Goal: Navigation & Orientation: Understand site structure

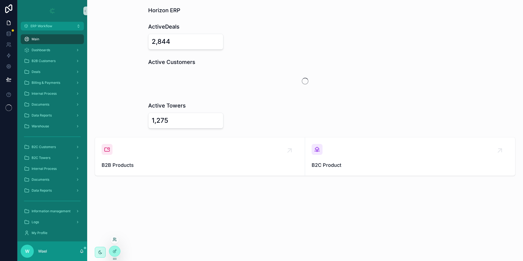
click at [115, 241] on icon at bounding box center [114, 240] width 2 height 1
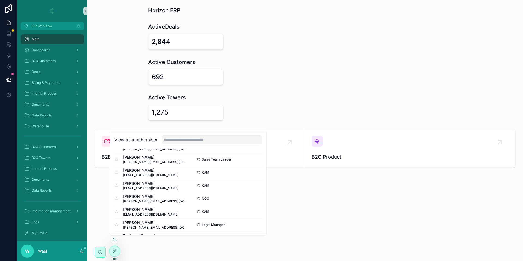
scroll to position [82, 0]
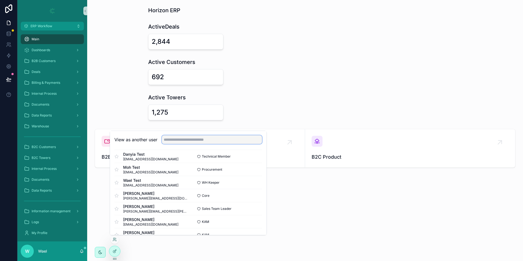
click at [210, 142] on input "text" at bounding box center [212, 139] width 100 height 9
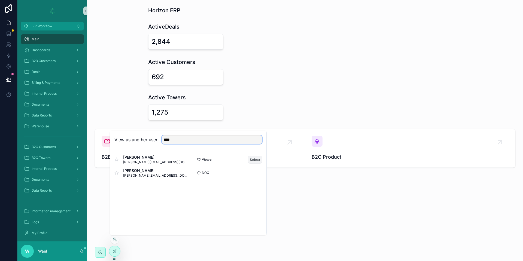
type input "****"
click at [256, 161] on button "Select" at bounding box center [255, 160] width 14 height 8
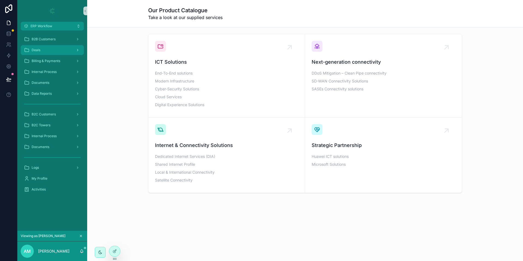
click at [57, 50] on div "Deals" at bounding box center [52, 50] width 57 height 9
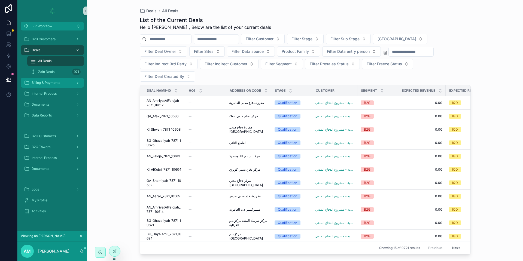
click at [59, 81] on span "Billing & Payments" at bounding box center [46, 83] width 29 height 4
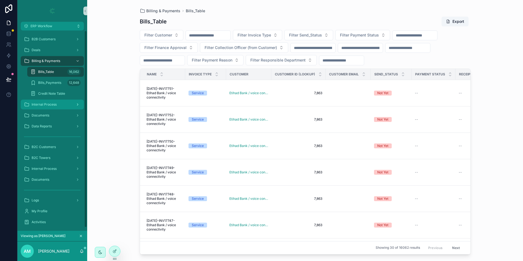
click at [58, 104] on div "Internal Process" at bounding box center [52, 104] width 57 height 9
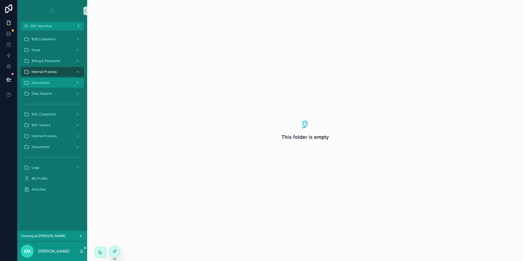
click at [57, 82] on div "Documents" at bounding box center [52, 82] width 57 height 9
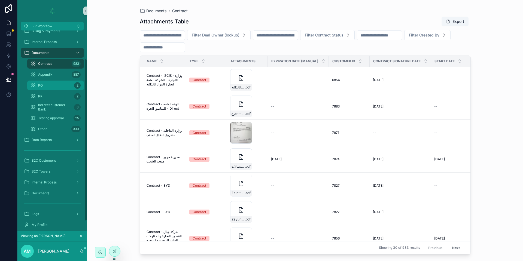
scroll to position [47, 0]
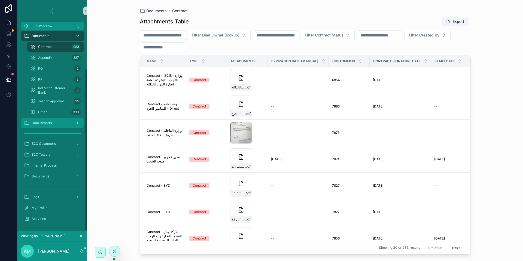
click at [59, 119] on div "Data Reports" at bounding box center [52, 123] width 57 height 9
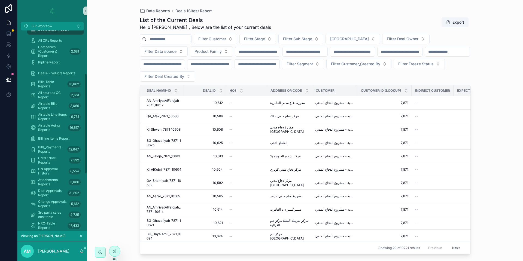
scroll to position [199, 0]
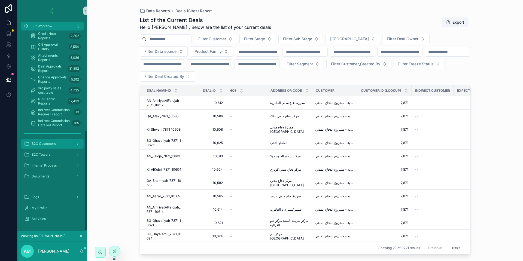
click at [59, 139] on div "B2C Customers" at bounding box center [52, 143] width 57 height 9
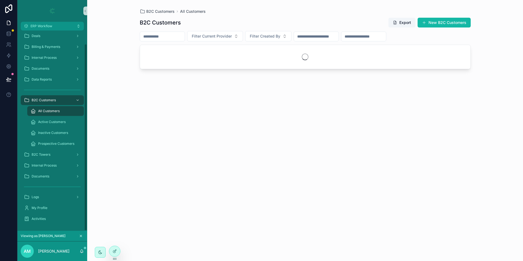
scroll to position [14, 0]
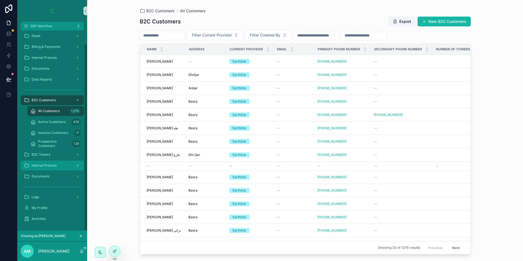
click at [62, 162] on div "Internal Process" at bounding box center [52, 165] width 57 height 9
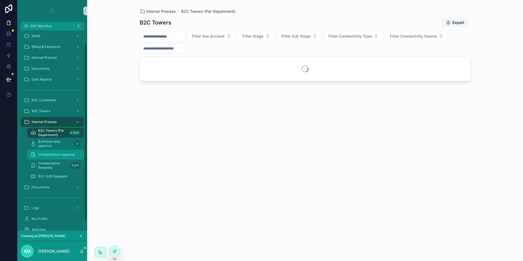
scroll to position [25, 0]
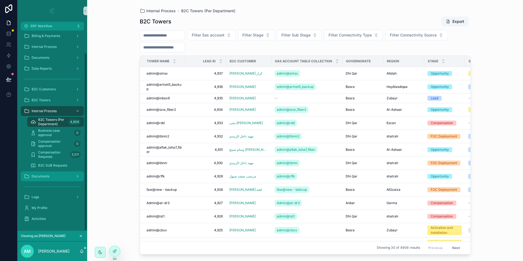
click at [63, 178] on div "Documents" at bounding box center [52, 176] width 57 height 9
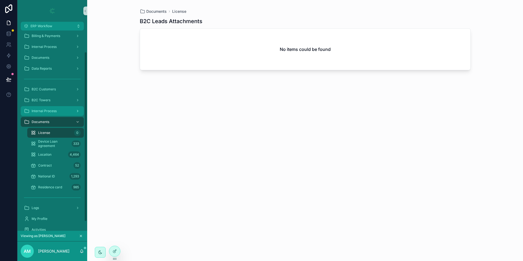
click at [51, 114] on div "Internal Process" at bounding box center [52, 111] width 57 height 9
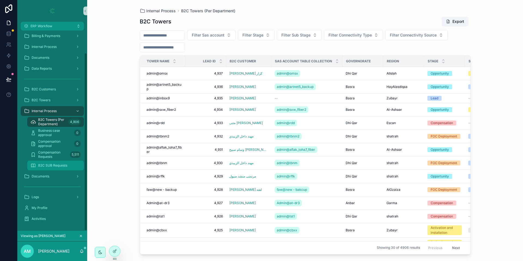
click at [55, 167] on span "B2C SUB Requests" at bounding box center [52, 165] width 29 height 4
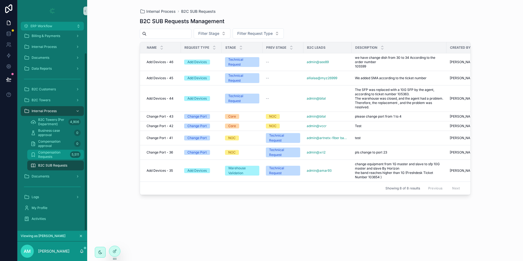
click at [54, 157] on span "Compensation Requests" at bounding box center [53, 154] width 30 height 9
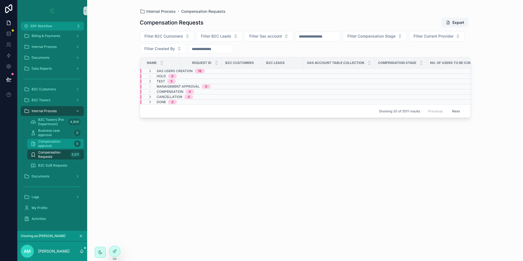
click at [56, 141] on span "Compensation approval" at bounding box center [55, 143] width 34 height 9
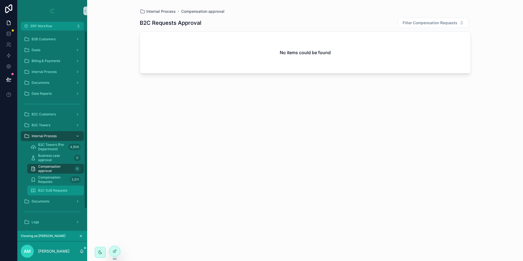
scroll to position [25, 0]
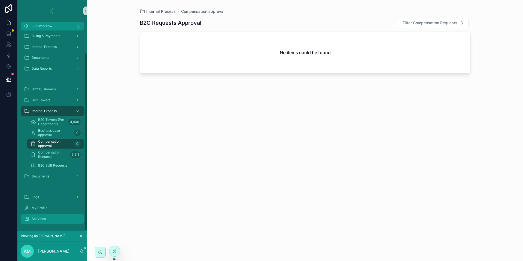
click at [48, 219] on div "Activities" at bounding box center [52, 219] width 57 height 9
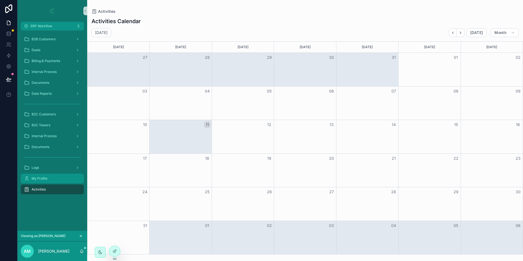
click at [37, 179] on span "My Profile" at bounding box center [40, 178] width 16 height 4
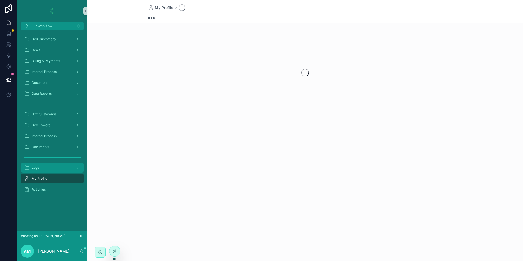
click at [43, 169] on div "Logs" at bounding box center [52, 167] width 57 height 9
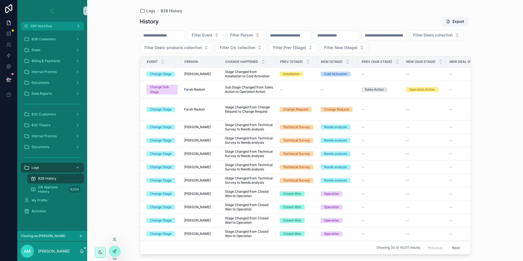
click at [115, 249] on div at bounding box center [114, 251] width 11 height 10
click at [45, 23] on button "ERP Workflow" at bounding box center [52, 26] width 63 height 9
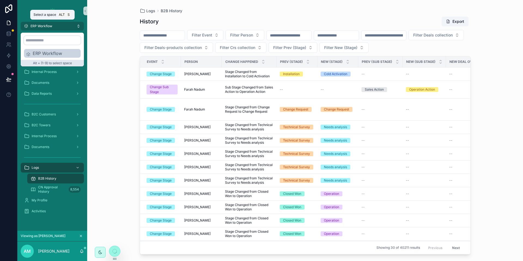
click at [45, 24] on span "ERP Workflow" at bounding box center [42, 26] width 22 height 4
click at [103, 108] on div "Logs B2B History History Export Filter Event Filter Person Filter Deals collect…" at bounding box center [305, 130] width 436 height 261
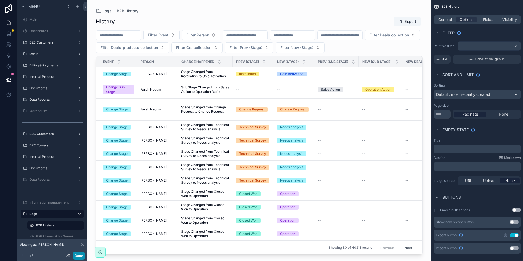
click at [81, 258] on button "Done" at bounding box center [79, 256] width 12 height 8
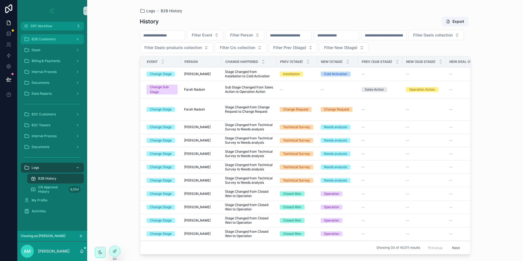
click at [47, 38] on span "B2B Customers" at bounding box center [44, 39] width 24 height 4
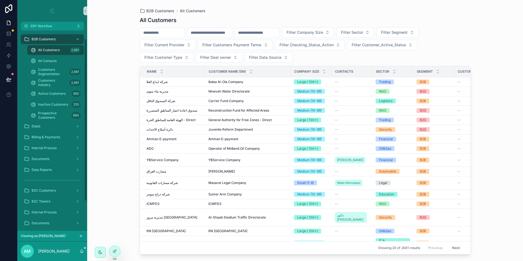
scroll to position [47, 0]
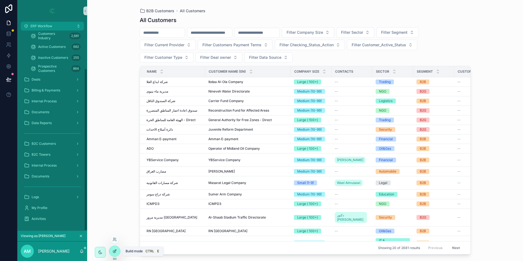
click at [114, 252] on icon at bounding box center [115, 251] width 2 height 2
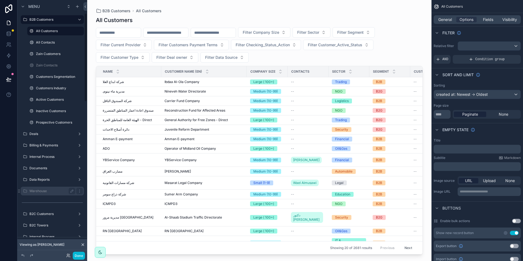
scroll to position [0, 0]
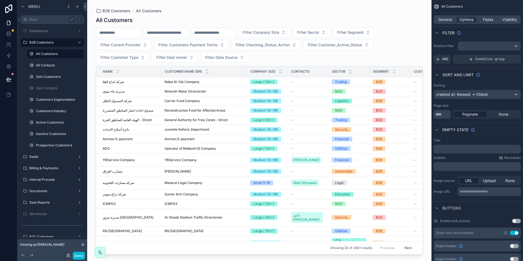
click at [35, 23] on div "Main" at bounding box center [52, 19] width 61 height 9
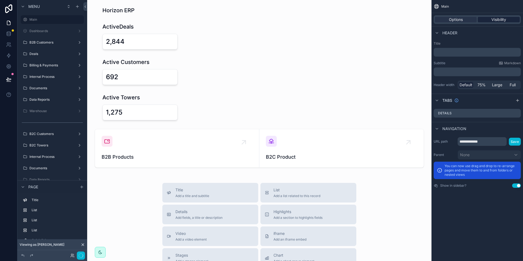
click at [495, 19] on span "Visibility" at bounding box center [498, 19] width 15 height 5
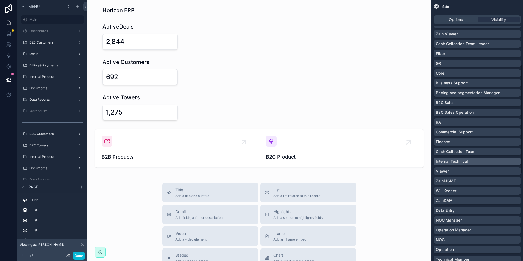
scroll to position [163, 0]
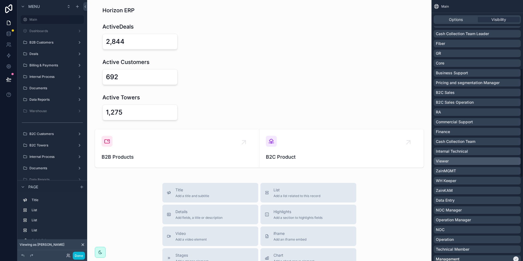
click at [464, 161] on div "Viewer" at bounding box center [477, 160] width 83 height 5
click at [51, 34] on div "Dashboards" at bounding box center [52, 31] width 46 height 7
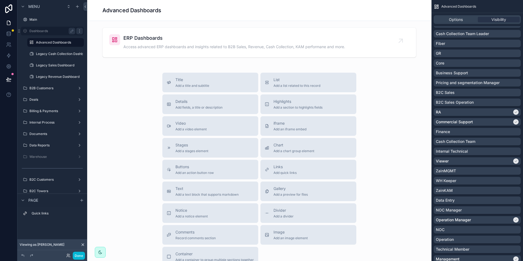
click at [78, 32] on icon "scrollable content" at bounding box center [79, 31] width 4 height 4
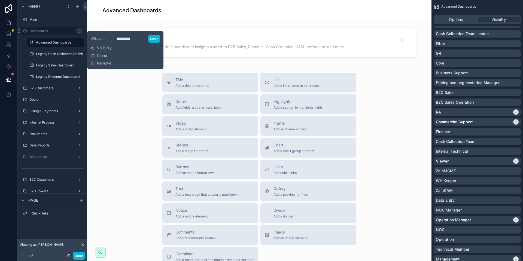
click at [106, 46] on span "Visibility" at bounding box center [104, 47] width 15 height 5
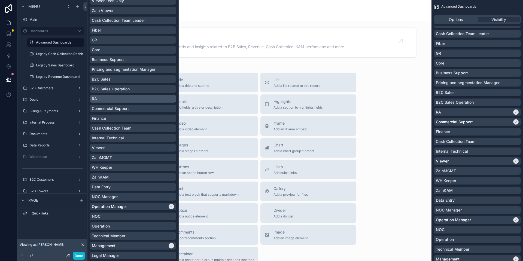
scroll to position [204, 0]
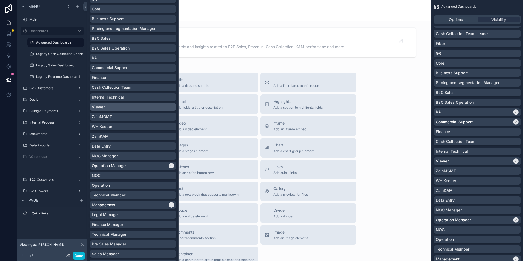
click at [126, 106] on div "Viewer" at bounding box center [133, 106] width 82 height 5
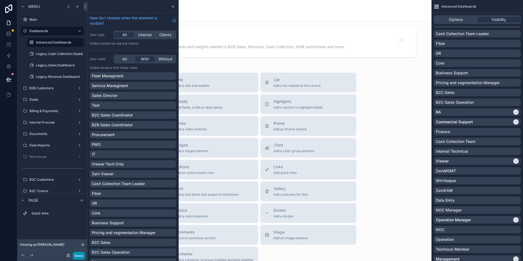
click at [79, 255] on button "Done" at bounding box center [79, 256] width 12 height 8
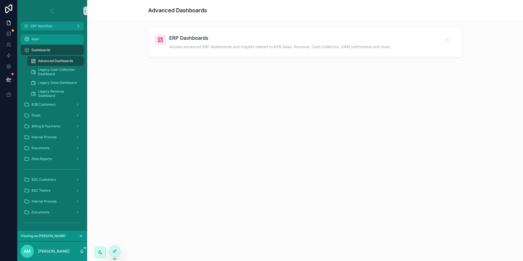
click at [50, 42] on div "Main" at bounding box center [52, 39] width 57 height 9
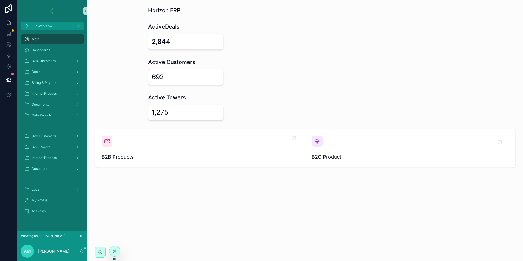
click at [184, 144] on div "B2B Products" at bounding box center [200, 148] width 197 height 25
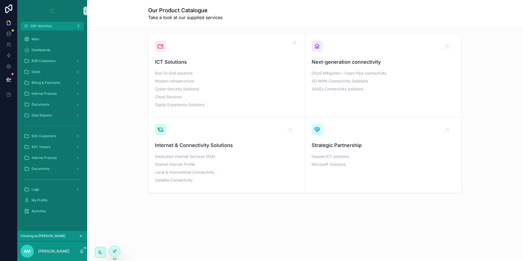
click at [207, 79] on p "Modern Infrastructure" at bounding box center [226, 81] width 143 height 6
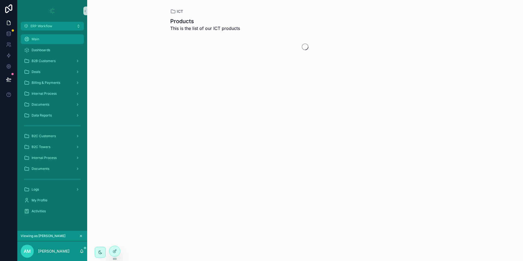
click at [48, 37] on div "Main" at bounding box center [52, 39] width 57 height 9
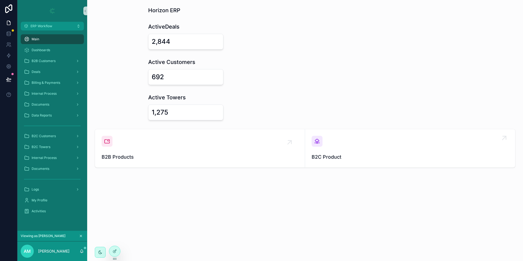
click at [359, 146] on div "B2C Product" at bounding box center [410, 148] width 197 height 25
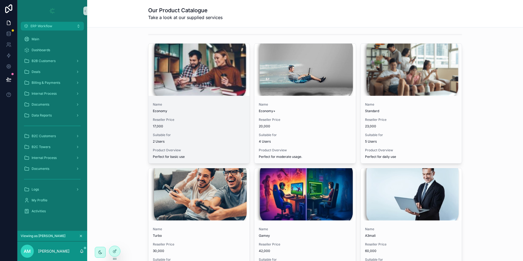
click at [193, 93] on div "scrollable content" at bounding box center [198, 70] width 101 height 52
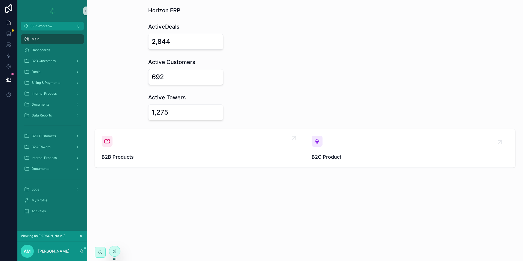
click at [172, 139] on div "B2B Products" at bounding box center [200, 148] width 197 height 25
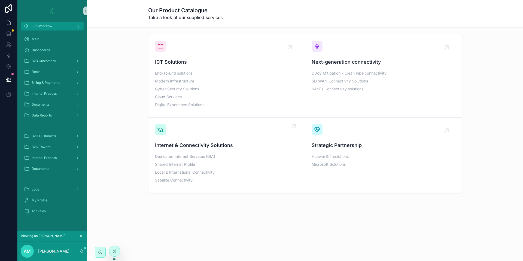
click at [206, 142] on span "Internet & Connectivity Solutions" at bounding box center [226, 146] width 143 height 8
click at [183, 65] on span "ICT Solutions" at bounding box center [226, 62] width 143 height 8
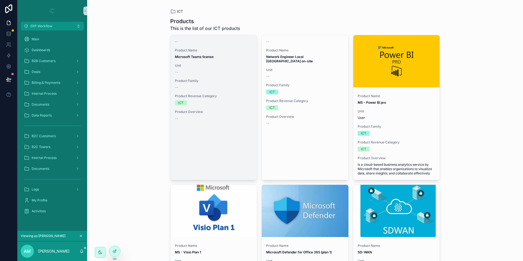
click at [224, 65] on span "Unit" at bounding box center [214, 65] width 78 height 4
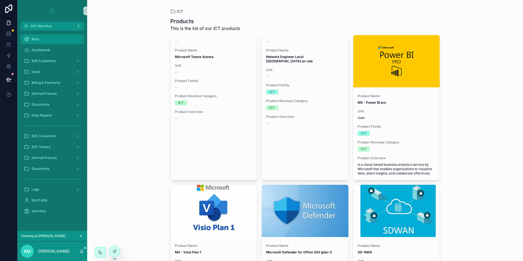
click at [41, 34] on link "Main" at bounding box center [52, 39] width 63 height 10
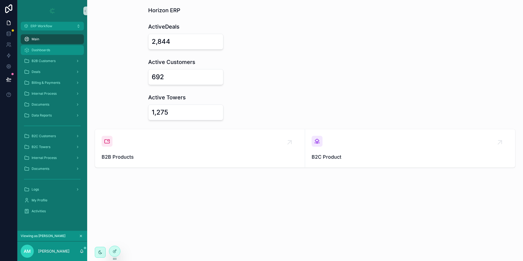
click at [53, 54] on div "Dashboards" at bounding box center [52, 50] width 57 height 9
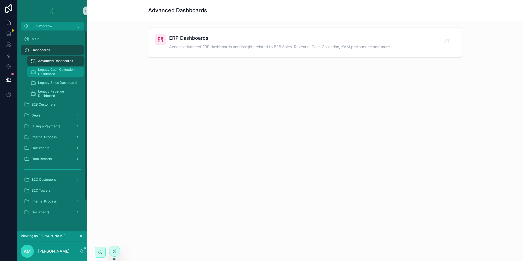
click at [42, 73] on span "Legacy Cash Collection Dashboard" at bounding box center [58, 72] width 40 height 9
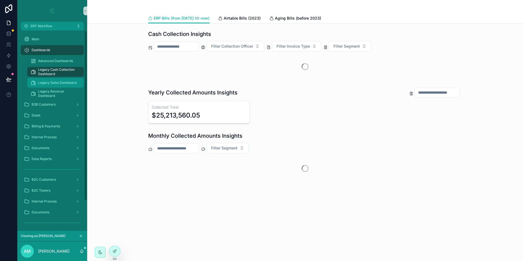
click at [58, 84] on span "Legacy Sales Dashboard" at bounding box center [57, 83] width 38 height 4
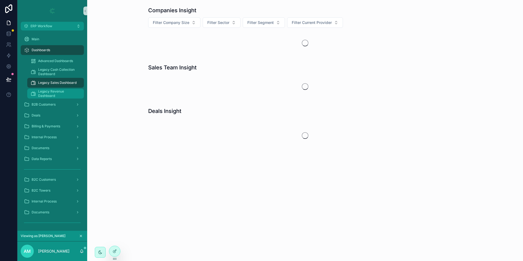
click at [56, 96] on span "Legacy Revenue Dashboard" at bounding box center [58, 93] width 40 height 9
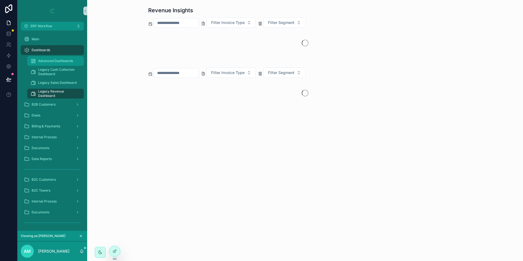
click at [60, 61] on span "Advanced Dashboards" at bounding box center [55, 61] width 35 height 4
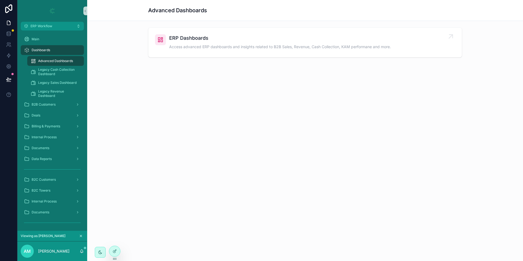
click at [214, 52] on link "ERP Dashboards Access advanced ERP dashboards and insights related to B2B Sales…" at bounding box center [304, 42] width 313 height 29
click at [60, 68] on span "Legacy Cash Collection Dashboard" at bounding box center [58, 72] width 40 height 9
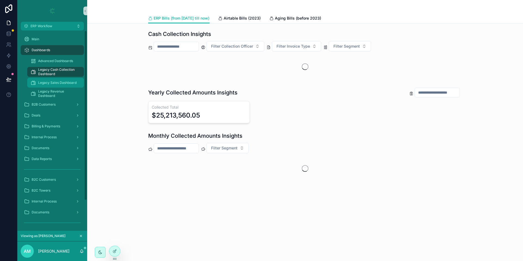
click at [51, 86] on div "Legacy Sales Dashboard" at bounding box center [56, 82] width 50 height 9
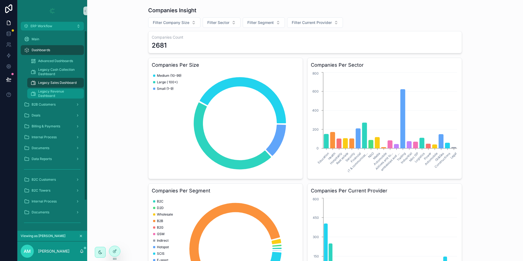
click at [51, 96] on span "Legacy Revenue Dashboard" at bounding box center [58, 93] width 40 height 9
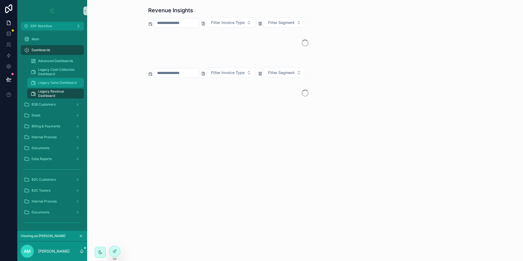
click at [52, 81] on span "Legacy Sales Dashboard" at bounding box center [57, 83] width 38 height 4
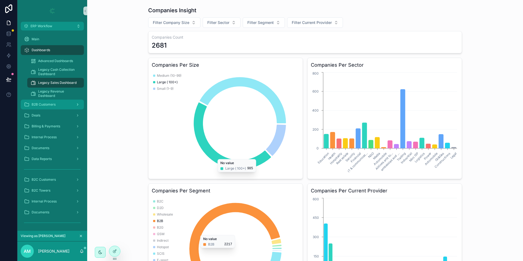
click at [57, 102] on div "B2B Customers" at bounding box center [52, 104] width 57 height 9
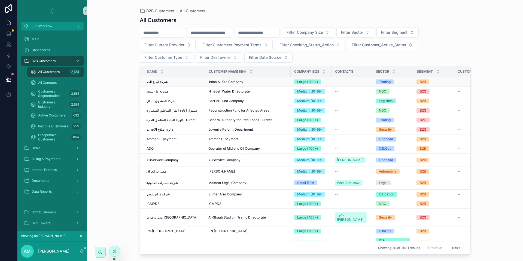
click at [174, 80] on div "شركة ابداع العلا شركة ابداع العلا" at bounding box center [174, 82] width 55 height 4
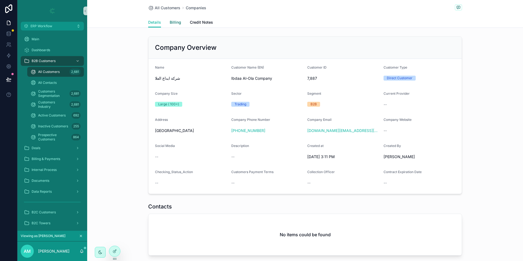
click at [172, 23] on span "Billing" at bounding box center [175, 22] width 11 height 5
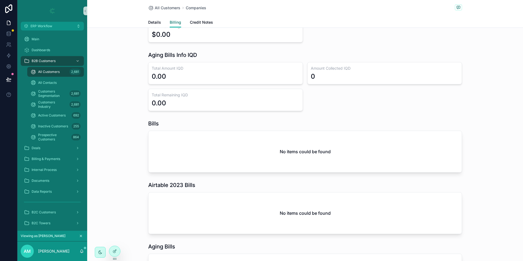
scroll to position [327, 0]
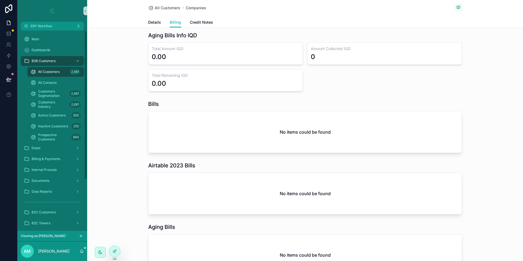
click at [54, 72] on span "All Customers" at bounding box center [49, 72] width 22 height 4
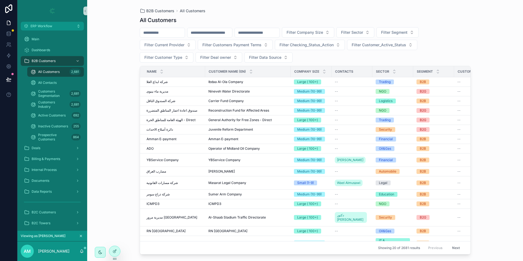
click at [184, 35] on input "scrollable content" at bounding box center [162, 33] width 45 height 8
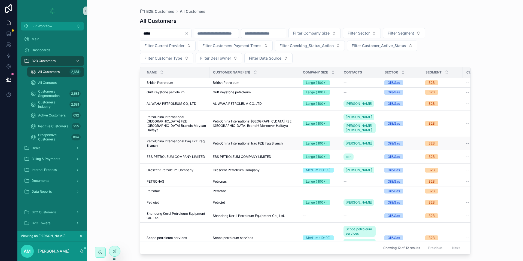
type input "*****"
click at [173, 148] on span "PetroChina International Iraq FZE Iraq Branch" at bounding box center [177, 143] width 60 height 9
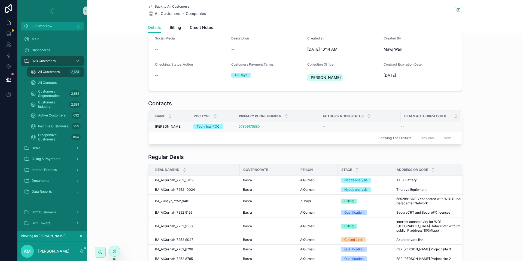
scroll to position [123, 0]
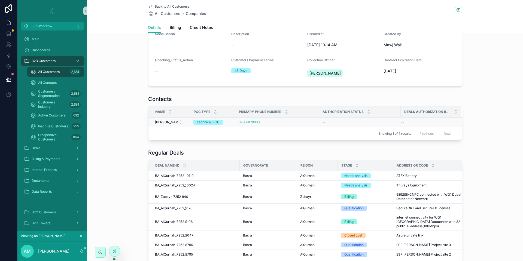
click at [164, 124] on span "Mohammed" at bounding box center [168, 122] width 26 height 4
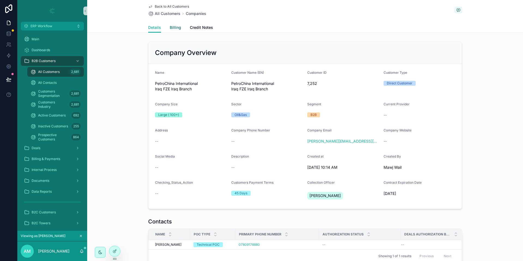
click at [175, 29] on span "Billing" at bounding box center [175, 27] width 11 height 5
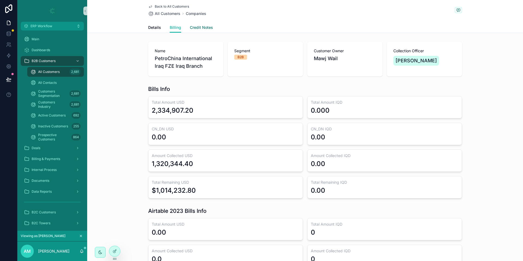
click at [203, 26] on span "Credit Notes" at bounding box center [201, 27] width 23 height 5
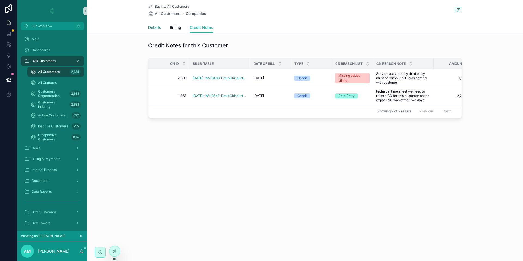
click at [152, 24] on link "Details" at bounding box center [154, 28] width 13 height 11
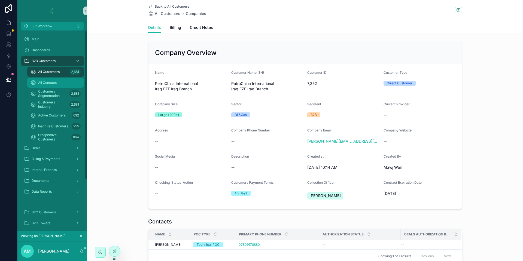
click at [49, 82] on span "All Contacts" at bounding box center [47, 83] width 19 height 4
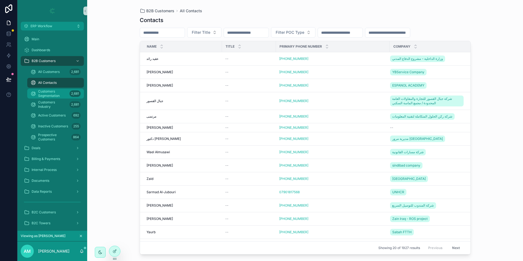
click at [56, 94] on span "Customers Segmentation" at bounding box center [52, 93] width 29 height 9
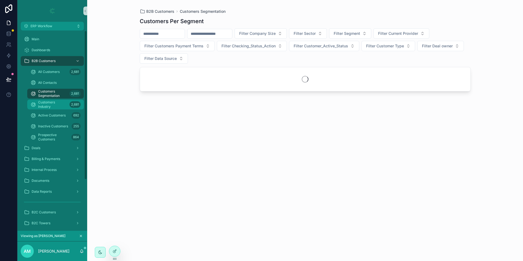
click at [58, 106] on span "Customers Industry" at bounding box center [52, 104] width 29 height 9
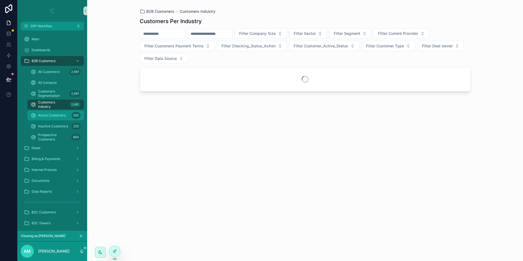
click at [59, 118] on div "Active Customers 692" at bounding box center [56, 115] width 50 height 9
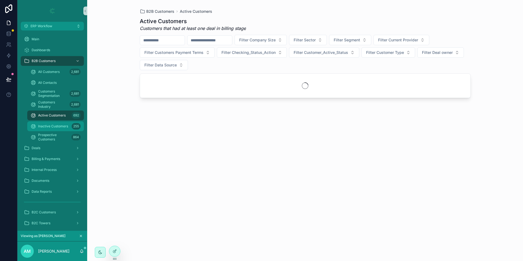
click at [61, 128] on span "Inactive Customers" at bounding box center [53, 126] width 30 height 4
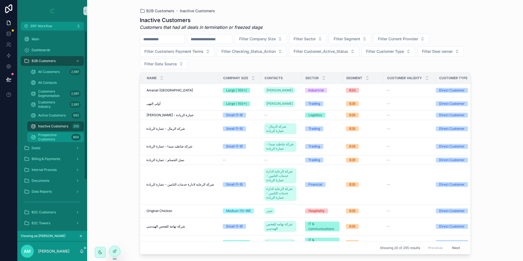
click at [60, 137] on span "Prospective Customers" at bounding box center [53, 137] width 31 height 9
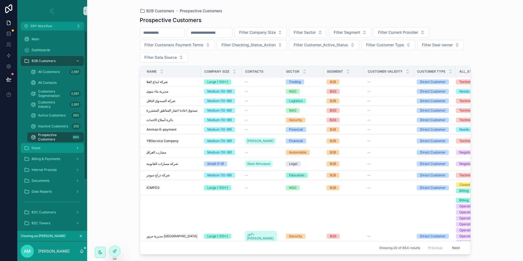
click at [57, 152] on div "Deals" at bounding box center [52, 148] width 57 height 9
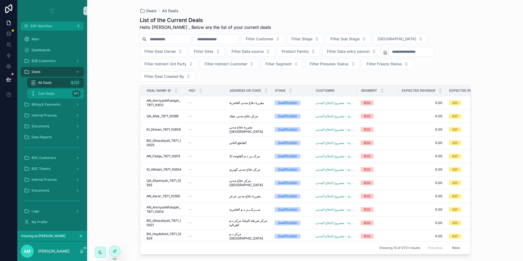
click at [54, 94] on div "Zain Deals 971" at bounding box center [56, 93] width 50 height 9
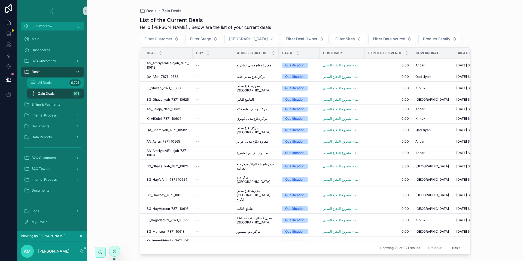
click at [60, 87] on div "All Deals 9,721" at bounding box center [56, 82] width 50 height 9
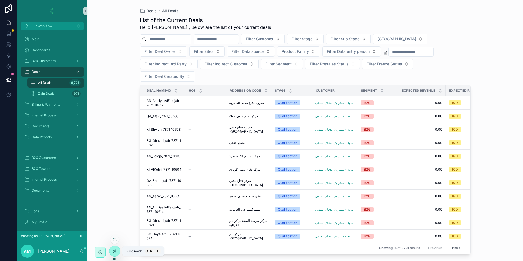
click at [114, 252] on icon at bounding box center [114, 251] width 4 height 4
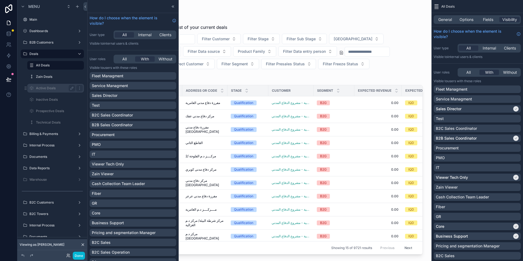
click at [49, 92] on div "Active Deals" at bounding box center [55, 88] width 54 height 9
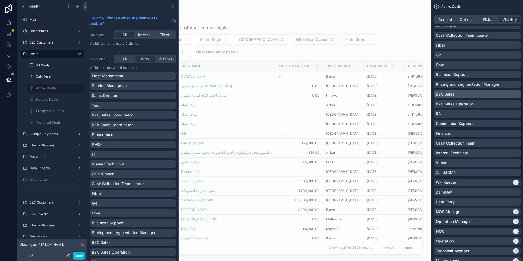
scroll to position [163, 0]
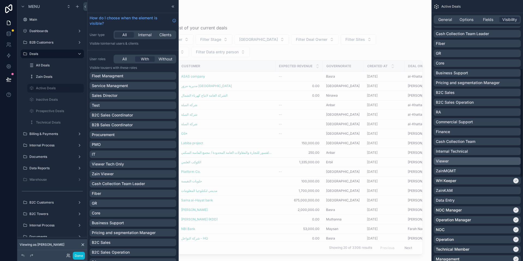
click at [486, 159] on div "Viewer" at bounding box center [477, 160] width 83 height 5
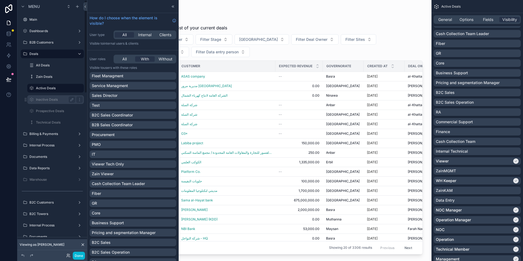
click at [50, 101] on label "Inactive Deals" at bounding box center [54, 99] width 37 height 4
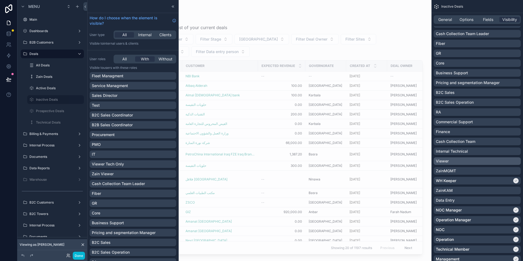
click at [475, 162] on div "Viewer" at bounding box center [477, 160] width 83 height 5
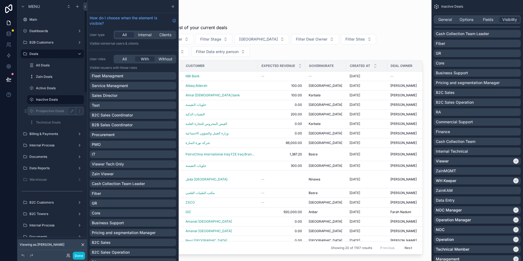
click at [40, 109] on label "Prospective Deals" at bounding box center [54, 111] width 37 height 4
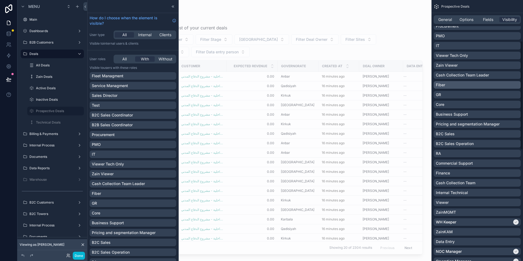
scroll to position [82, 0]
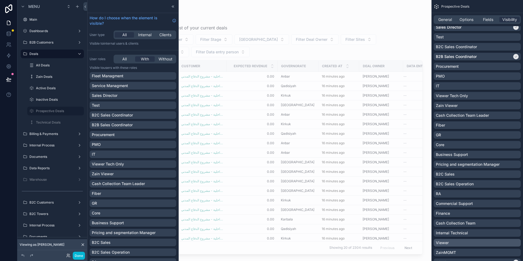
click at [462, 240] on div "Viewer" at bounding box center [477, 242] width 83 height 5
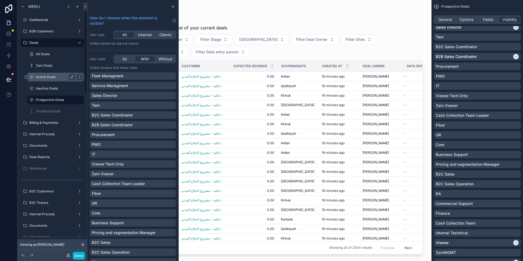
scroll to position [0, 0]
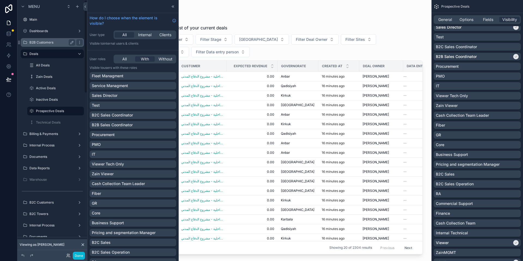
click at [47, 43] on label "B2B Customers" at bounding box center [51, 42] width 44 height 4
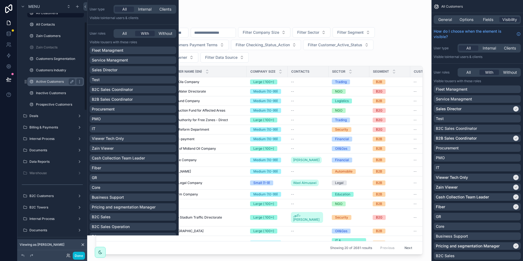
scroll to position [82, 0]
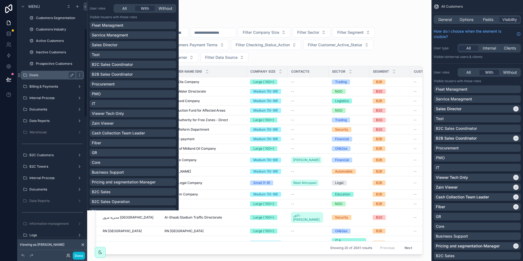
click at [42, 78] on div "Deals" at bounding box center [52, 75] width 46 height 7
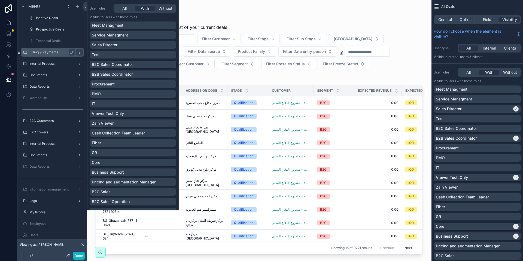
click at [47, 55] on div "Billing & Payments" at bounding box center [52, 52] width 46 height 7
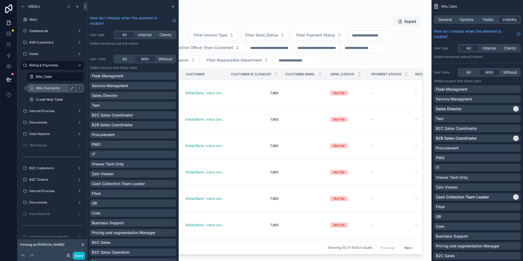
click at [47, 91] on div "Bills_Payments" at bounding box center [55, 88] width 39 height 7
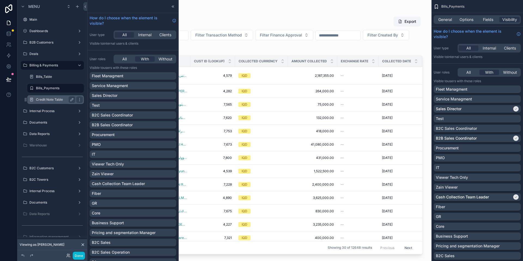
click at [48, 101] on label "Credit Note Table" at bounding box center [54, 99] width 37 height 4
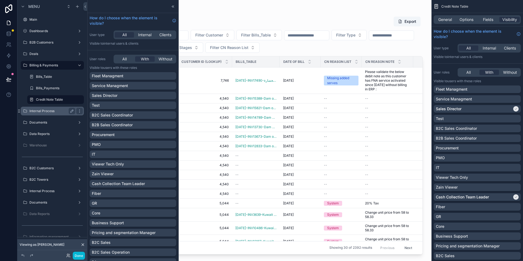
click at [46, 113] on label "Internal Process" at bounding box center [51, 111] width 44 height 4
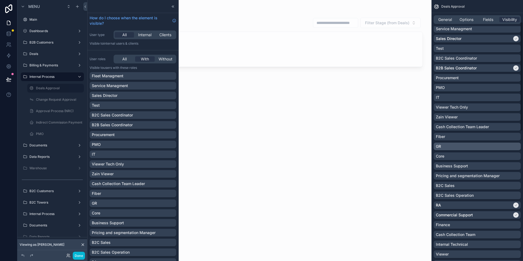
scroll to position [123, 0]
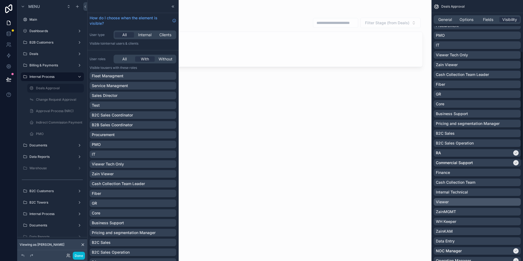
click at [471, 201] on div "Viewer" at bounding box center [477, 201] width 83 height 5
click at [50, 101] on label "Change Request Approval" at bounding box center [56, 99] width 40 height 4
click at [474, 202] on div "Viewer" at bounding box center [477, 201] width 83 height 5
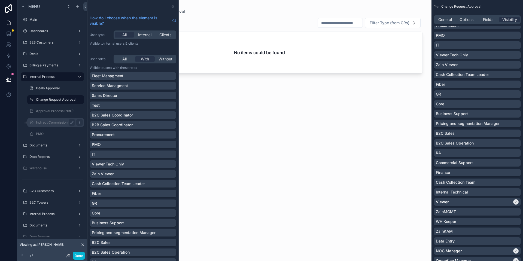
click at [46, 120] on div "Indirect Commission Payment" at bounding box center [55, 122] width 39 height 7
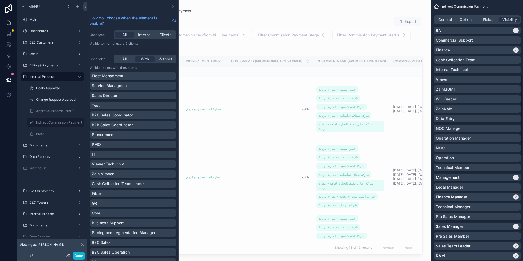
scroll to position [204, 0]
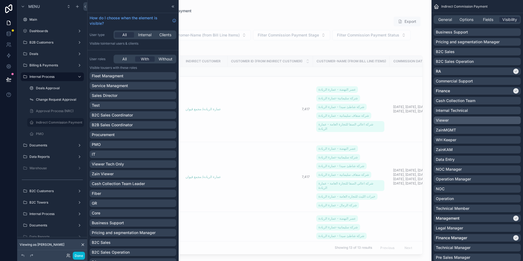
click at [458, 122] on div "Viewer" at bounding box center [477, 120] width 83 height 5
click at [49, 112] on label "Approval Process (NRC)" at bounding box center [55, 111] width 38 height 4
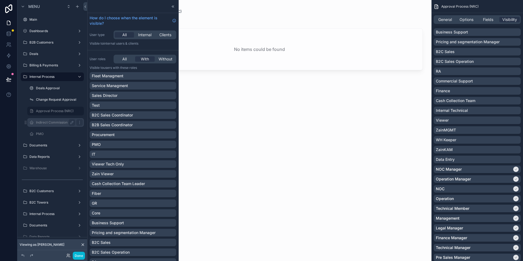
click at [54, 123] on label "Indirect Commission Payment" at bounding box center [59, 122] width 46 height 4
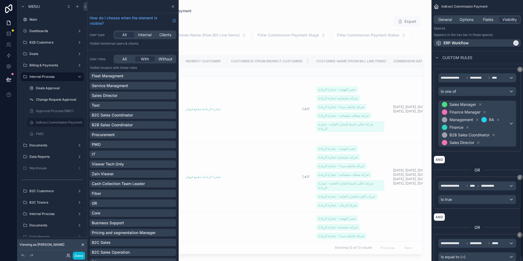
scroll to position [572, 0]
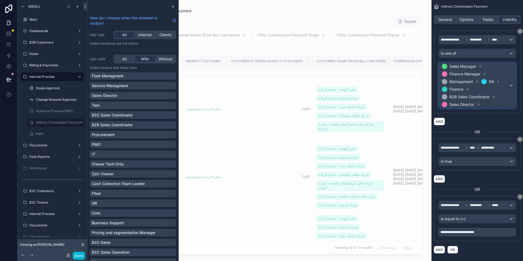
click at [510, 100] on div "Sales Manager Finance Manager Management RA Finance B2B Sales Coordinator Sales…" at bounding box center [476, 86] width 77 height 46
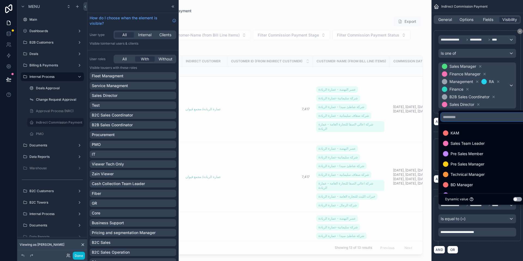
click at [498, 119] on input "text" at bounding box center [484, 117] width 86 height 9
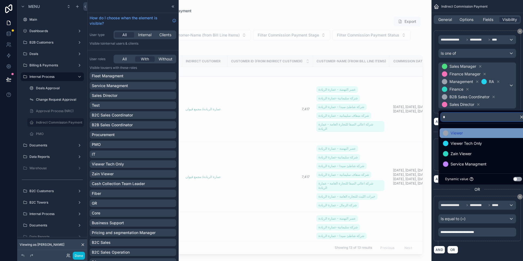
type input "*"
click at [486, 134] on div "Viewer" at bounding box center [483, 133] width 81 height 7
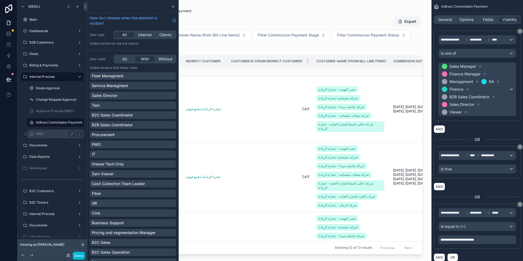
click at [47, 136] on label "PMO" at bounding box center [54, 134] width 37 height 4
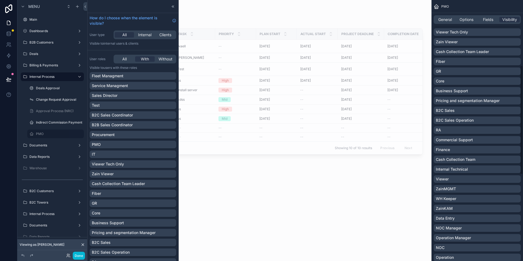
scroll to position [163, 0]
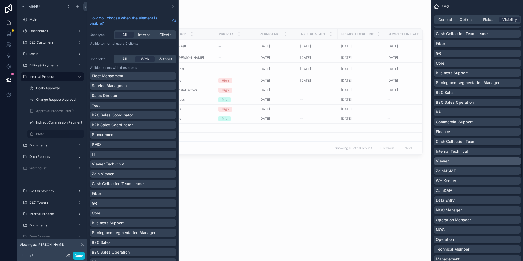
click at [463, 162] on div "Viewer" at bounding box center [477, 160] width 83 height 5
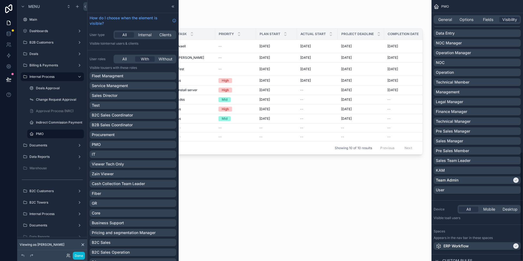
scroll to position [363, 0]
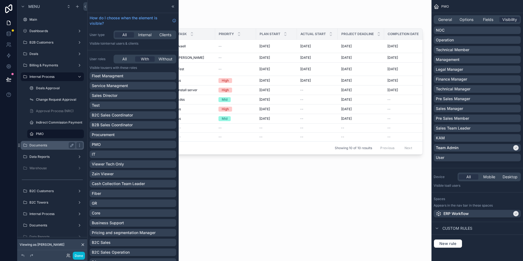
click at [44, 145] on label "Documents" at bounding box center [51, 145] width 44 height 4
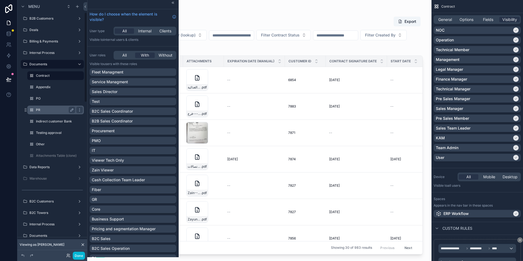
scroll to position [41, 0]
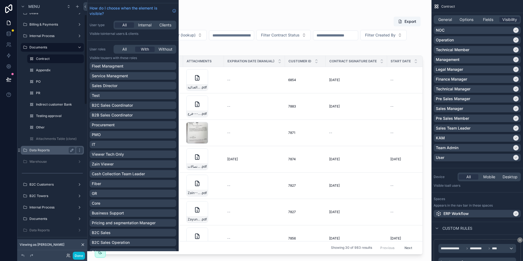
click at [42, 151] on label "Data Reports" at bounding box center [51, 150] width 44 height 4
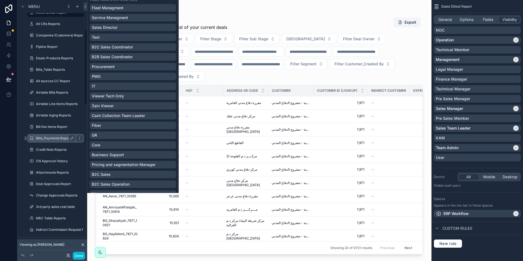
scroll to position [221, 0]
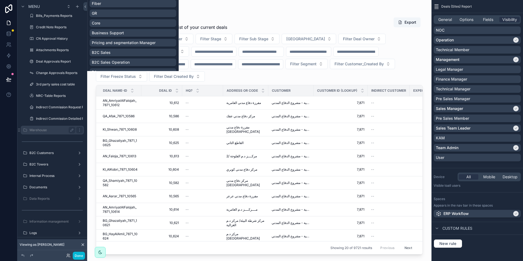
click at [45, 132] on label "Warehouse" at bounding box center [51, 130] width 44 height 4
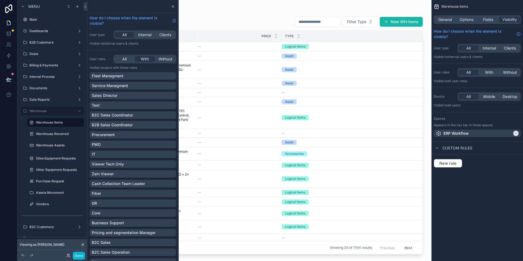
drag, startPoint x: 52, startPoint y: 77, endPoint x: 53, endPoint y: 81, distance: 4.7
click at [52, 77] on label "Internal Process" at bounding box center [52, 77] width 46 height 4
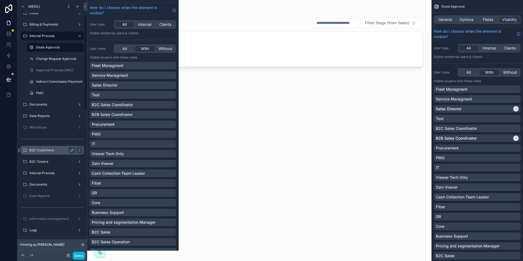
scroll to position [82, 0]
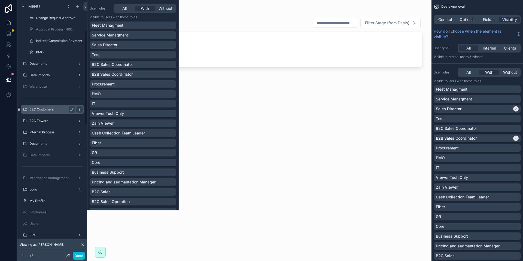
click at [47, 110] on label "B2C Customers" at bounding box center [51, 109] width 44 height 4
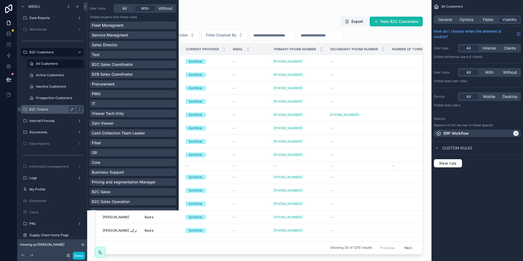
click at [47, 108] on label "B2C Towers" at bounding box center [51, 109] width 44 height 4
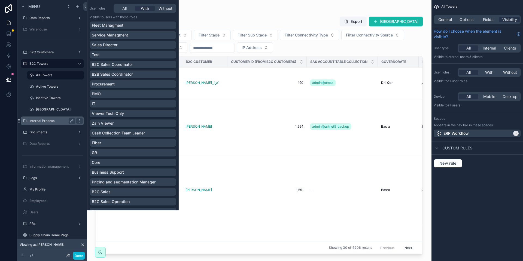
click at [46, 122] on label "Internal Process" at bounding box center [51, 121] width 44 height 4
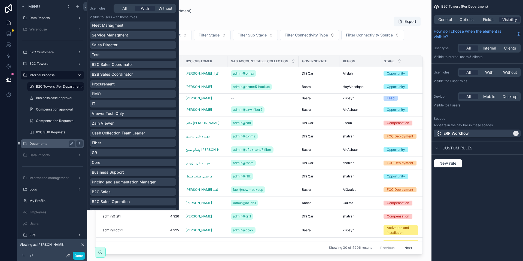
click at [41, 143] on label "Documents" at bounding box center [51, 144] width 44 height 4
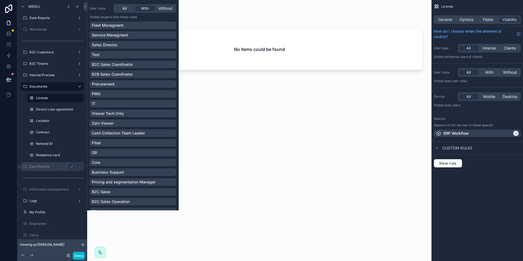
click at [45, 165] on label "Data Reports" at bounding box center [51, 166] width 44 height 4
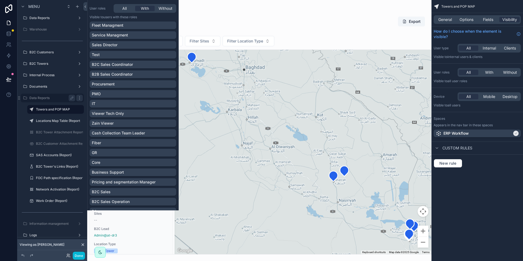
click at [81, 97] on icon "scrollable content" at bounding box center [79, 98] width 4 height 4
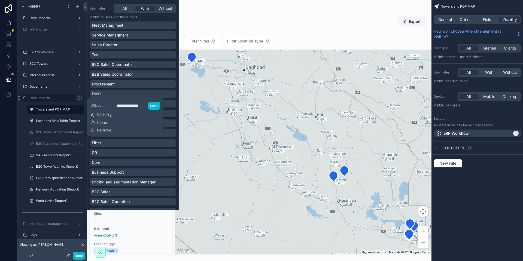
click at [101, 115] on span "Visibility" at bounding box center [104, 114] width 15 height 5
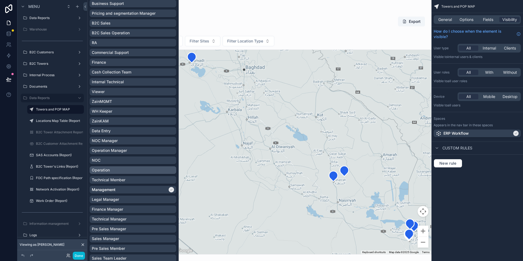
scroll to position [245, 0]
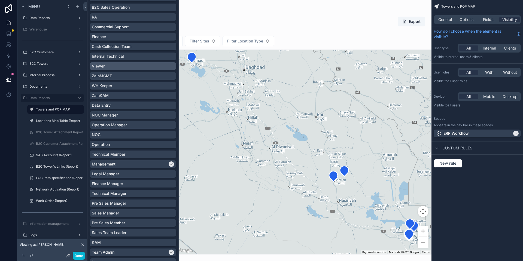
click at [113, 69] on div "Viewer" at bounding box center [133, 66] width 87 height 8
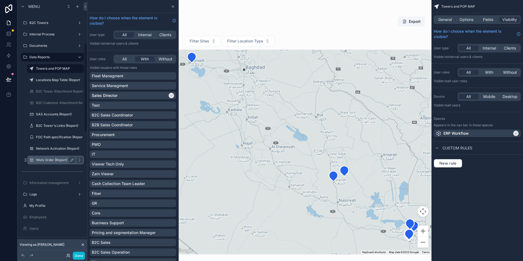
scroll to position [163, 0]
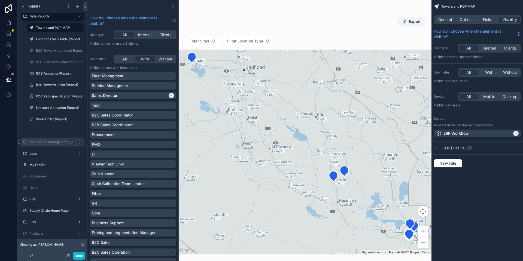
click at [53, 143] on label "Information management" at bounding box center [51, 142] width 44 height 4
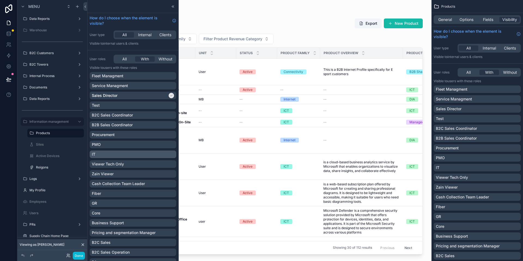
scroll to position [41, 0]
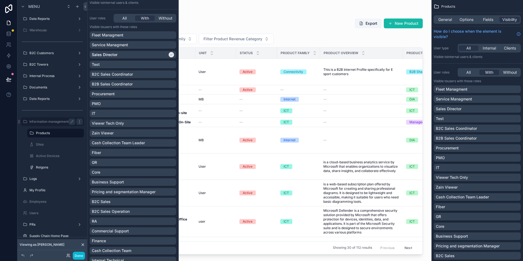
click at [80, 122] on icon "scrollable content" at bounding box center [79, 122] width 4 height 4
click at [103, 137] on span "Visibility" at bounding box center [104, 138] width 15 height 5
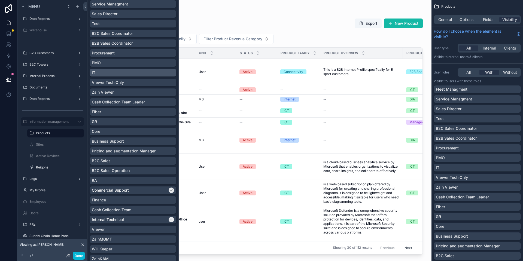
scroll to position [123, 0]
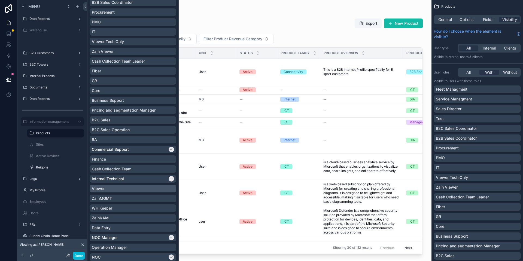
click at [123, 188] on div "Viewer" at bounding box center [133, 188] width 82 height 5
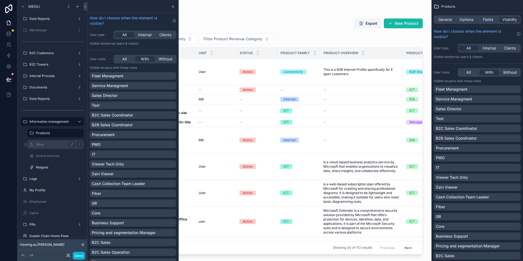
click at [42, 146] on label "Sites" at bounding box center [54, 144] width 37 height 4
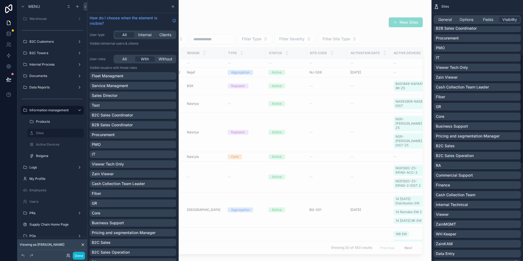
scroll to position [163, 0]
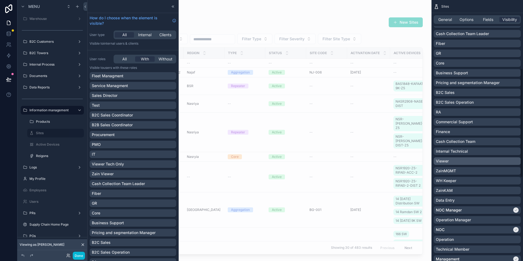
click at [455, 162] on div "Viewer" at bounding box center [477, 160] width 83 height 5
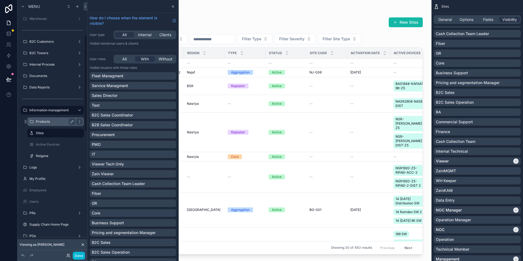
click at [57, 123] on label "Products" at bounding box center [54, 122] width 37 height 4
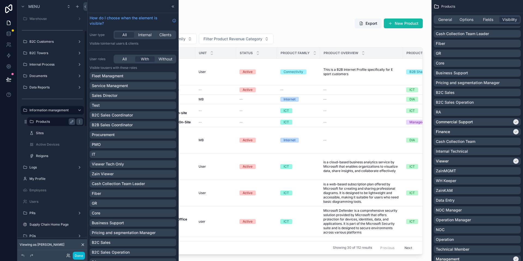
scroll to position [81, 0]
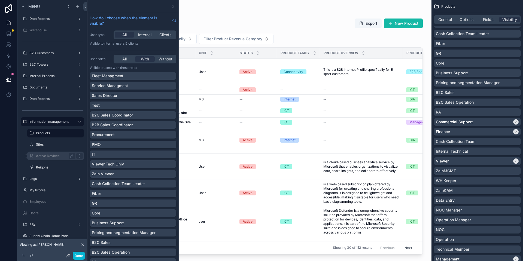
click at [52, 155] on label "Active Devices" at bounding box center [54, 156] width 37 height 4
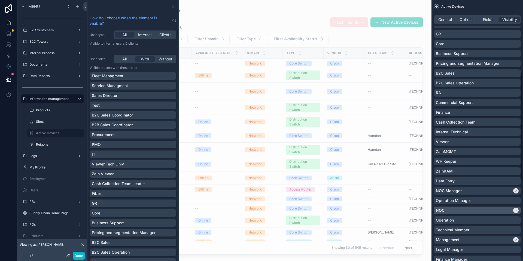
scroll to position [163, 0]
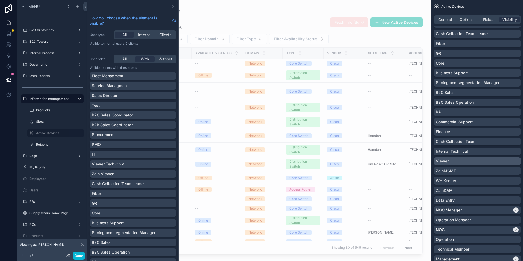
click at [474, 161] on div "Viewer" at bounding box center [477, 160] width 83 height 5
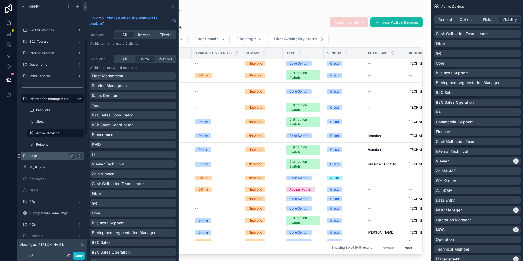
click at [41, 157] on label "Logs" at bounding box center [51, 156] width 44 height 4
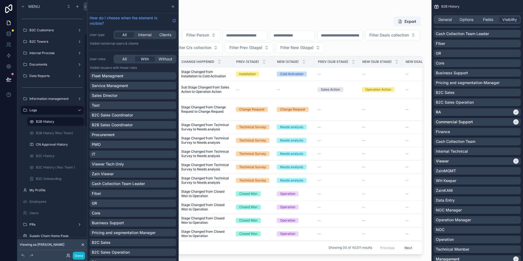
scroll to position [92, 0]
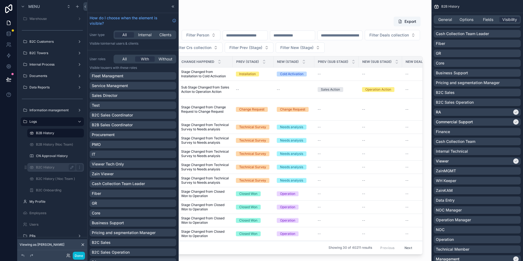
click at [48, 167] on label "B2C History" at bounding box center [54, 167] width 37 height 4
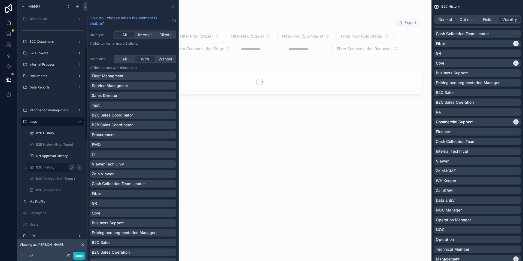
scroll to position [127, 0]
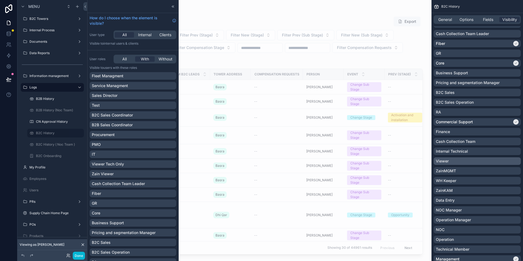
click at [463, 163] on div "Viewer" at bounding box center [477, 160] width 83 height 5
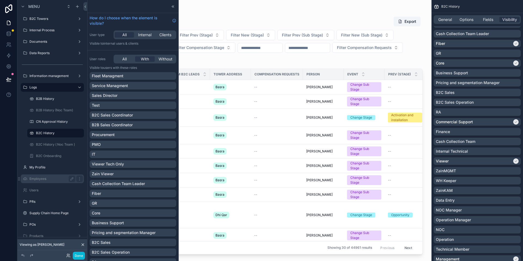
click at [45, 179] on label "Employees" at bounding box center [51, 179] width 44 height 4
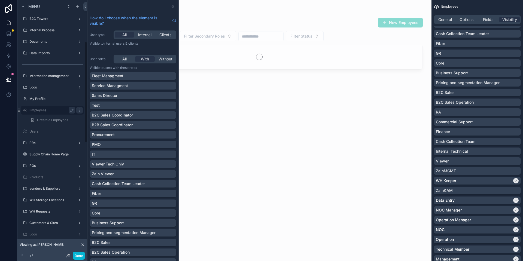
scroll to position [104, 0]
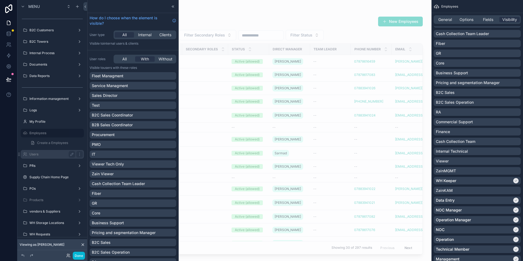
click at [53, 152] on div "Users" at bounding box center [52, 154] width 46 height 7
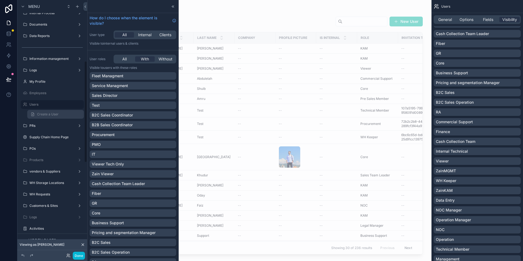
scroll to position [156, 0]
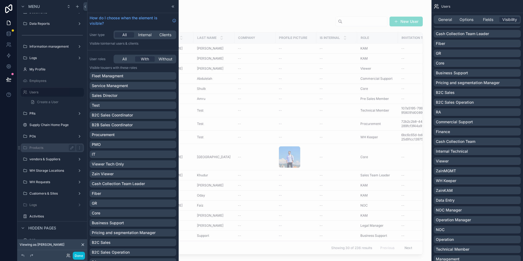
click at [47, 146] on label "Products" at bounding box center [51, 148] width 44 height 4
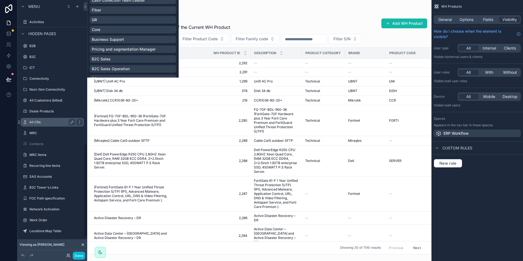
scroll to position [441, 0]
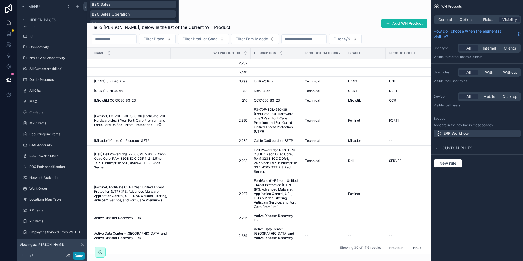
click at [78, 255] on button "Done" at bounding box center [79, 256] width 12 height 8
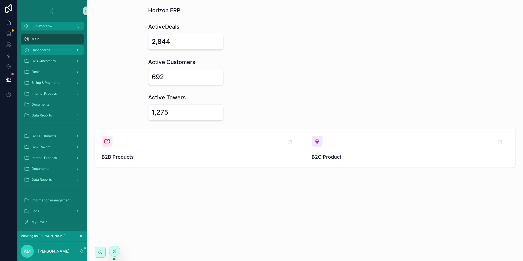
click at [48, 53] on div "Dashboards" at bounding box center [52, 50] width 57 height 9
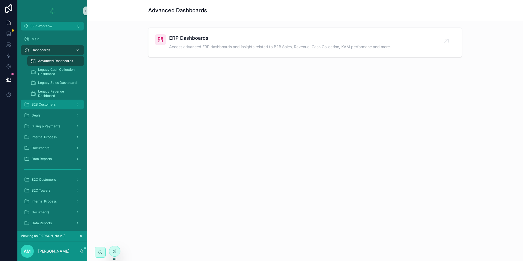
click at [50, 104] on span "B2B Customers" at bounding box center [44, 104] width 24 height 4
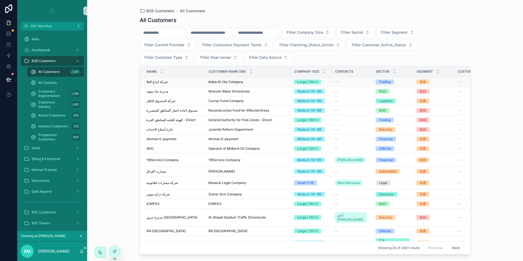
click at [169, 80] on div "شركة ابداع العلا شركة ابداع العلا" at bounding box center [174, 82] width 55 height 4
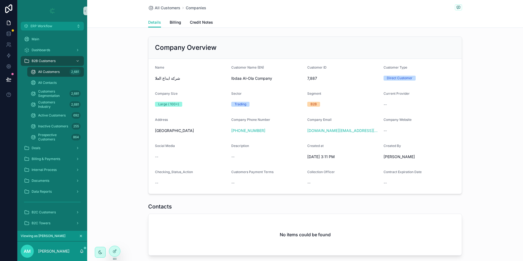
click at [178, 22] on div "Details Billing Credit Notes" at bounding box center [305, 22] width 314 height 10
click at [199, 25] on link "Credit Notes" at bounding box center [201, 22] width 23 height 11
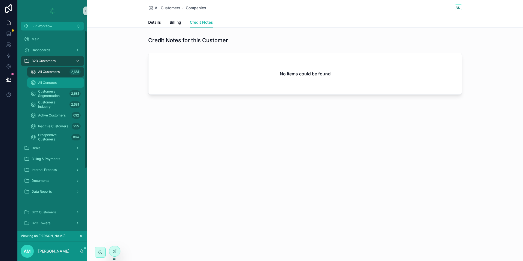
click at [61, 86] on div "All Contacts" at bounding box center [56, 82] width 50 height 9
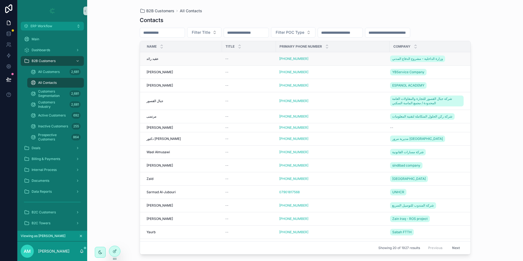
click at [181, 62] on td "عقيد رائد عقيد رائد" at bounding box center [181, 58] width 82 height 13
click at [181, 59] on div "عقيد رائد عقيد رائد" at bounding box center [183, 59] width 72 height 4
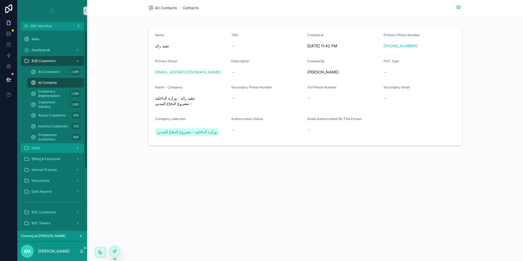
click at [48, 149] on div "Deals" at bounding box center [52, 148] width 57 height 9
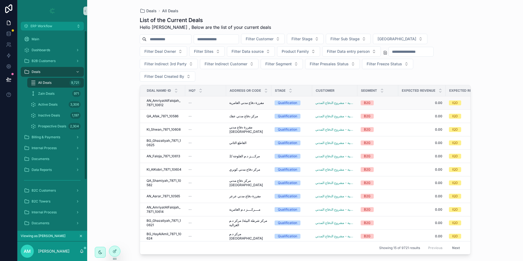
click at [192, 101] on div "--" at bounding box center [205, 103] width 34 height 4
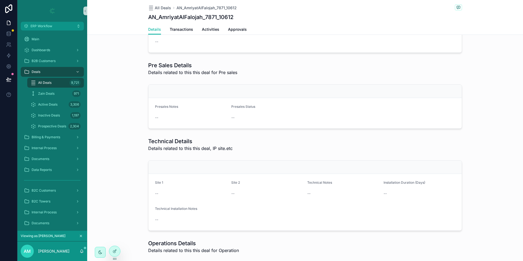
scroll to position [940, 0]
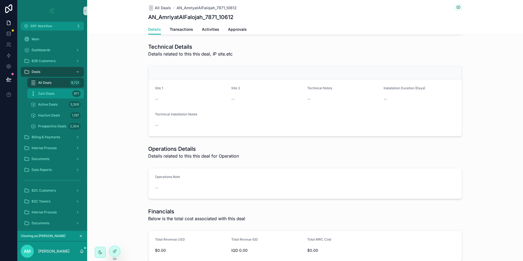
click at [52, 90] on div "Zain Deals 971" at bounding box center [56, 93] width 50 height 9
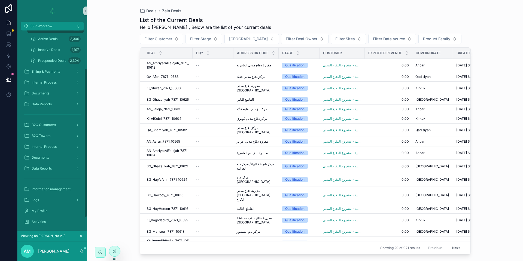
scroll to position [69, 0]
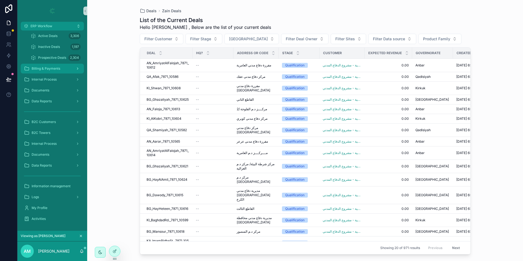
click at [48, 70] on span "Billing & Payments" at bounding box center [46, 68] width 29 height 4
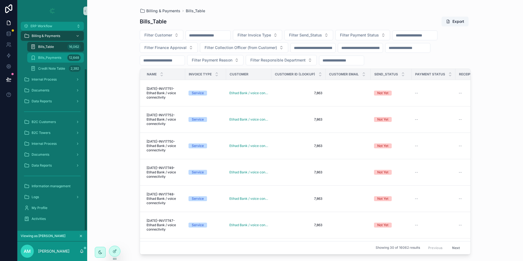
scroll to position [47, 0]
click at [183, 91] on td "June 2025-INV17751-Etihad Bank / voice connectivity June 2025-INV17751-Etihad B…" at bounding box center [162, 93] width 45 height 26
click at [192, 92] on div "Service" at bounding box center [198, 93] width 12 height 5
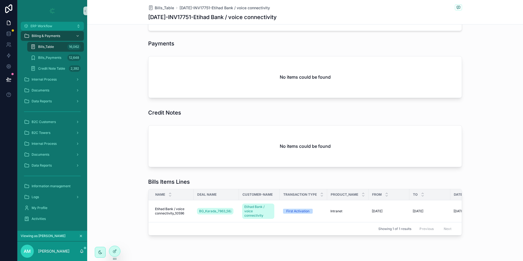
scroll to position [354, 0]
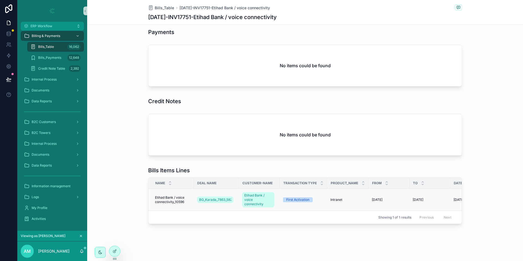
click at [176, 196] on span "Etihad Bank / voice connectivity_10596" at bounding box center [172, 200] width 35 height 9
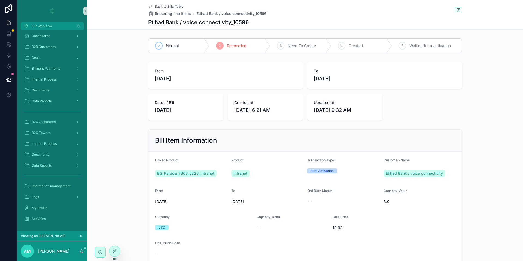
click at [291, 44] on span "Need To Create" at bounding box center [302, 45] width 28 height 5
click at [212, 48] on div "2 Reconciled" at bounding box center [239, 46] width 61 height 14
click at [167, 46] on span "Normal" at bounding box center [172, 45] width 13 height 5
click at [361, 43] on div "4 Created" at bounding box center [361, 46] width 61 height 14
click at [403, 43] on div "5 Waiting for reactivation" at bounding box center [427, 46] width 70 height 14
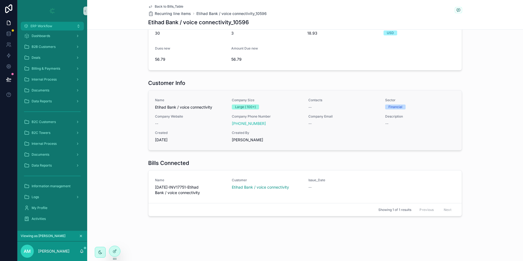
scroll to position [262, 0]
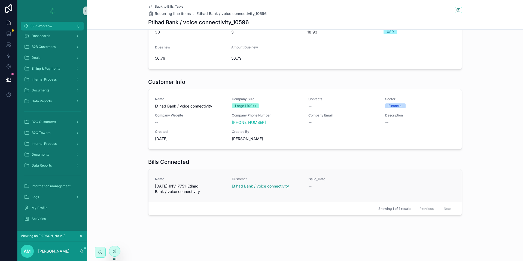
click at [193, 186] on span "June 2025-INV17751-Etihad Bank / voice connectivity" at bounding box center [190, 189] width 70 height 11
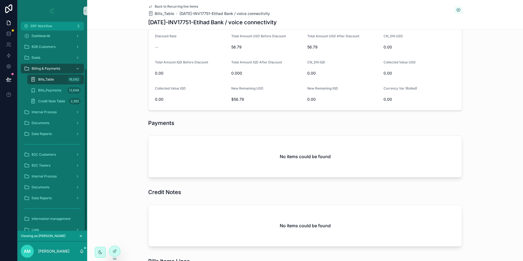
scroll to position [47, 0]
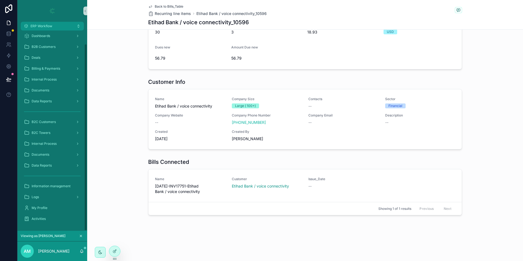
scroll to position [14, 0]
click at [179, 104] on span "Etihad Bank / voice connectivity" at bounding box center [190, 105] width 70 height 5
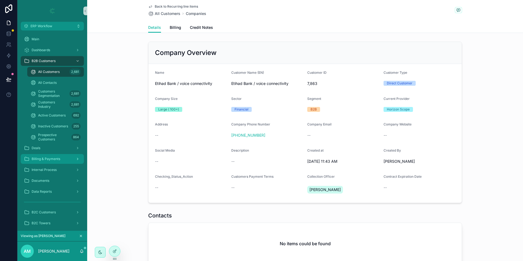
click at [53, 157] on span "Billing & Payments" at bounding box center [46, 159] width 29 height 4
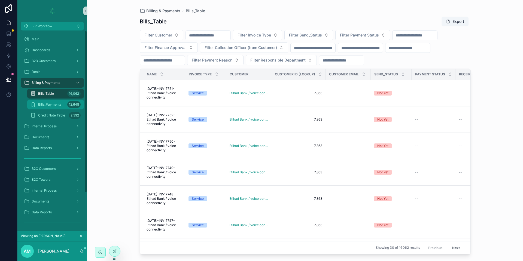
click at [53, 105] on span "Bills_Payments" at bounding box center [49, 104] width 23 height 4
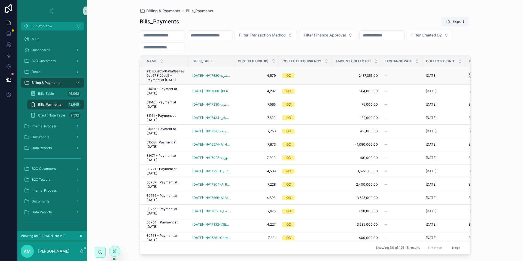
click at [178, 77] on span "e1c268eb3d0a3a9aa4a70ce678120ed5 - Payment at 8/11/2025" at bounding box center [166, 75] width 39 height 13
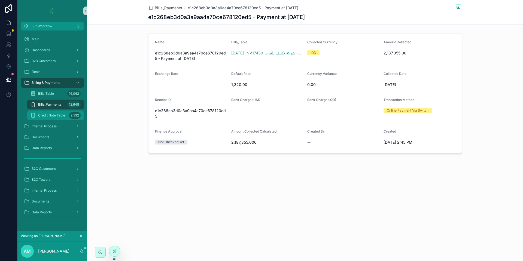
click at [44, 117] on span "Credit Note Table" at bounding box center [51, 115] width 27 height 4
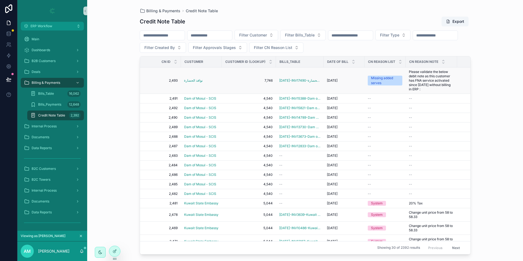
click at [240, 81] on span "7,746" at bounding box center [249, 80] width 48 height 4
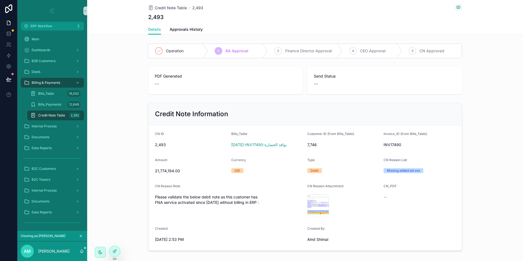
click at [312, 50] on span "Finance Director Approval" at bounding box center [308, 50] width 47 height 5
click at [163, 55] on div "Operation" at bounding box center [178, 51] width 60 height 14
click at [376, 51] on span "CEO Approval" at bounding box center [372, 50] width 25 height 5
drag, startPoint x: 187, startPoint y: 33, endPoint x: 213, endPoint y: 77, distance: 51.2
click at [186, 33] on link "Approvals History" at bounding box center [186, 30] width 33 height 11
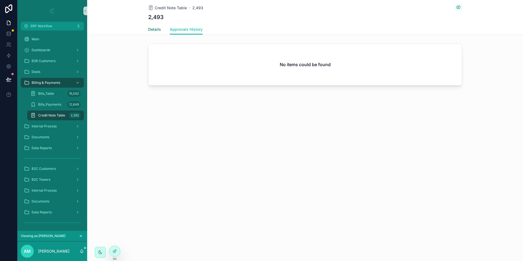
click at [160, 29] on span "Details" at bounding box center [154, 29] width 13 height 5
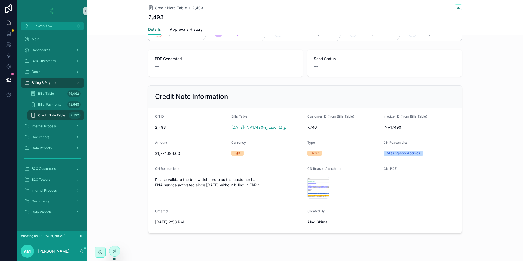
scroll to position [27, 0]
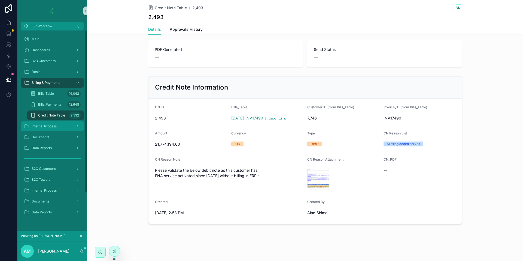
click at [37, 127] on span "Internal Process" at bounding box center [44, 126] width 25 height 4
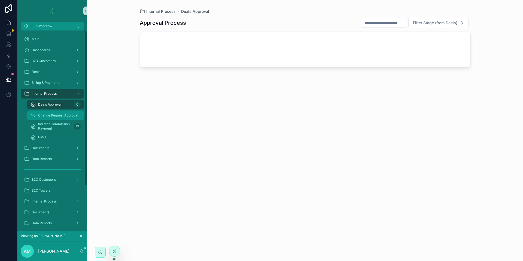
click at [50, 116] on span "Change Request Approval" at bounding box center [58, 115] width 40 height 4
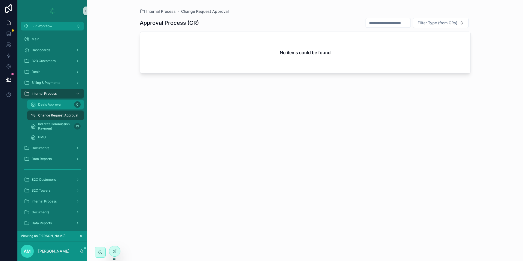
click at [51, 107] on div "Deals Approval 0" at bounding box center [56, 104] width 50 height 9
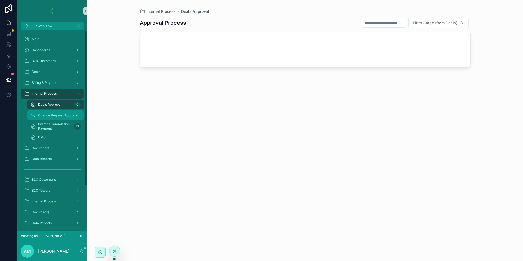
click at [51, 114] on span "Change Request Approval" at bounding box center [58, 115] width 40 height 4
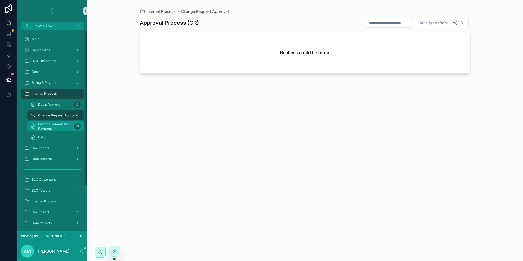
click at [51, 124] on span "Indirect Commission Payment" at bounding box center [55, 126] width 34 height 9
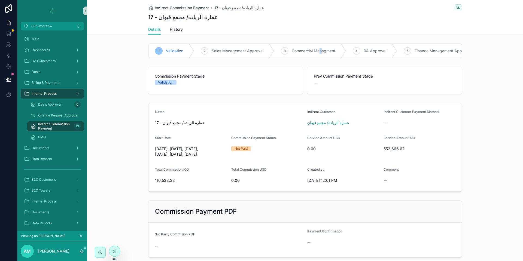
drag, startPoint x: 317, startPoint y: 50, endPoint x: 317, endPoint y: 60, distance: 10.4
drag, startPoint x: 317, startPoint y: 60, endPoint x: 288, endPoint y: 46, distance: 31.8
click at [283, 29] on div "Details History" at bounding box center [305, 29] width 314 height 10
click at [297, 56] on div "3 Commercial Managment" at bounding box center [310, 51] width 72 height 14
click at [173, 31] on span "History" at bounding box center [176, 29] width 13 height 5
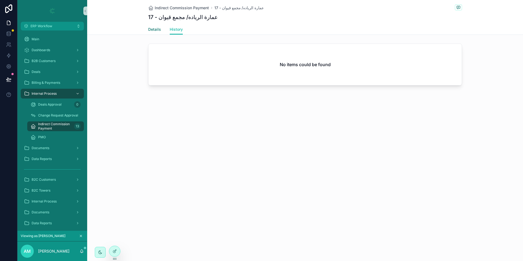
click at [150, 30] on span "Details" at bounding box center [154, 29] width 13 height 5
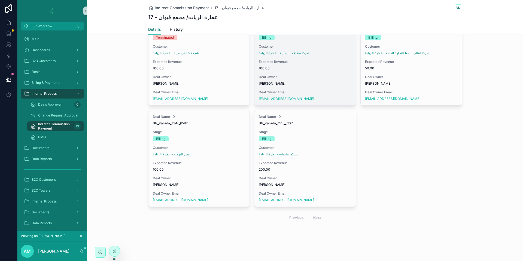
scroll to position [406, 0]
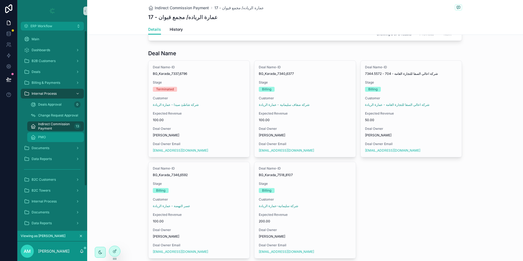
click at [55, 139] on div "PMO" at bounding box center [56, 137] width 50 height 9
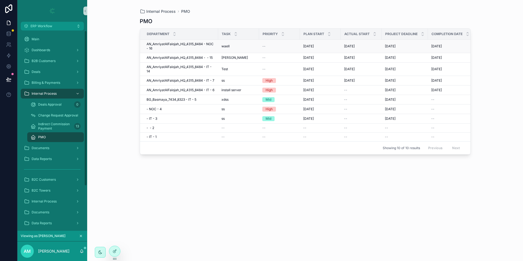
click at [198, 44] on span "AN_AmriyatAlFalojah_HQ_4315_8484 - NOC - 16" at bounding box center [181, 46] width 68 height 9
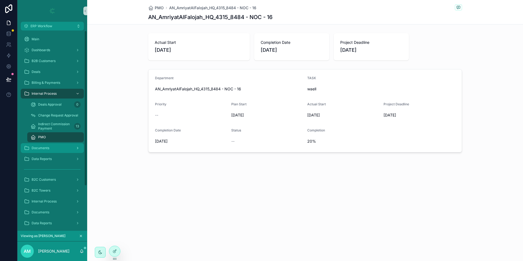
click at [50, 148] on div "Documents" at bounding box center [52, 148] width 57 height 9
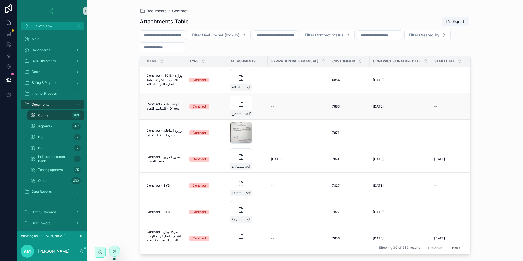
click at [184, 106] on td "Contract - الهيئة العامة للمناطق الحرة - Direct Contract - الهيئة العامة للمناط…" at bounding box center [163, 106] width 46 height 26
click at [175, 106] on span "Contract - الهيئة العامة للمناطق الحرة - Direct" at bounding box center [165, 106] width 36 height 9
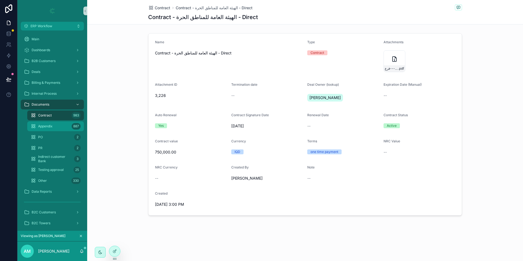
click at [51, 127] on span "Appendix" at bounding box center [45, 126] width 14 height 4
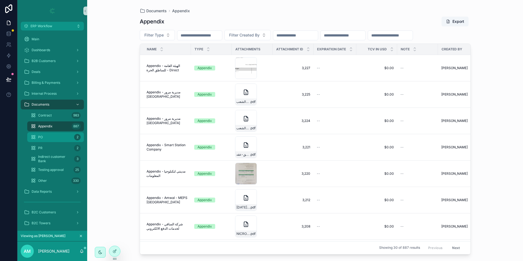
click at [49, 136] on div "PO 2" at bounding box center [56, 137] width 50 height 9
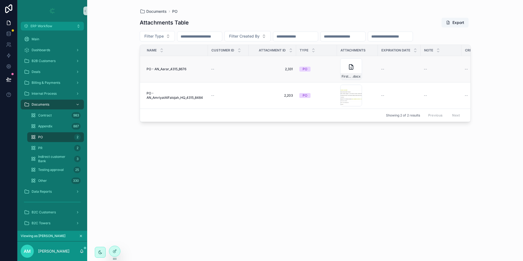
click at [167, 70] on span "PO - AN_Aarar_4315_8676" at bounding box center [167, 69] width 40 height 4
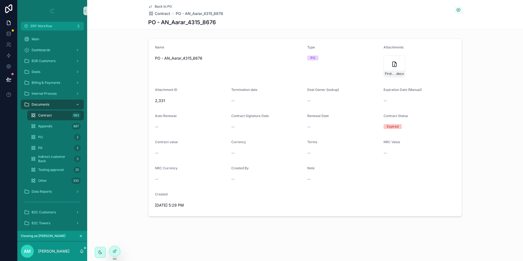
click at [48, 113] on span "Contract" at bounding box center [45, 115] width 14 height 4
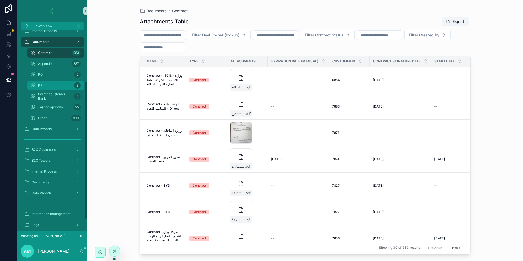
scroll to position [82, 0]
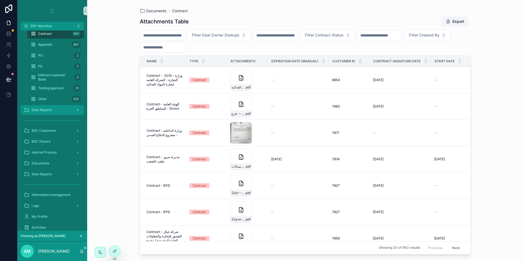
click at [48, 112] on div "Data Reports" at bounding box center [52, 110] width 57 height 9
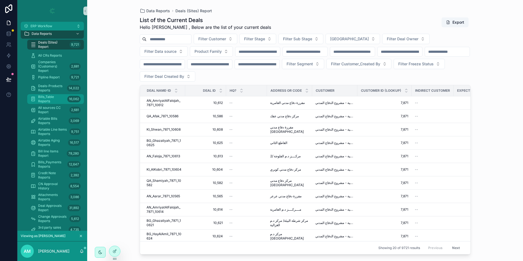
click at [49, 100] on span "Bills_Table Reports" at bounding box center [51, 99] width 27 height 9
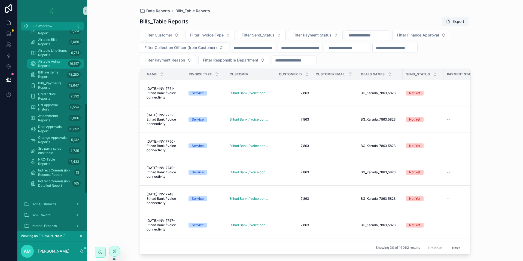
scroll to position [204, 0]
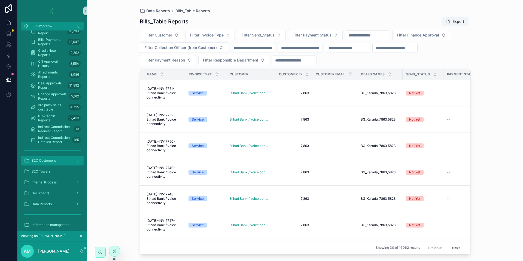
click at [44, 158] on span "B2C Customers" at bounding box center [44, 160] width 24 height 4
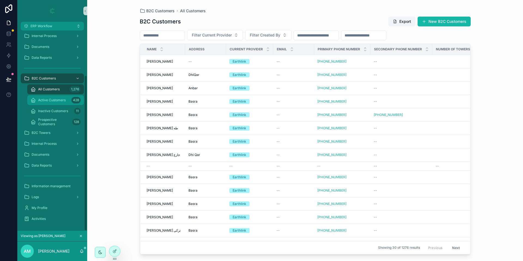
scroll to position [58, 0]
click at [182, 63] on td "مالك هاشم عبد الرضا مالك هاشم عبد الرضا" at bounding box center [162, 61] width 45 height 13
click at [173, 61] on span "مالك هاشم عبد الرضا" at bounding box center [160, 61] width 26 height 4
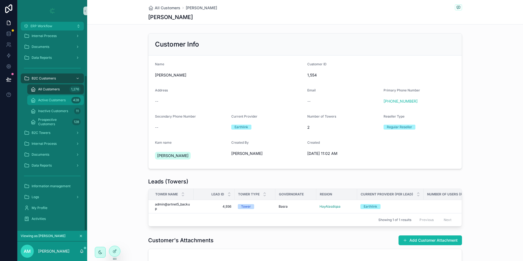
click at [47, 99] on span "Active Customers" at bounding box center [52, 100] width 28 height 4
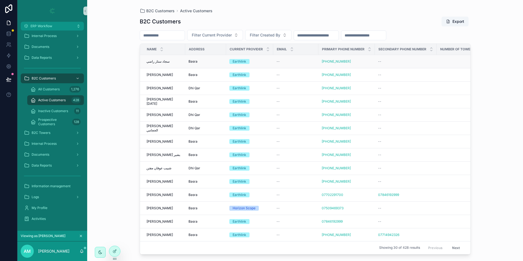
click at [169, 64] on div "سجاد ستار راضي سجاد ستار راضي" at bounding box center [164, 61] width 35 height 4
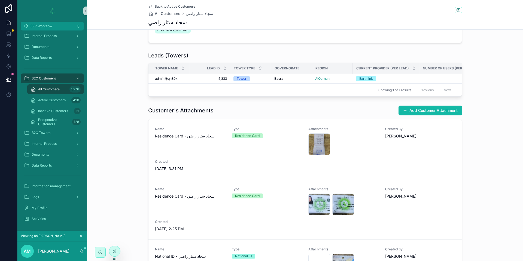
scroll to position [63, 0]
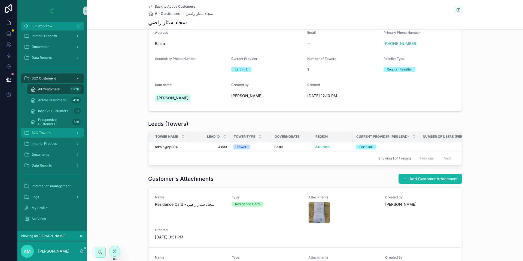
click at [52, 130] on div "B2C Towers" at bounding box center [52, 133] width 57 height 9
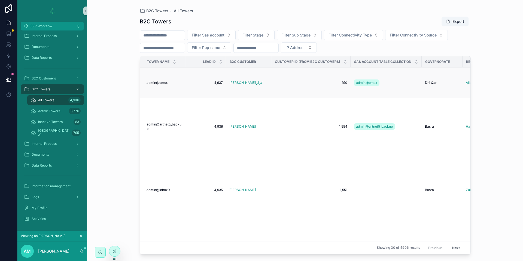
click at [157, 81] on span "admin@omsx" at bounding box center [157, 83] width 21 height 4
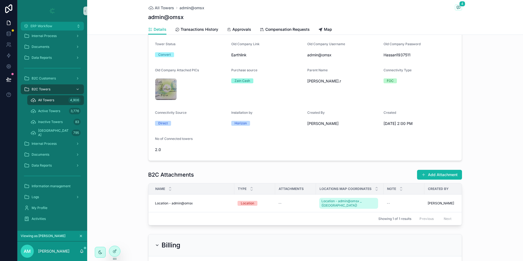
scroll to position [386, 0]
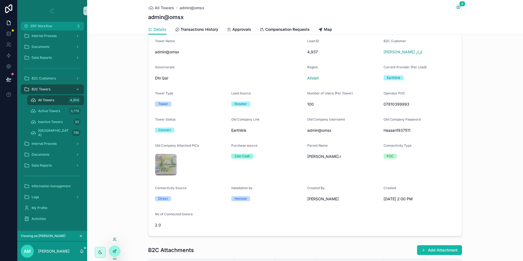
click at [114, 253] on icon at bounding box center [114, 251] width 4 height 4
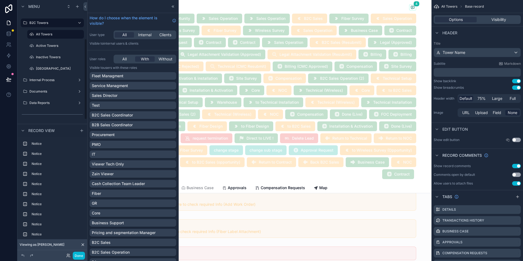
scroll to position [82, 0]
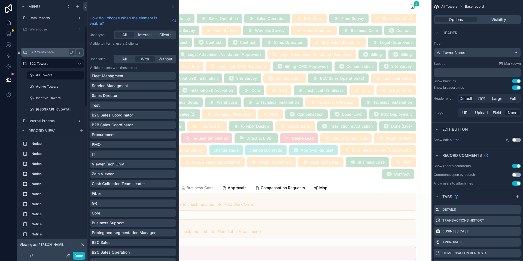
click at [50, 51] on label "B2C Customers" at bounding box center [51, 52] width 44 height 4
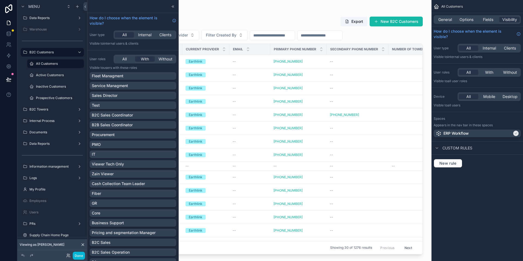
click at [284, 19] on div "scrollable content" at bounding box center [259, 127] width 344 height 255
click at [450, 19] on span "General" at bounding box center [445, 19] width 14 height 5
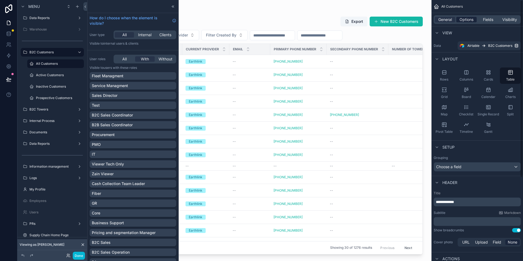
click at [469, 21] on span "Options" at bounding box center [466, 19] width 14 height 5
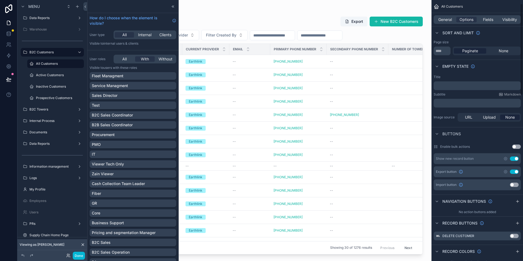
scroll to position [163, 0]
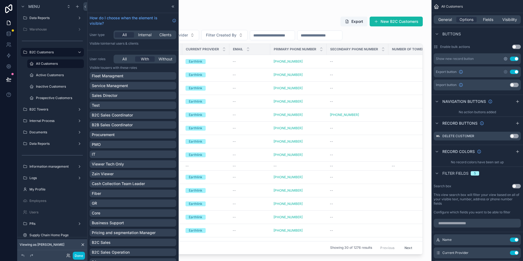
click at [506, 59] on icon "scrollable content" at bounding box center [505, 59] width 4 height 4
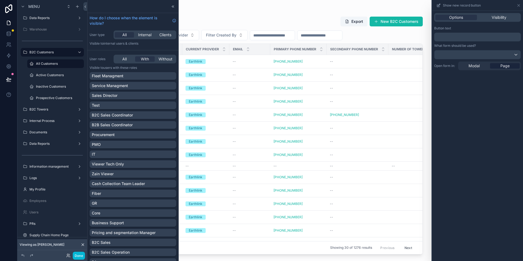
click at [509, 13] on div "Options Visibility" at bounding box center [477, 17] width 87 height 9
click at [509, 15] on div "Visibility" at bounding box center [499, 17] width 42 height 5
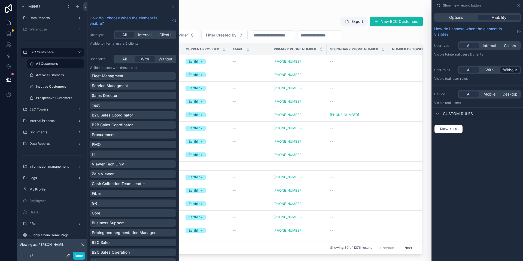
click at [508, 71] on span "Without" at bounding box center [510, 69] width 14 height 5
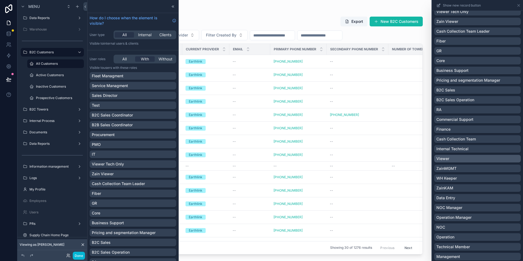
click at [474, 157] on div "Viewer" at bounding box center [477, 158] width 82 height 5
click at [75, 257] on button "Done" at bounding box center [79, 256] width 12 height 8
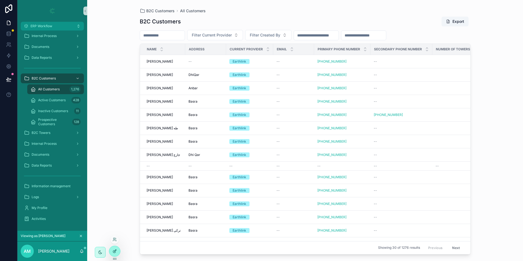
click at [114, 252] on icon at bounding box center [114, 251] width 4 height 4
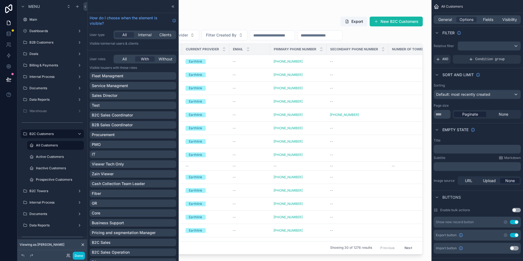
drag, startPoint x: 165, startPoint y: 7, endPoint x: 165, endPoint y: 59, distance: 51.5
click at [171, 7] on icon at bounding box center [173, 6] width 4 height 4
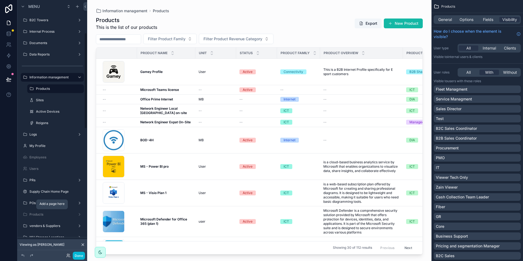
scroll to position [81, 0]
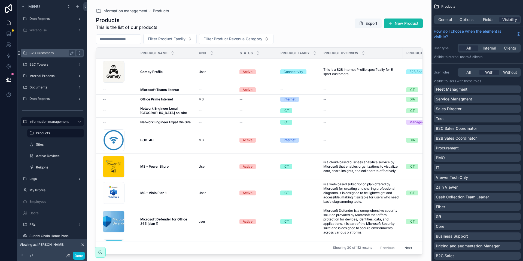
click at [48, 51] on label "B2C Customers" at bounding box center [51, 53] width 44 height 4
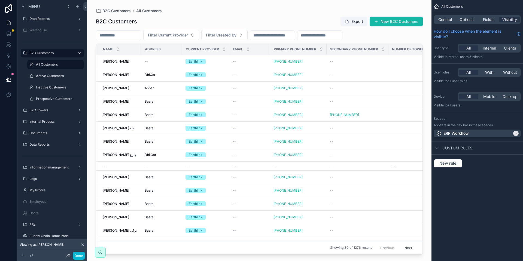
click at [125, 65] on div "scrollable content" at bounding box center [259, 127] width 344 height 255
click at [124, 78] on td "حيدر علي كاظم حيدر علي كاظم" at bounding box center [118, 74] width 45 height 13
click at [123, 75] on span "حيدر علي كاظم" at bounding box center [116, 75] width 26 height 4
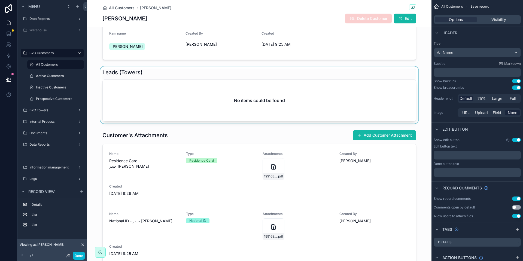
scroll to position [82, 0]
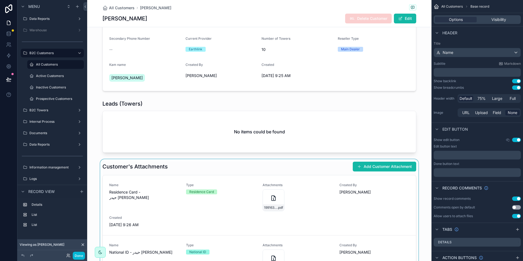
click at [323, 166] on div "scrollable content" at bounding box center [259, 235] width 344 height 152
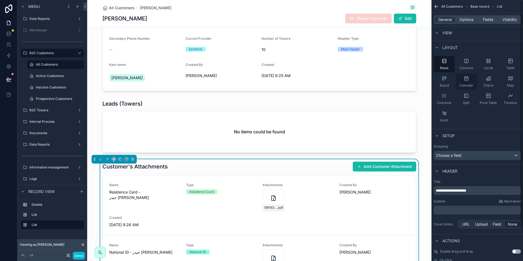
scroll to position [0, 0]
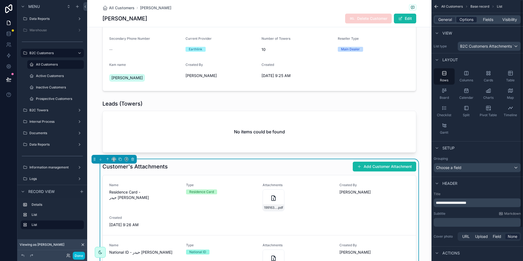
click at [467, 21] on span "Options" at bounding box center [466, 19] width 14 height 5
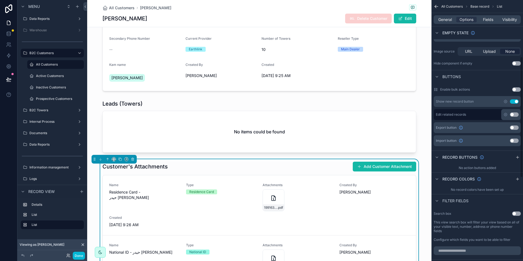
scroll to position [123, 0]
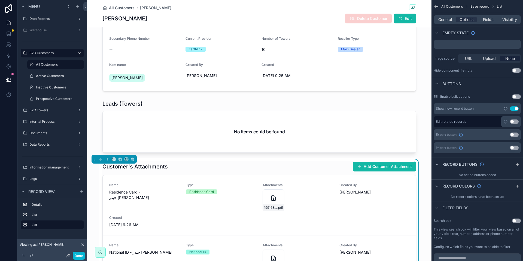
click at [505, 108] on icon "scrollable content" at bounding box center [505, 108] width 4 height 4
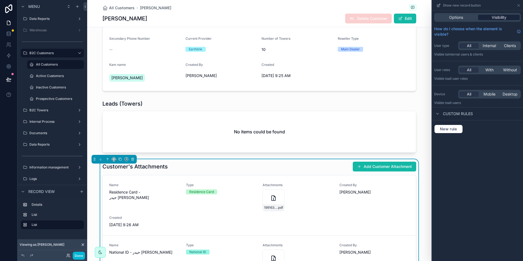
click at [495, 17] on span "Visibility" at bounding box center [499, 17] width 15 height 5
click at [498, 17] on span "Visibility" at bounding box center [499, 17] width 15 height 5
click at [512, 71] on span "Without" at bounding box center [510, 69] width 14 height 5
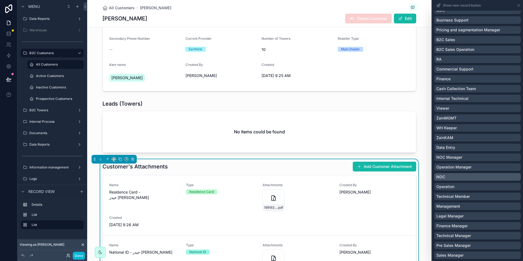
scroll to position [163, 0]
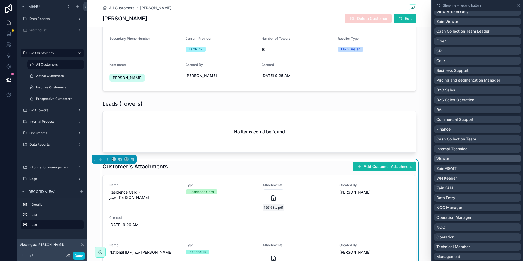
click at [462, 156] on div "Viewer" at bounding box center [477, 158] width 82 height 5
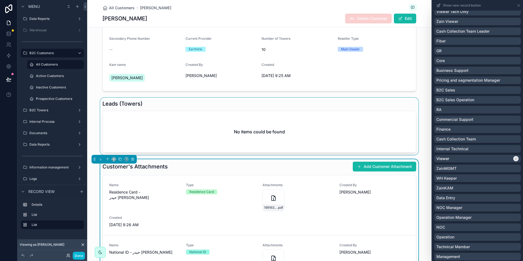
scroll to position [0, 0]
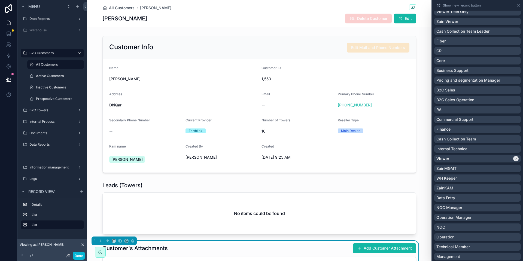
click at [324, 23] on div "حيدر علي كاظم Delete Customer Edit" at bounding box center [259, 18] width 314 height 10
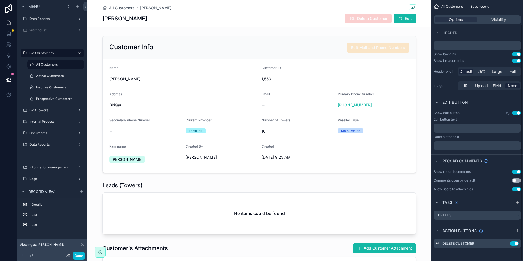
scroll to position [27, 0]
click at [508, 114] on icon "scrollable content" at bounding box center [507, 113] width 4 height 4
click at [487, 103] on div "Edit button" at bounding box center [477, 102] width 92 height 13
click at [44, 77] on label "Active Customers" at bounding box center [54, 76] width 37 height 4
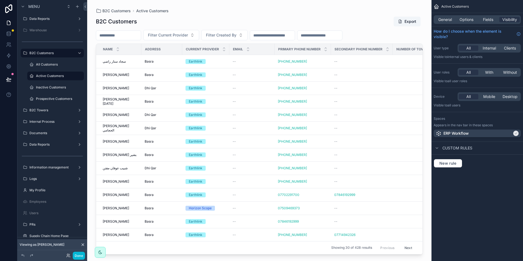
click at [143, 66] on div "scrollable content" at bounding box center [259, 127] width 344 height 255
click at [151, 63] on span "Basra" at bounding box center [149, 61] width 9 height 4
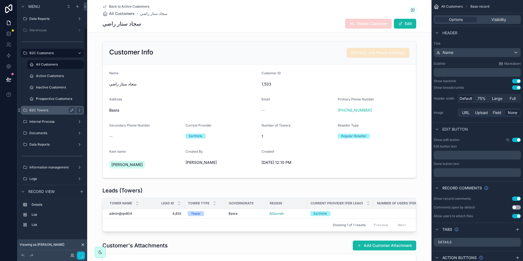
click at [36, 109] on label "B2C Towers" at bounding box center [51, 110] width 44 height 4
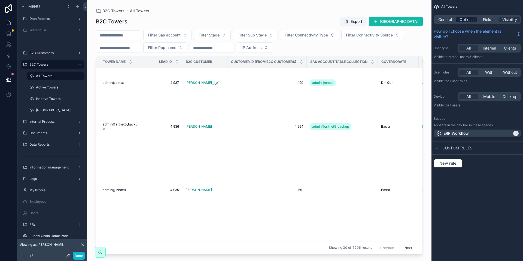
click at [461, 17] on span "Options" at bounding box center [466, 19] width 14 height 5
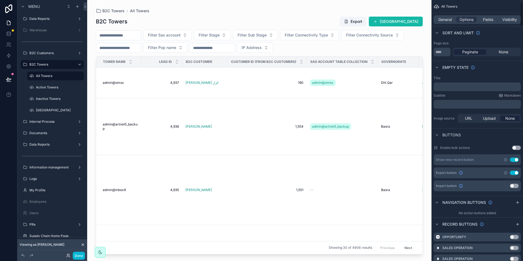
scroll to position [82, 0]
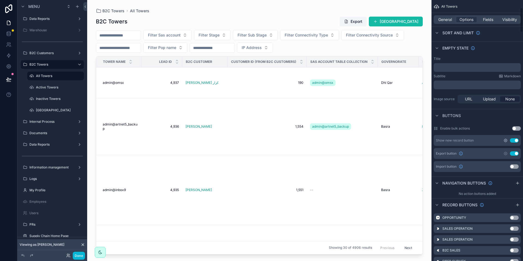
click at [505, 140] on icon "scrollable content" at bounding box center [505, 140] width 4 height 4
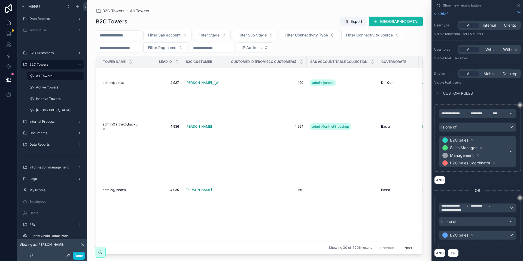
scroll to position [0, 0]
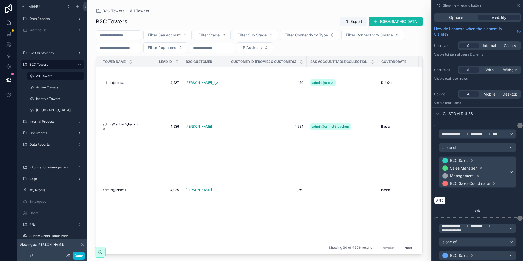
click at [165, 88] on div "scrollable content" at bounding box center [259, 127] width 344 height 255
click at [159, 84] on span "4,937" at bounding box center [162, 83] width 34 height 4
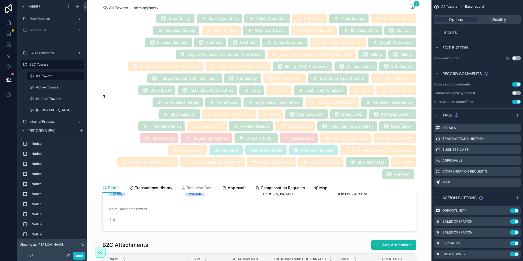
scroll to position [1062, 0]
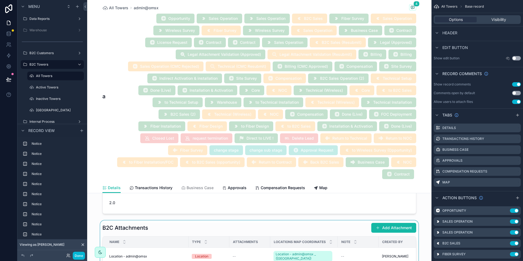
click at [352, 221] on div "scrollable content" at bounding box center [259, 251] width 344 height 60
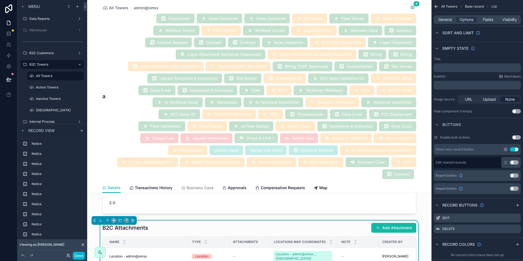
click at [505, 151] on icon "scrollable content" at bounding box center [505, 149] width 3 height 3
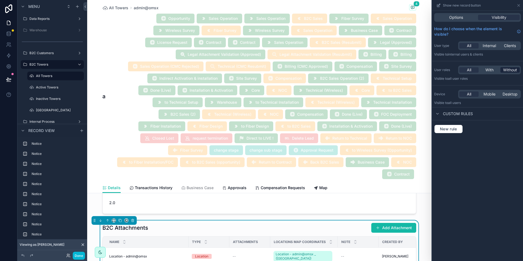
click at [508, 71] on span "Without" at bounding box center [510, 69] width 14 height 5
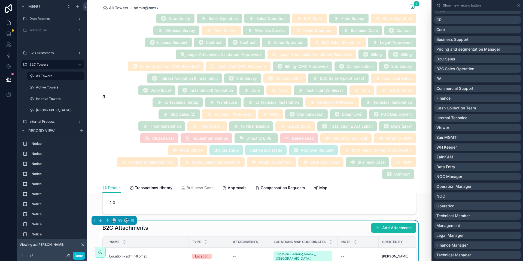
scroll to position [245, 0]
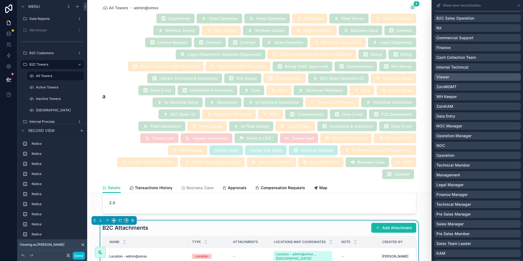
click at [462, 76] on div "Viewer" at bounding box center [477, 76] width 82 height 5
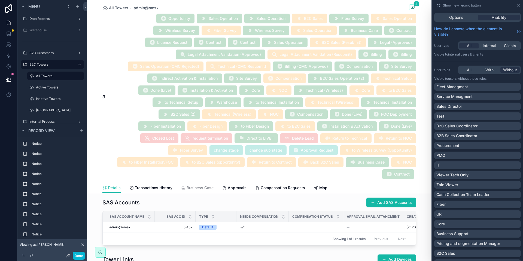
scroll to position [1225, 0]
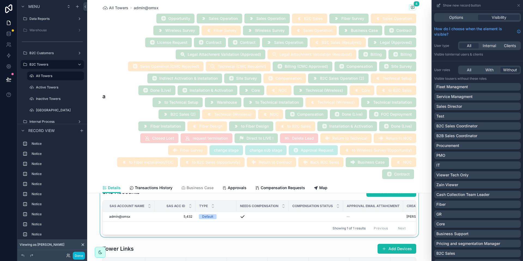
click at [333, 203] on div "scrollable content" at bounding box center [259, 211] width 344 height 53
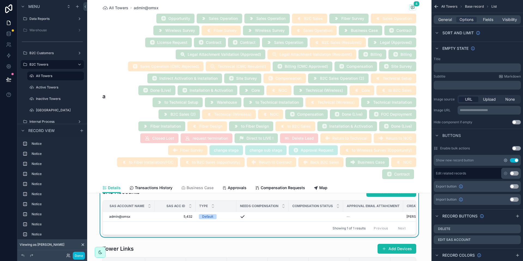
click at [505, 161] on icon "scrollable content" at bounding box center [505, 160] width 4 height 4
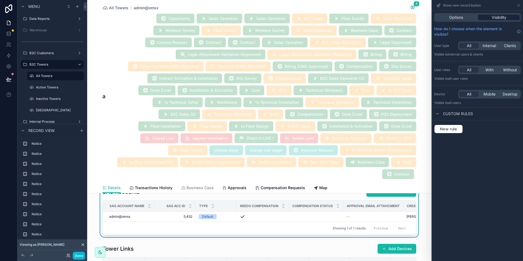
click at [496, 18] on span "Visibility" at bounding box center [499, 17] width 15 height 5
click at [510, 71] on span "Without" at bounding box center [510, 69] width 14 height 5
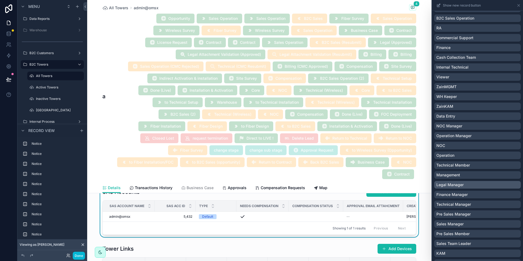
scroll to position [204, 0]
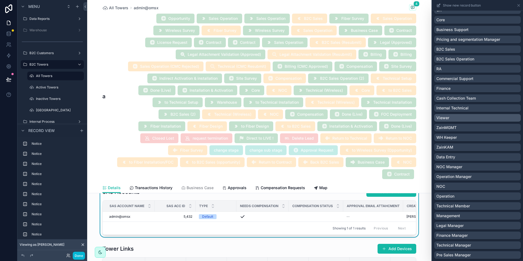
click at [463, 116] on div "Viewer" at bounding box center [477, 117] width 82 height 5
click at [82, 256] on button "Done" at bounding box center [79, 256] width 12 height 8
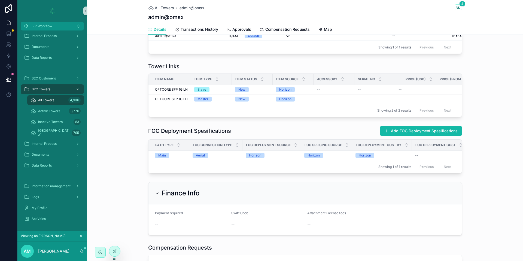
scroll to position [748, 0]
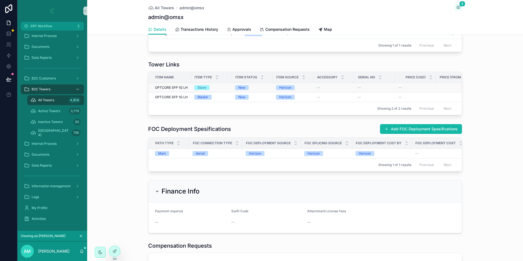
click at [313, 93] on td "--" at bounding box center [333, 88] width 41 height 10
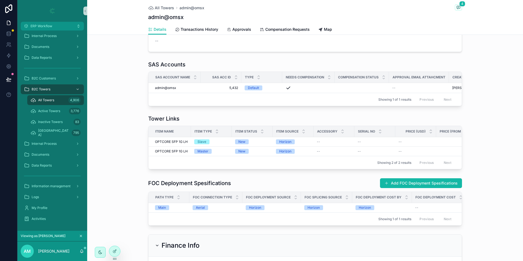
scroll to position [667, 0]
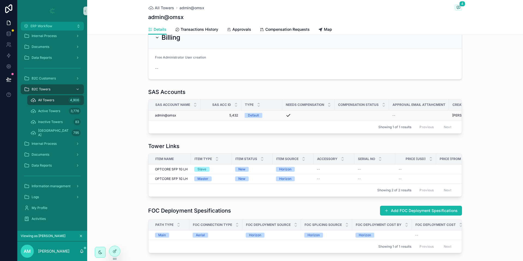
click at [230, 118] on span "5,432" at bounding box center [221, 115] width 34 height 4
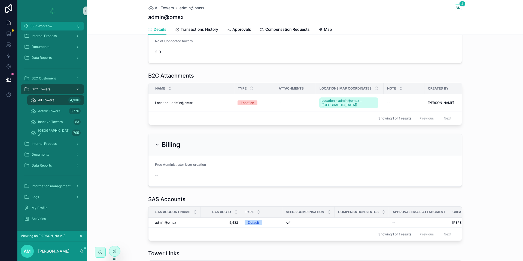
scroll to position [572, 0]
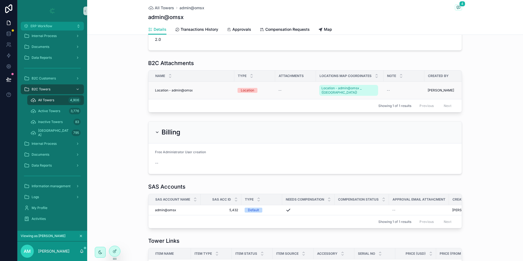
click at [241, 93] on div "Location" at bounding box center [247, 90] width 13 height 5
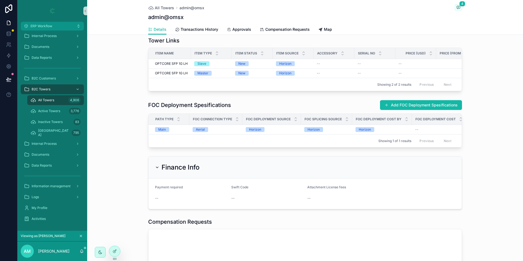
scroll to position [776, 0]
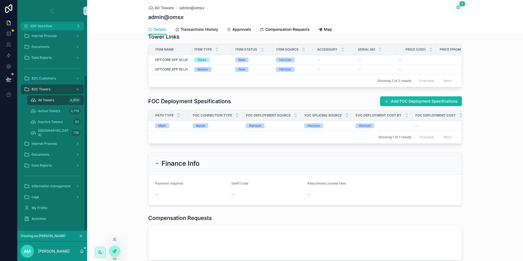
click at [115, 248] on div at bounding box center [114, 251] width 11 height 10
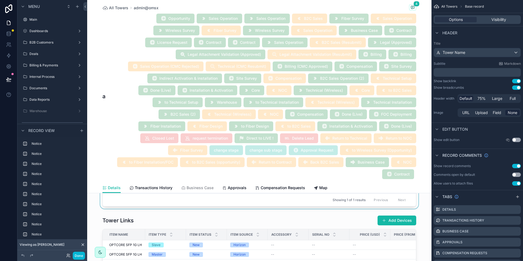
scroll to position [1266, 0]
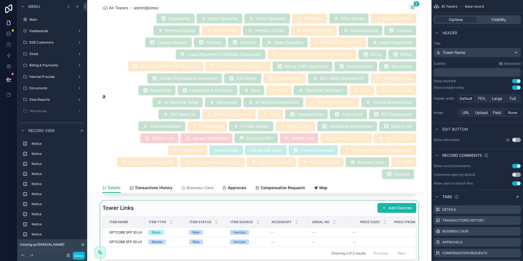
click at [285, 219] on div "scrollable content" at bounding box center [259, 232] width 344 height 62
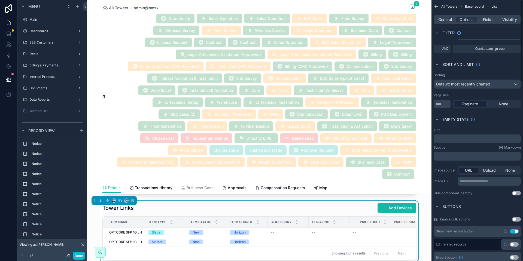
scroll to position [41, 0]
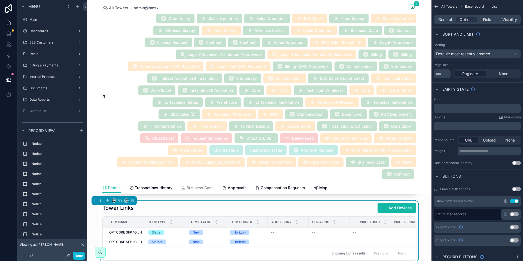
click at [506, 201] on icon "scrollable content" at bounding box center [505, 201] width 1 height 1
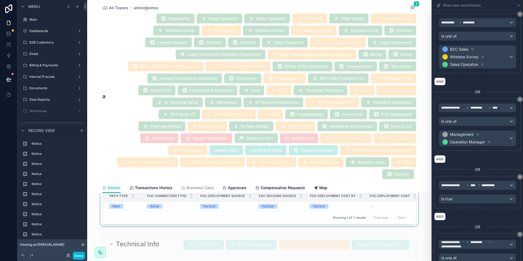
scroll to position [1348, 0]
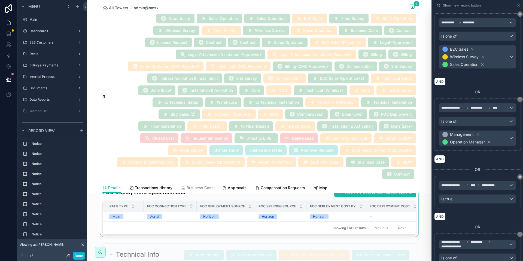
click at [306, 212] on div "scrollable content" at bounding box center [259, 211] width 344 height 52
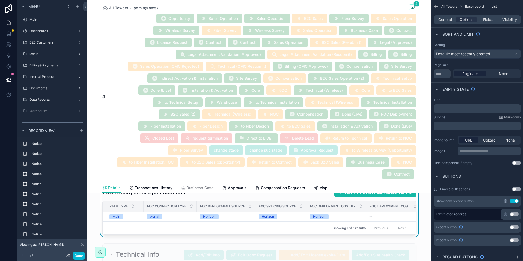
click at [505, 201] on icon "scrollable content" at bounding box center [505, 201] width 1 height 1
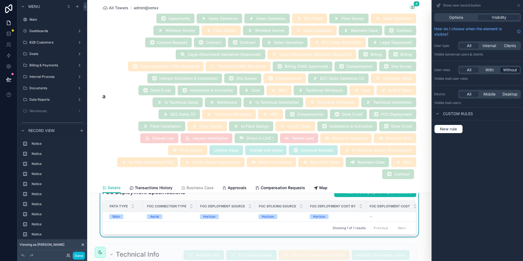
click at [515, 71] on span "Without" at bounding box center [510, 69] width 14 height 5
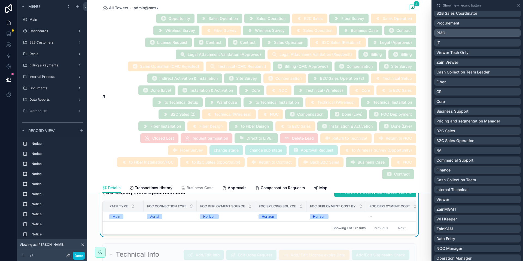
scroll to position [163, 0]
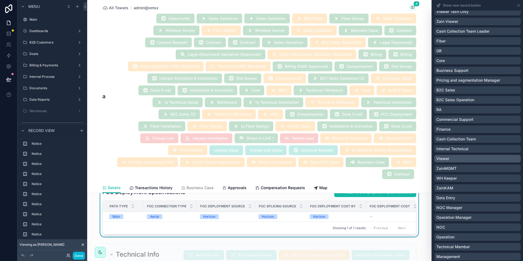
click at [462, 159] on div "Viewer" at bounding box center [477, 158] width 82 height 5
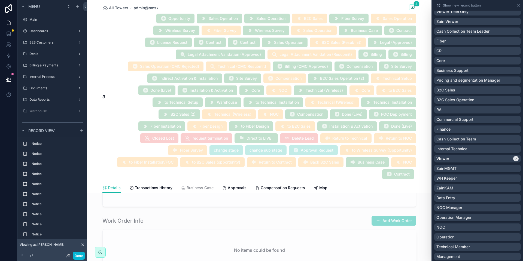
scroll to position [1511, 0]
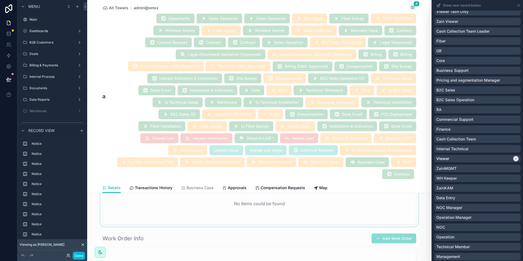
click at [305, 214] on div "scrollable content" at bounding box center [259, 197] width 344 height 60
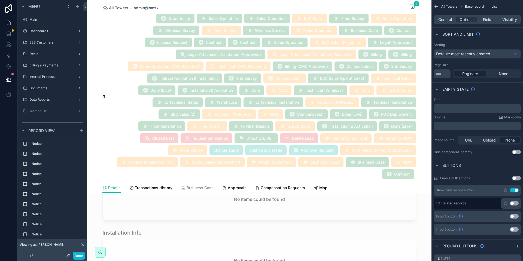
scroll to position [1593, 0]
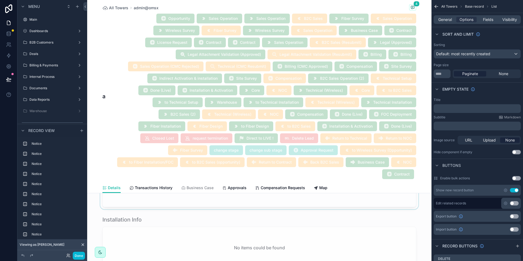
click at [336, 209] on div "scrollable content" at bounding box center [259, 180] width 344 height 60
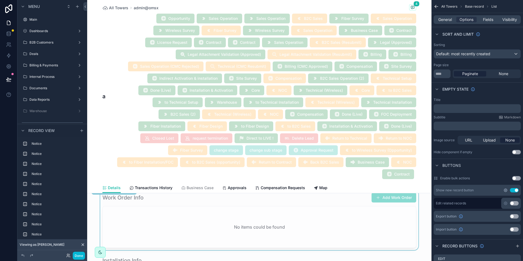
click at [505, 190] on icon "scrollable content" at bounding box center [505, 190] width 4 height 4
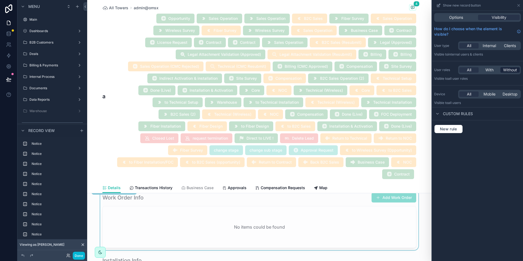
click at [511, 71] on span "Without" at bounding box center [510, 69] width 14 height 5
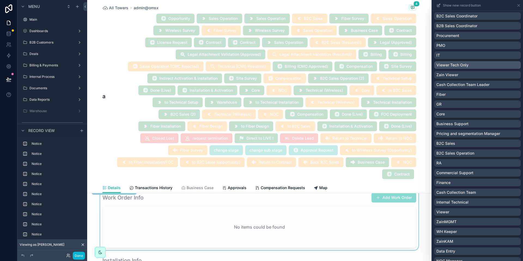
scroll to position [123, 0]
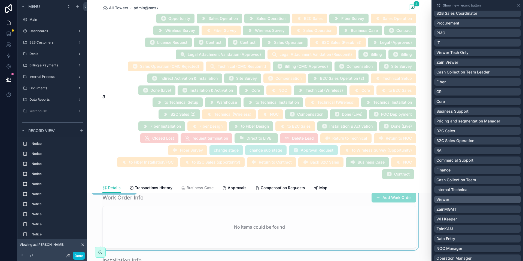
click at [475, 202] on div "Viewer" at bounding box center [477, 199] width 82 height 5
click at [329, 229] on div "Work Order Info Add Work Order No items could be found" at bounding box center [259, 221] width 314 height 56
click at [520, 5] on icon at bounding box center [518, 5] width 4 height 4
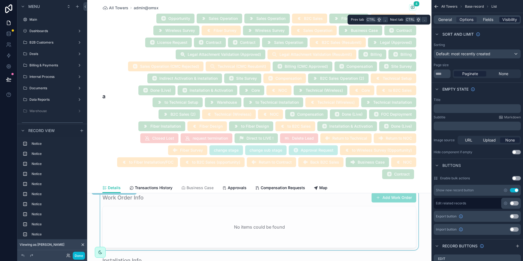
click at [511, 20] on span "Visibility" at bounding box center [509, 19] width 15 height 5
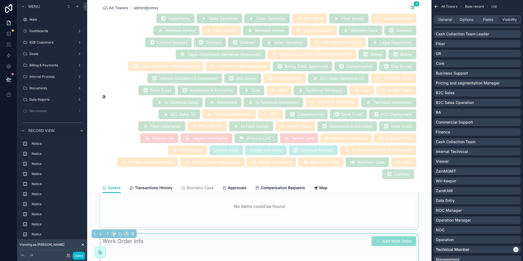
scroll to position [1511, 0]
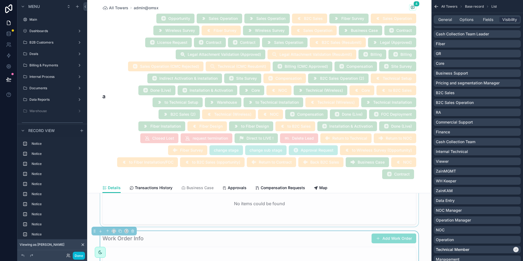
click at [312, 209] on div "scrollable content" at bounding box center [259, 197] width 344 height 60
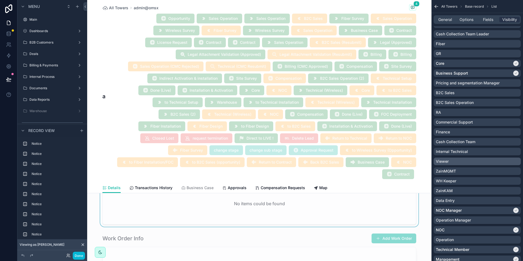
click at [449, 163] on div "Viewer" at bounding box center [477, 161] width 83 height 5
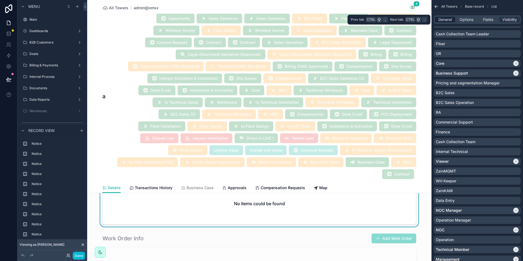
click at [447, 20] on span "General" at bounding box center [445, 19] width 14 height 5
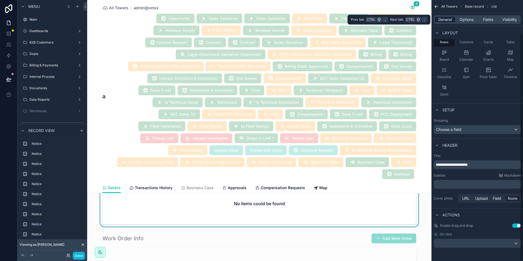
scroll to position [38, 0]
click at [505, 20] on span "Visibility" at bounding box center [509, 19] width 15 height 5
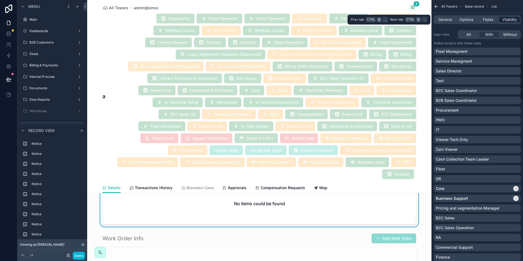
scroll to position [163, 0]
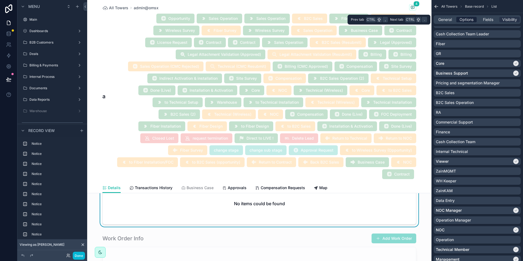
click at [472, 19] on span "Options" at bounding box center [466, 19] width 14 height 5
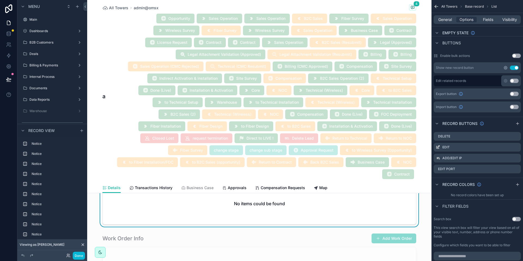
click at [505, 66] on icon "scrollable content" at bounding box center [505, 68] width 4 height 4
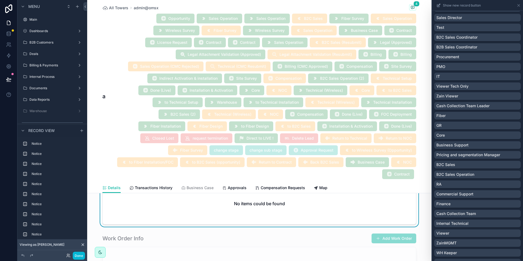
scroll to position [0, 0]
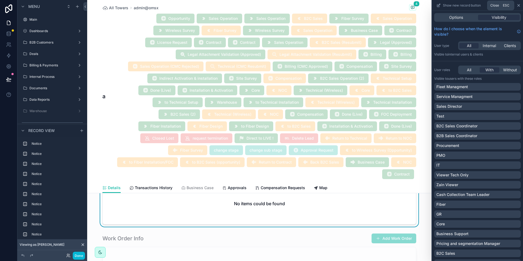
click at [518, 5] on icon at bounding box center [518, 5] width 4 height 4
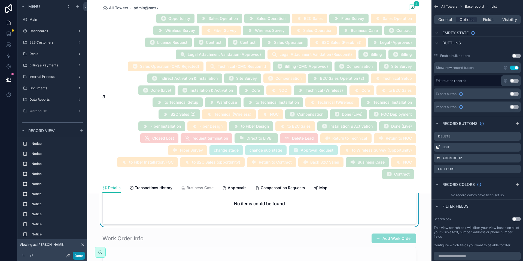
click at [81, 257] on button "Done" at bounding box center [79, 256] width 12 height 8
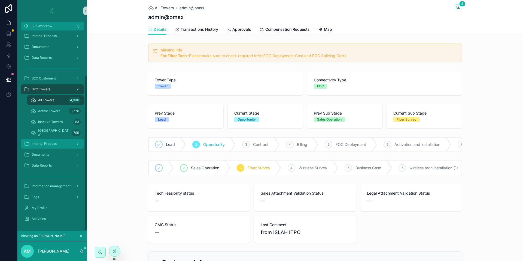
click at [44, 139] on link "Internal Process" at bounding box center [52, 144] width 63 height 10
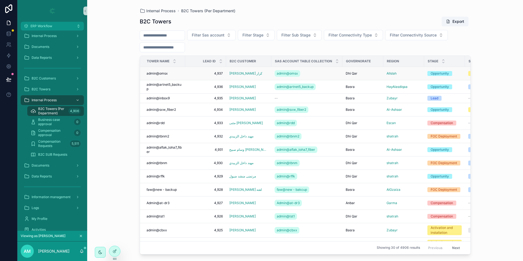
click at [184, 74] on td "admin@omsx admin@omsx" at bounding box center [162, 73] width 45 height 13
click at [214, 72] on span "4,937" at bounding box center [205, 73] width 34 height 4
click at [48, 124] on span "Business case approval" at bounding box center [55, 122] width 34 height 9
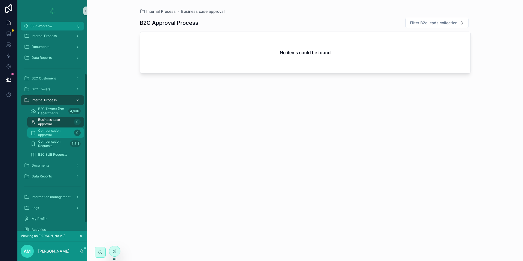
click at [48, 132] on span "Compensation approval" at bounding box center [55, 133] width 34 height 9
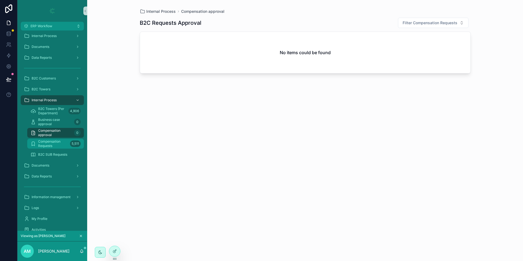
click at [54, 142] on span "Compensation Requests" at bounding box center [53, 143] width 30 height 9
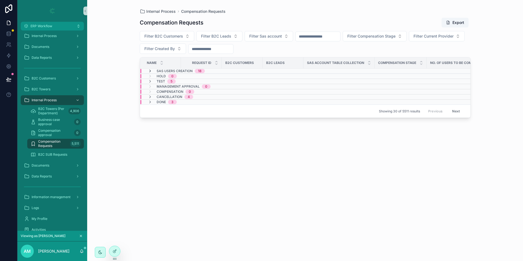
click at [151, 71] on icon "scrollable content" at bounding box center [150, 71] width 4 height 4
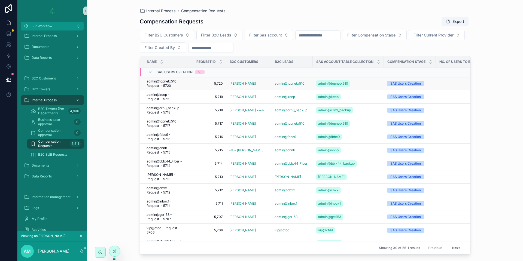
click at [165, 85] on span "admin@topnetx510 - Request - 5720" at bounding box center [164, 83] width 35 height 9
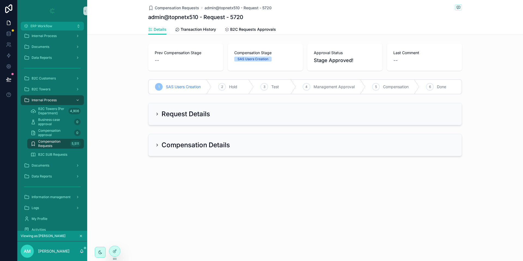
click at [172, 113] on h2 "Request Details" at bounding box center [185, 114] width 48 height 9
click at [157, 115] on icon "scrollable content" at bounding box center [157, 114] width 1 height 2
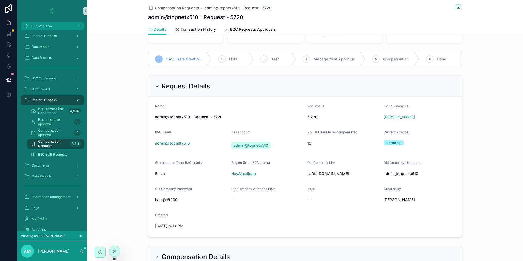
scroll to position [77, 0]
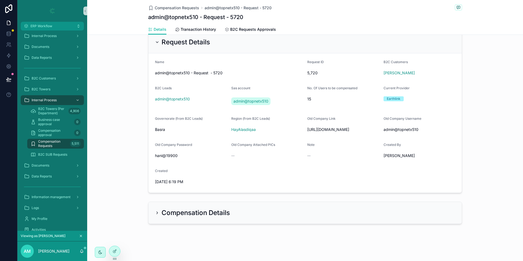
click at [176, 213] on h2 "Compensation Details" at bounding box center [195, 213] width 68 height 9
click at [155, 213] on icon "scrollable content" at bounding box center [157, 213] width 4 height 4
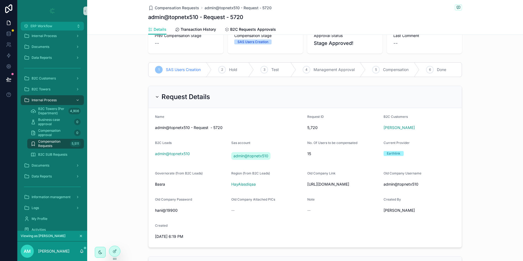
scroll to position [0, 0]
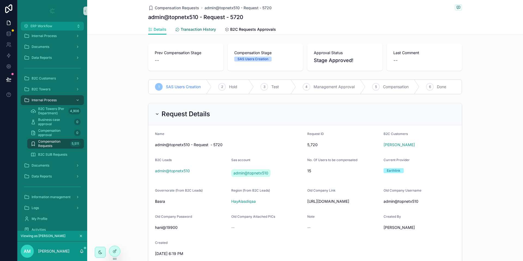
click at [190, 29] on span "Transaction History" at bounding box center [198, 29] width 35 height 5
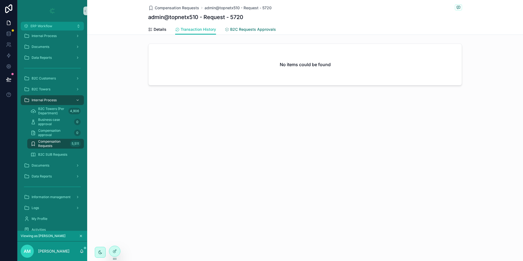
click at [242, 32] on link "B2C Requests Approvals" at bounding box center [250, 30] width 51 height 11
click at [187, 27] on span "Transaction History" at bounding box center [198, 29] width 35 height 5
click at [160, 27] on span "Details" at bounding box center [160, 29] width 13 height 5
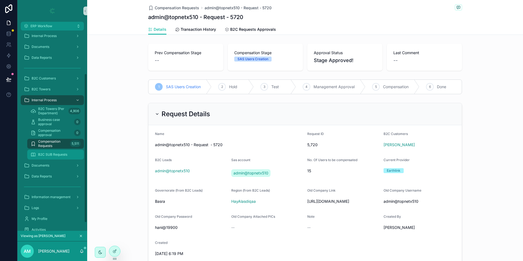
click at [51, 157] on div "B2C SUB Requests" at bounding box center [56, 154] width 50 height 9
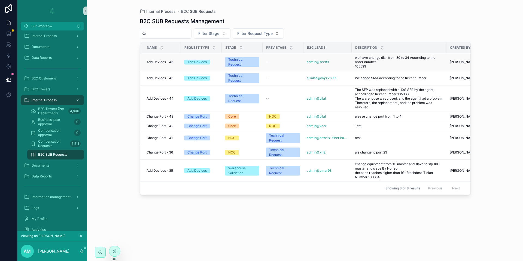
click at [170, 62] on span "Add Devices - 46" at bounding box center [160, 62] width 27 height 4
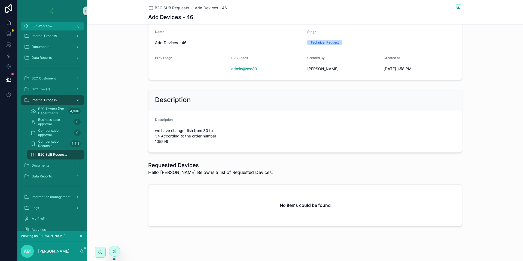
scroll to position [96, 0]
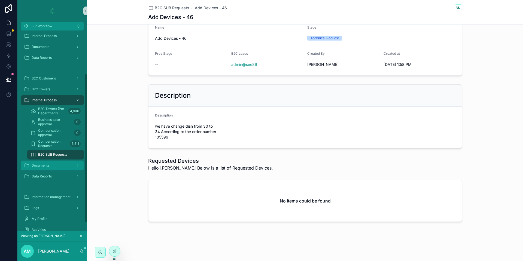
click at [52, 161] on div "Documents" at bounding box center [52, 165] width 57 height 9
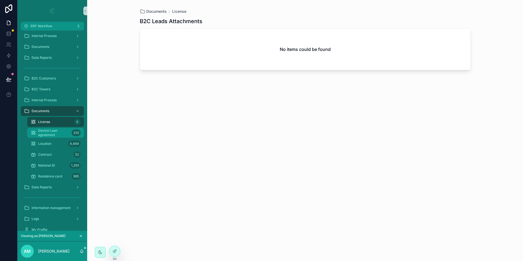
click at [52, 131] on span "Device Loan agreement" at bounding box center [53, 133] width 31 height 9
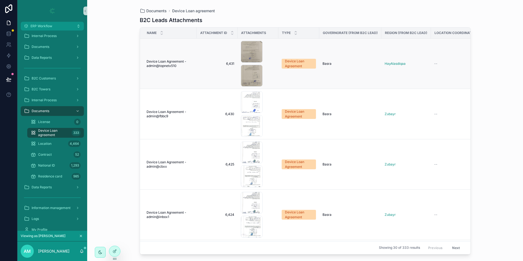
click at [172, 66] on span "Device Loan Agreement - admin@topnetx510" at bounding box center [170, 63] width 47 height 9
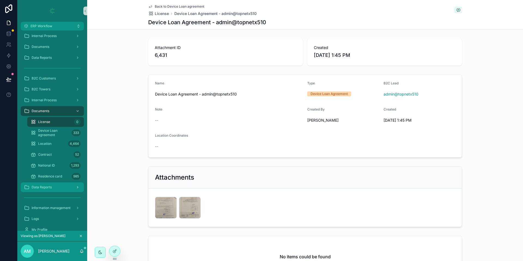
click at [43, 185] on span "Data Reports" at bounding box center [42, 187] width 20 height 4
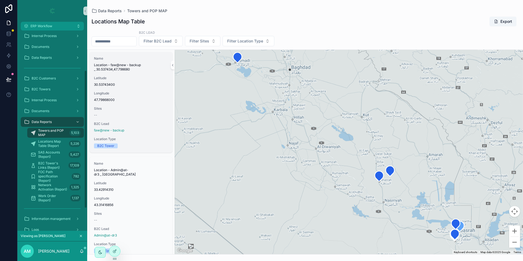
click at [146, 111] on span "Sites" at bounding box center [131, 108] width 74 height 4
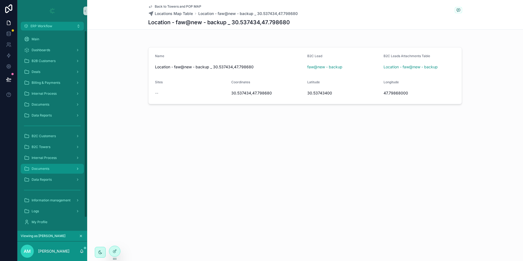
scroll to position [14, 0]
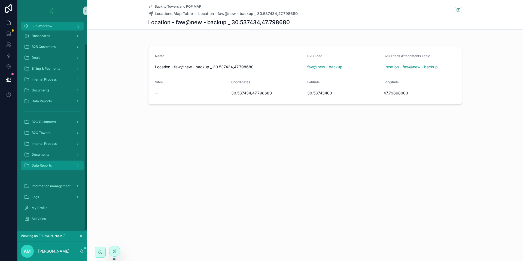
click at [50, 168] on div "Data Reports" at bounding box center [52, 165] width 57 height 9
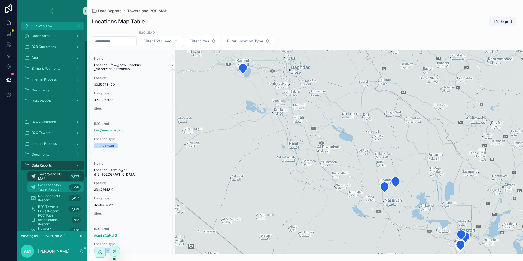
click at [48, 188] on span "Locations Map Table (Report" at bounding box center [52, 187] width 29 height 9
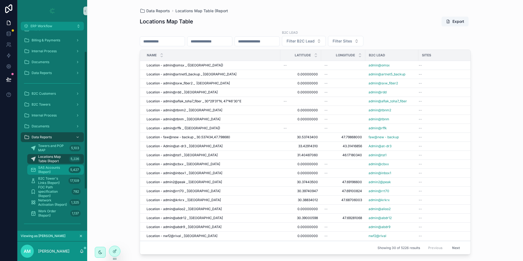
scroll to position [55, 0]
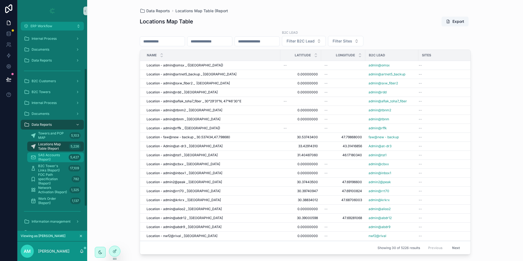
click at [54, 160] on span "SAS Accounts (Report)" at bounding box center [52, 157] width 28 height 9
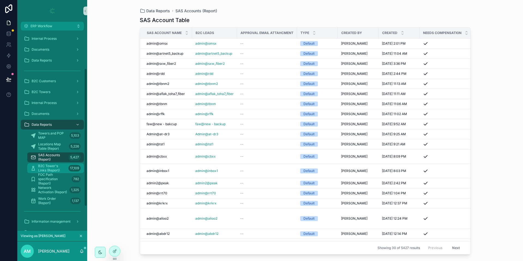
click at [52, 171] on span "B2C Tower's Links (Report)" at bounding box center [52, 168] width 28 height 9
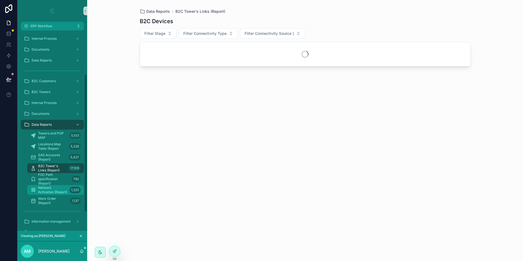
scroll to position [90, 0]
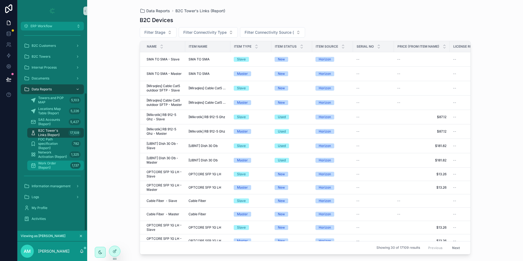
click at [52, 161] on link "Work Order (Report) 1,137" at bounding box center [55, 166] width 57 height 10
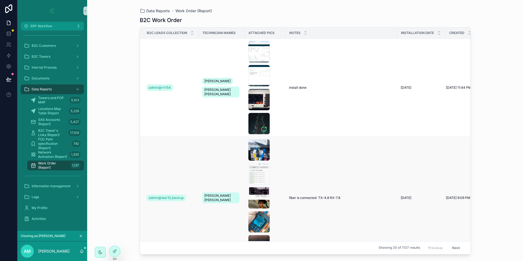
click at [321, 201] on td "fiber is connected TX-4.8 RX-7.8 fiber is connected TX-4.8 RX-7.8" at bounding box center [342, 198] width 112 height 122
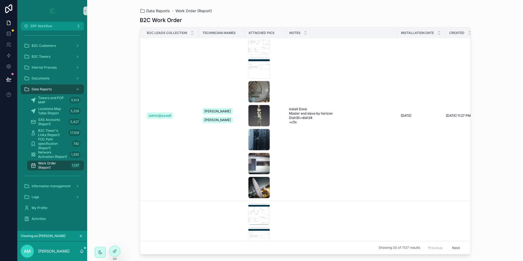
scroll to position [613, 0]
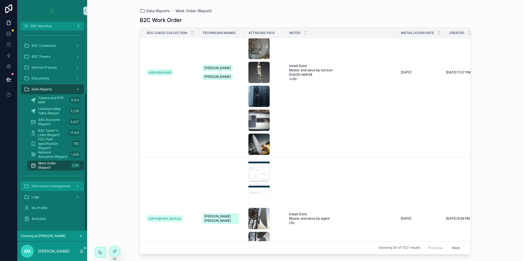
click at [61, 183] on div "Information management" at bounding box center [52, 186] width 57 height 9
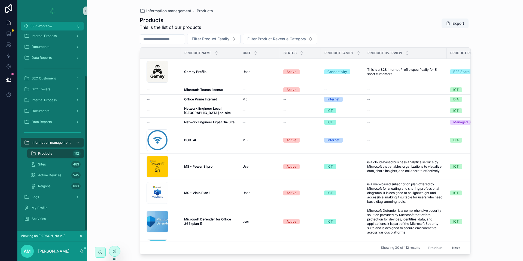
scroll to position [58, 0]
click at [248, 71] on span "User" at bounding box center [245, 72] width 7 height 4
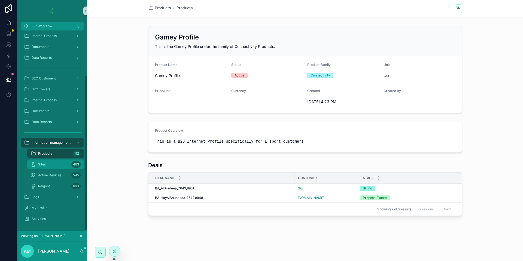
click at [50, 168] on div "Sites 483" at bounding box center [56, 164] width 50 height 9
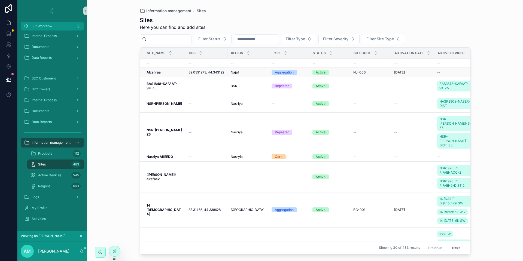
click at [234, 74] on span "Najaf" at bounding box center [235, 72] width 8 height 4
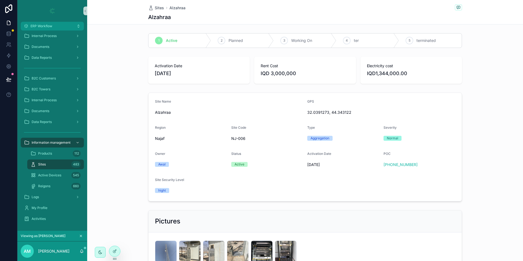
click at [420, 37] on div "5 terminated" at bounding box center [430, 40] width 63 height 14
click at [358, 36] on div "4 ter" at bounding box center [367, 40] width 63 height 14
click at [354, 38] on span "ter" at bounding box center [356, 40] width 5 height 5
click at [304, 44] on div "3 Working On" at bounding box center [305, 40] width 63 height 14
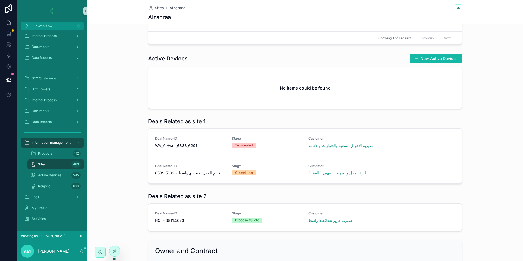
scroll to position [218, 0]
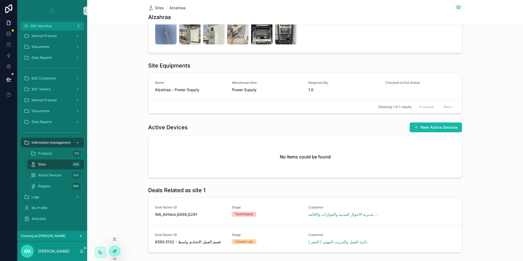
click at [115, 251] on icon at bounding box center [114, 251] width 4 height 4
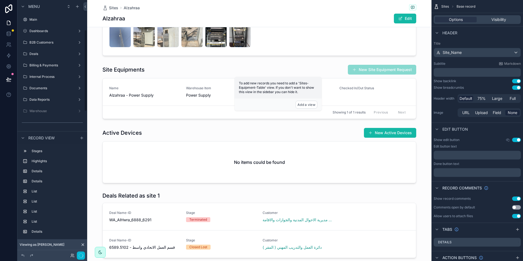
scroll to position [92, 0]
click at [273, 165] on div "scrollable content" at bounding box center [259, 156] width 344 height 60
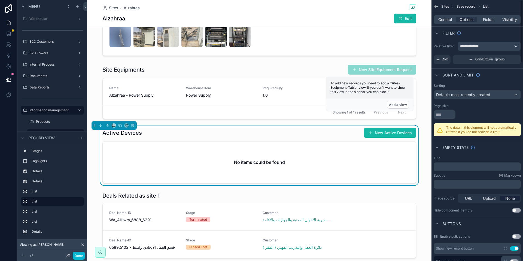
scroll to position [41, 0]
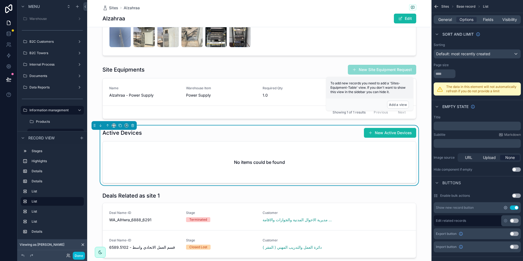
click at [505, 207] on icon "scrollable content" at bounding box center [505, 208] width 4 height 4
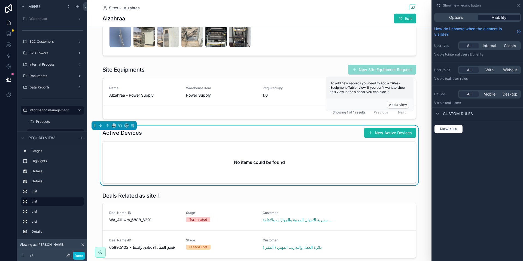
click at [501, 18] on span "Visibility" at bounding box center [499, 17] width 15 height 5
click at [508, 71] on span "Without" at bounding box center [510, 69] width 14 height 5
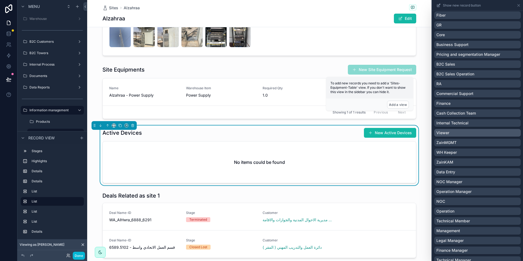
scroll to position [204, 0]
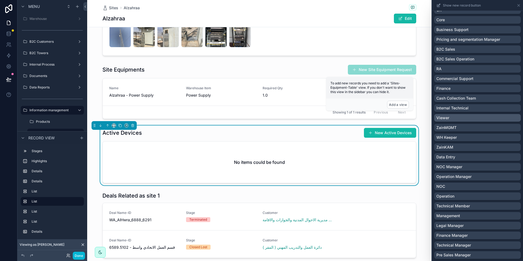
click at [471, 119] on div "Viewer" at bounding box center [477, 117] width 82 height 5
click at [78, 253] on button "Done" at bounding box center [79, 256] width 12 height 8
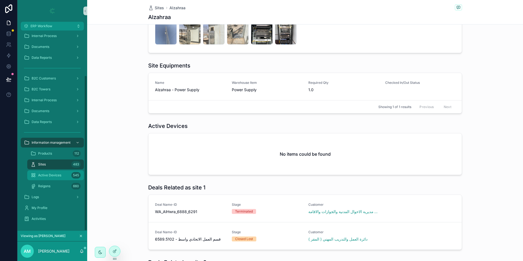
click at [56, 176] on span "Active Devices" at bounding box center [49, 175] width 23 height 4
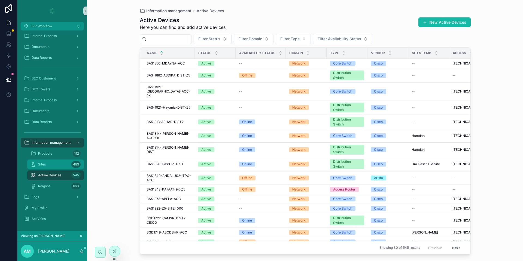
click at [55, 167] on div "Sites 483" at bounding box center [56, 164] width 50 height 9
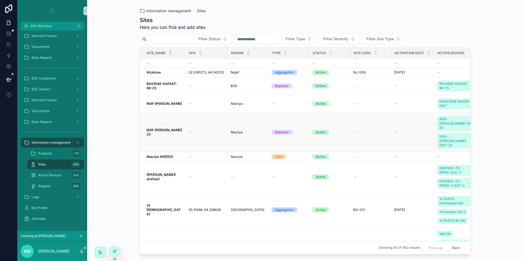
click at [180, 136] on td "NSR-NASSER Z5 NSR-NASSER Z5" at bounding box center [162, 132] width 45 height 39
click at [179, 130] on div "NSR-NASSER Z5 NSR-NASSER Z5" at bounding box center [164, 132] width 35 height 9
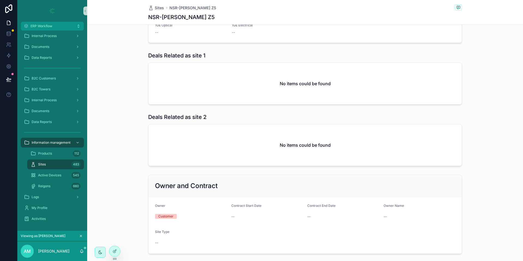
scroll to position [438, 0]
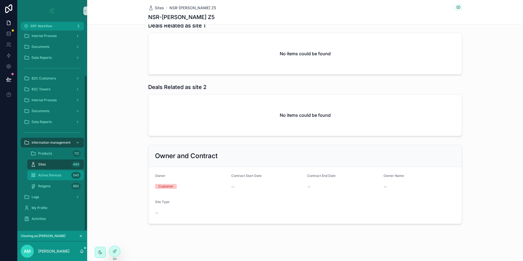
click at [44, 172] on div "Active Devices 545" at bounding box center [56, 175] width 50 height 9
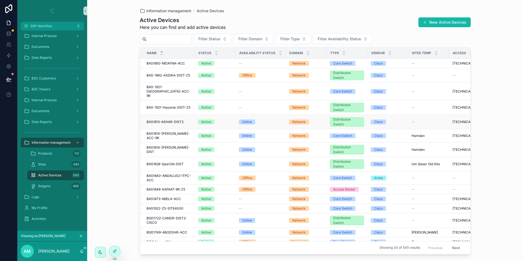
click at [179, 120] on span "BAS1813-ASHAR-DIST2" at bounding box center [165, 122] width 37 height 4
click at [111, 251] on div at bounding box center [114, 251] width 11 height 10
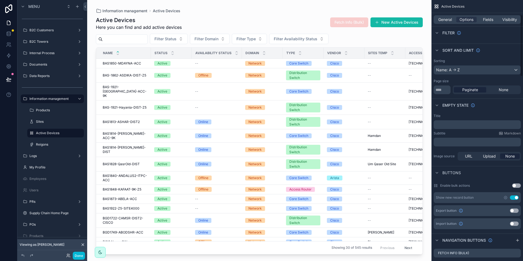
scroll to position [123, 0]
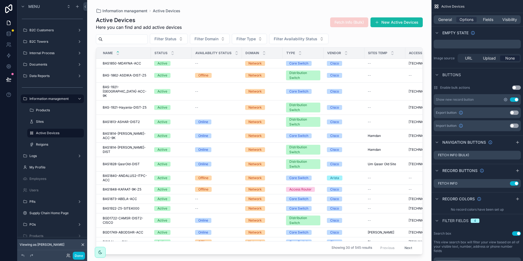
click at [505, 99] on icon "scrollable content" at bounding box center [505, 99] width 1 height 1
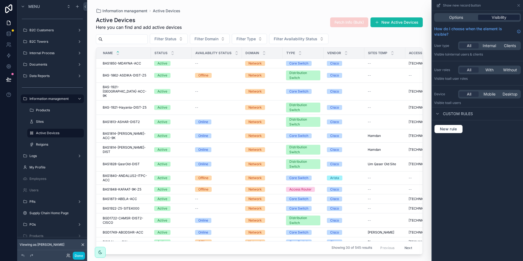
click at [499, 16] on span "Visibility" at bounding box center [499, 17] width 15 height 5
click at [509, 70] on span "Without" at bounding box center [510, 69] width 14 height 5
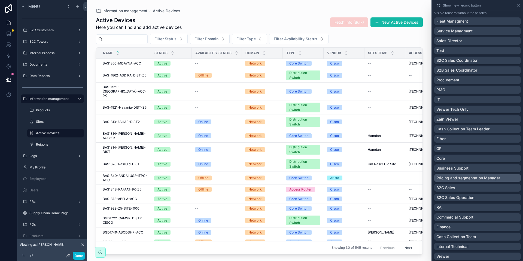
scroll to position [41, 0]
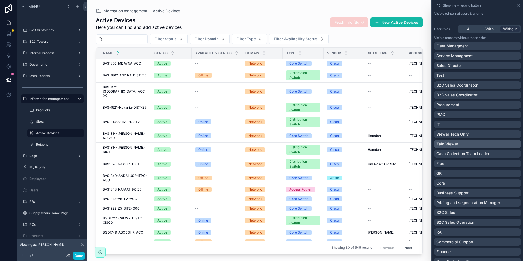
click at [460, 142] on div "Zain Viewer" at bounding box center [477, 143] width 82 height 5
click at [460, 143] on div "Zain Viewer" at bounding box center [474, 143] width 76 height 5
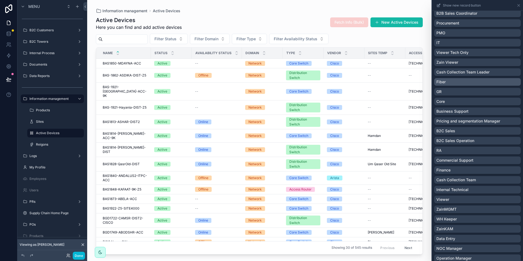
scroll to position [163, 0]
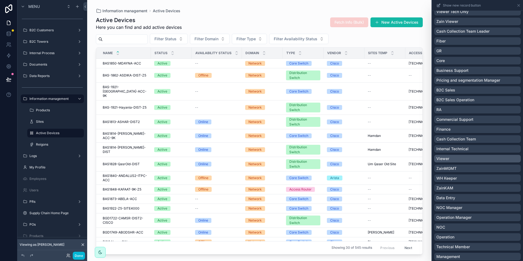
click at [460, 156] on div "Viewer" at bounding box center [477, 158] width 82 height 5
click at [124, 70] on div "scrollable content" at bounding box center [259, 127] width 344 height 255
drag, startPoint x: 124, startPoint y: 70, endPoint x: 127, endPoint y: 75, distance: 6.2
click at [127, 75] on span "BAS-1862-ASDIKA-DIST-Z5" at bounding box center [125, 75] width 44 height 4
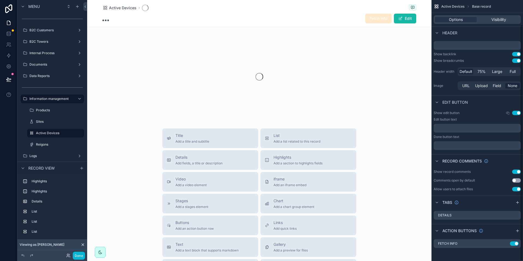
scroll to position [27, 0]
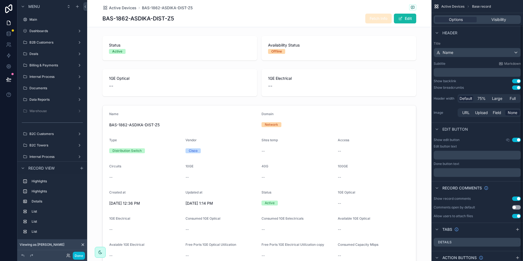
scroll to position [27, 0]
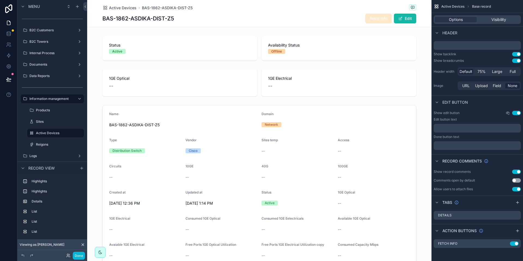
click at [506, 114] on icon "scrollable content" at bounding box center [507, 113] width 4 height 4
click at [506, 113] on icon "scrollable content" at bounding box center [507, 113] width 4 height 4
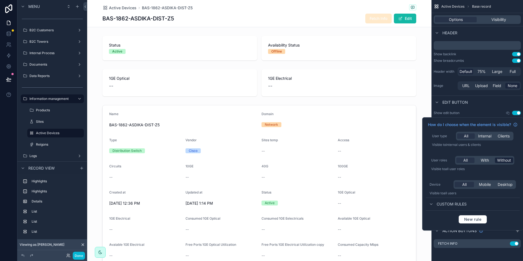
click at [502, 162] on span "Without" at bounding box center [504, 160] width 14 height 5
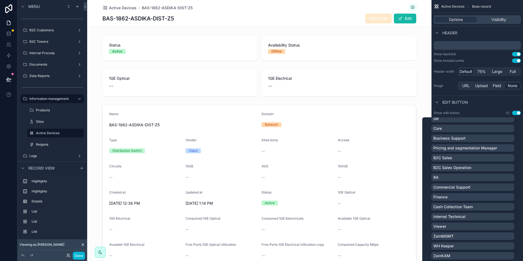
scroll to position [204, 0]
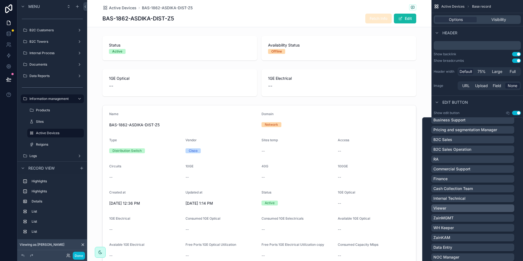
click at [475, 208] on div "Viewer" at bounding box center [472, 208] width 79 height 5
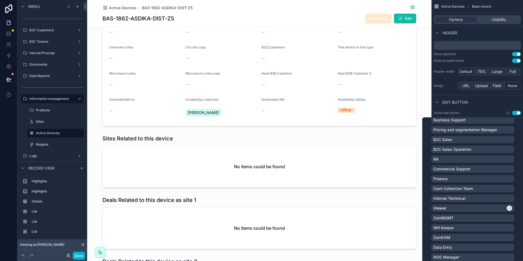
scroll to position [449, 0]
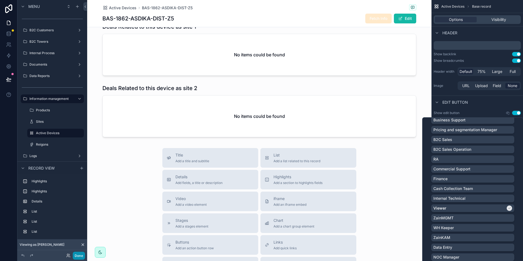
click at [78, 255] on button "Done" at bounding box center [79, 256] width 12 height 8
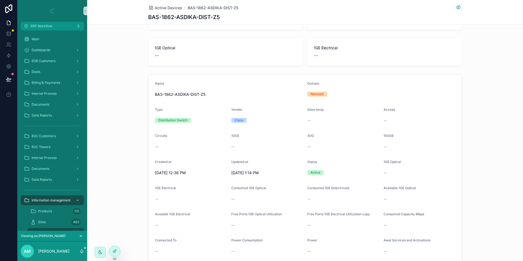
scroll to position [0, 0]
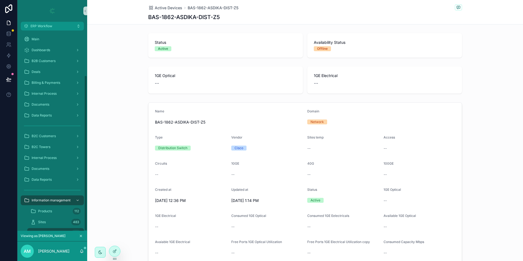
click at [57, 240] on div "Reigons 660" at bounding box center [56, 244] width 50 height 9
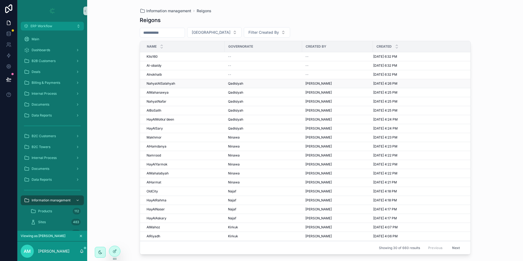
click at [202, 82] on div "NahyatAlSalahyah NahyatAlSalahyah" at bounding box center [184, 83] width 75 height 4
click at [166, 30] on input "scrollable content" at bounding box center [162, 33] width 45 height 8
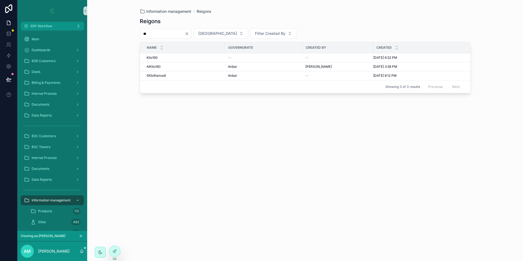
type input "*"
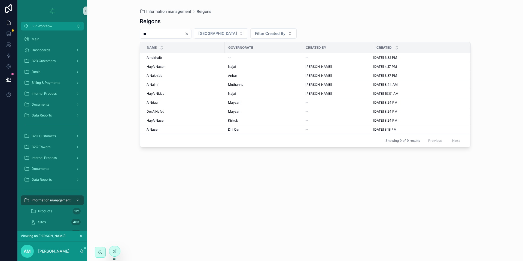
type input "*"
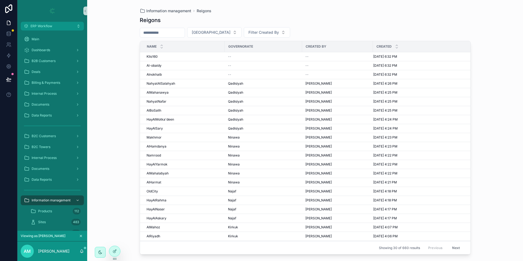
click at [132, 112] on div "Information management Reigons Reigons Filter Governorate Filter Created By Nam…" at bounding box center [305, 127] width 348 height 255
click at [49, 251] on div "Logs" at bounding box center [52, 255] width 57 height 9
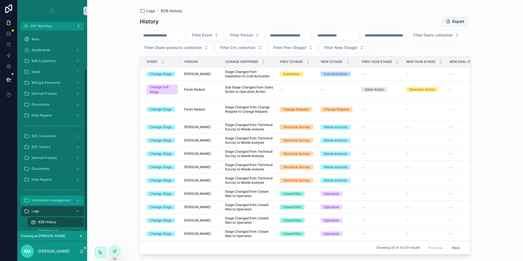
scroll to position [47, 0]
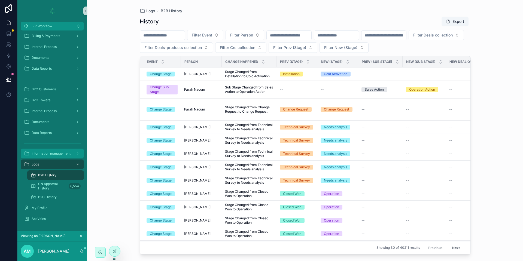
click at [53, 149] on div "Information management" at bounding box center [52, 153] width 57 height 9
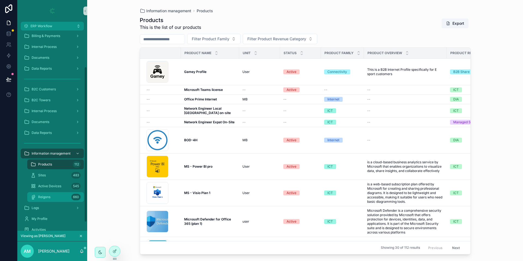
click at [53, 195] on div "Reigons 660" at bounding box center [56, 197] width 50 height 9
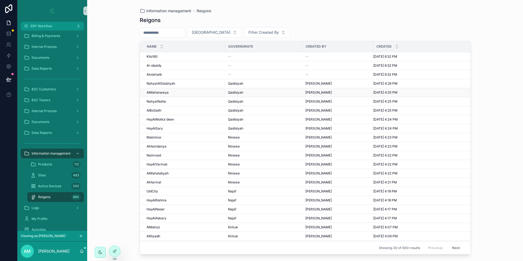
click at [209, 92] on div "AlMahanawya AlMahanawya" at bounding box center [184, 92] width 75 height 4
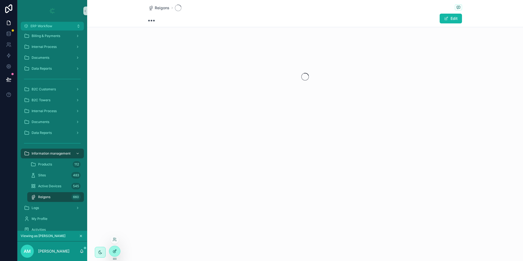
click at [114, 253] on icon at bounding box center [114, 252] width 2 height 2
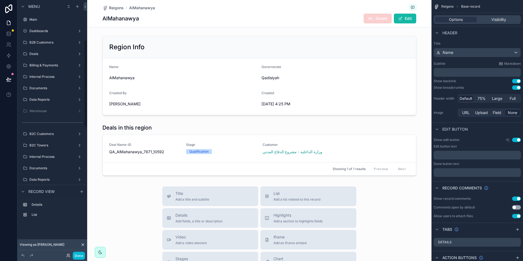
scroll to position [115, 0]
click at [507, 140] on icon "scrollable content" at bounding box center [507, 140] width 4 height 4
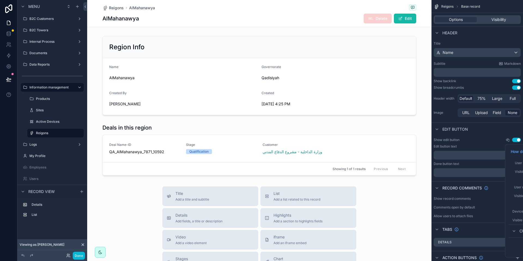
click at [507, 140] on icon "scrollable content" at bounding box center [507, 140] width 4 height 4
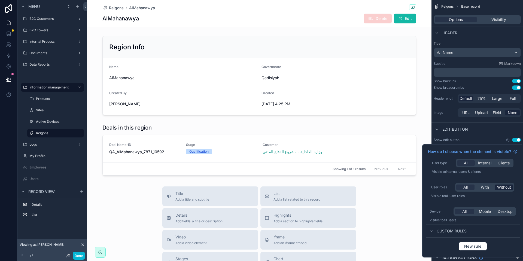
click at [502, 188] on span "Without" at bounding box center [504, 187] width 14 height 5
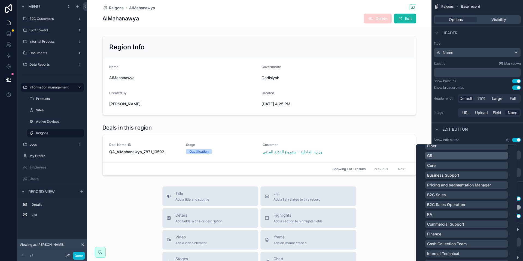
scroll to position [204, 0]
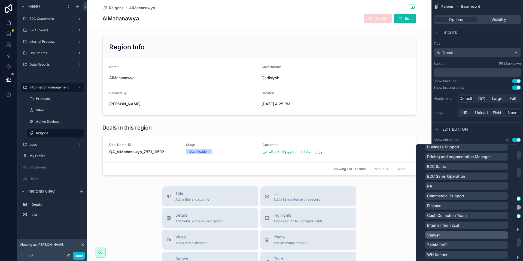
click at [458, 236] on div "Viewer" at bounding box center [466, 235] width 79 height 5
click at [55, 144] on label "Logs" at bounding box center [51, 144] width 44 height 4
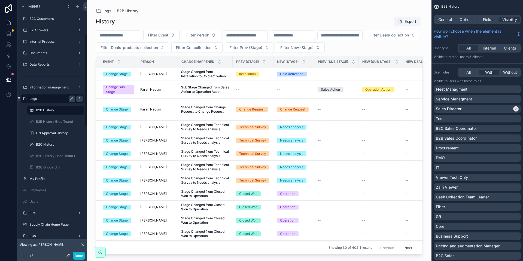
scroll to position [92, 0]
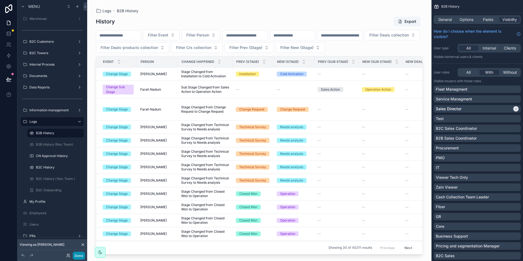
click at [78, 255] on button "Done" at bounding box center [79, 256] width 12 height 8
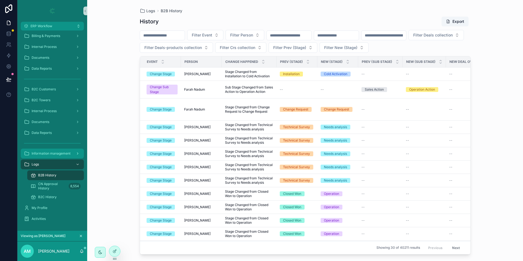
click at [52, 156] on div "Information management" at bounding box center [52, 153] width 57 height 9
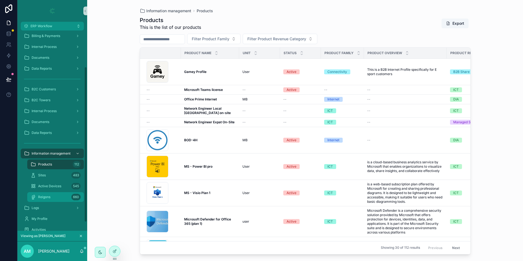
click at [49, 199] on span "Reigons" at bounding box center [44, 197] width 12 height 4
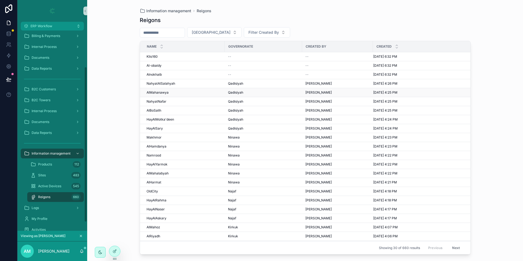
click at [191, 92] on div "AlMahanawya AlMahanawya" at bounding box center [184, 92] width 75 height 4
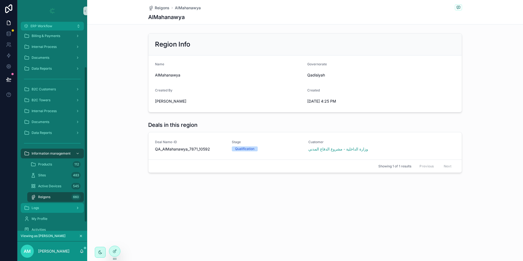
click at [51, 206] on div "Logs" at bounding box center [52, 208] width 57 height 9
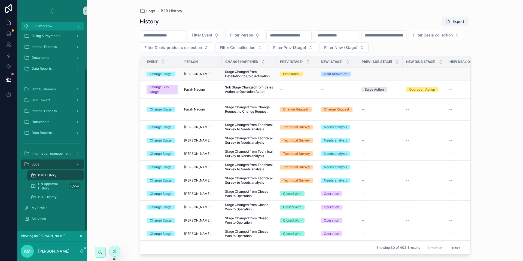
click at [207, 71] on td "Ahmed Aqeel" at bounding box center [201, 74] width 41 height 13
click at [207, 72] on div "Ahmed Aqeel" at bounding box center [201, 74] width 34 height 4
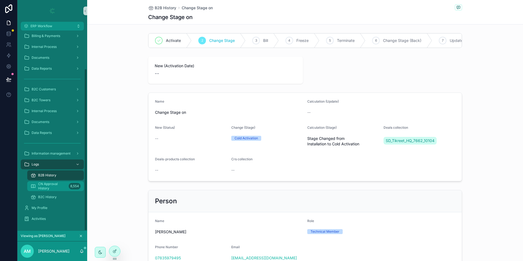
click at [49, 187] on span "CN Approval History" at bounding box center [52, 186] width 28 height 9
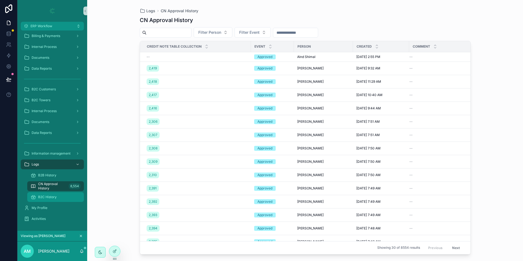
click at [50, 198] on span "B2C History" at bounding box center [47, 197] width 19 height 4
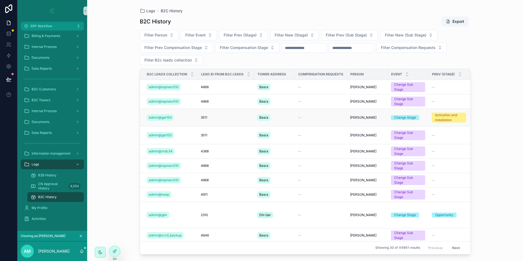
click at [204, 117] on span "3511" at bounding box center [204, 117] width 7 height 4
click at [57, 187] on span "CN Approval History" at bounding box center [52, 186] width 28 height 9
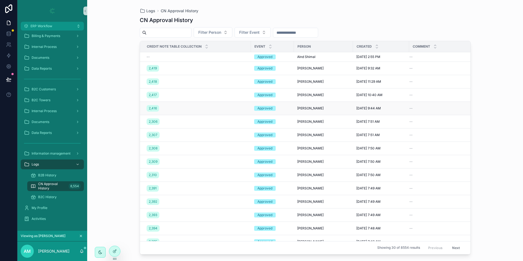
click at [209, 109] on div "2,416" at bounding box center [197, 108] width 101 height 9
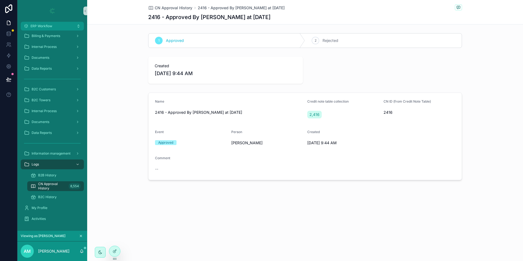
click at [340, 42] on div "2 Rejected" at bounding box center [383, 40] width 157 height 14
click at [251, 42] on div "1 Approved" at bounding box center [226, 40] width 157 height 14
click at [53, 217] on div "Activities" at bounding box center [52, 219] width 57 height 9
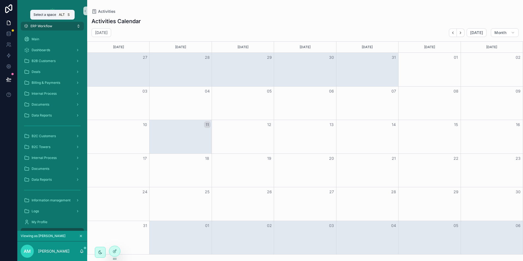
click at [56, 28] on button "ERP Workflow" at bounding box center [52, 26] width 63 height 9
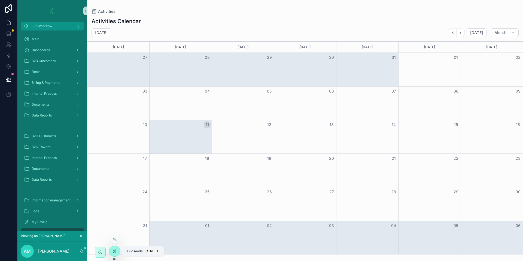
click at [115, 253] on icon at bounding box center [114, 251] width 4 height 4
click at [11, 65] on icon at bounding box center [8, 66] width 5 height 5
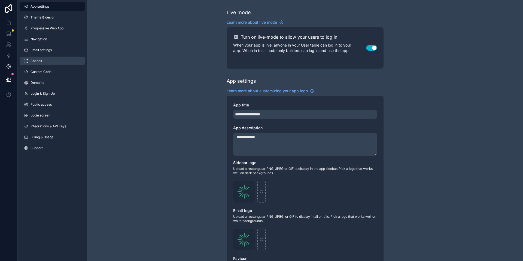
click at [47, 62] on link "Spaces" at bounding box center [52, 61] width 65 height 9
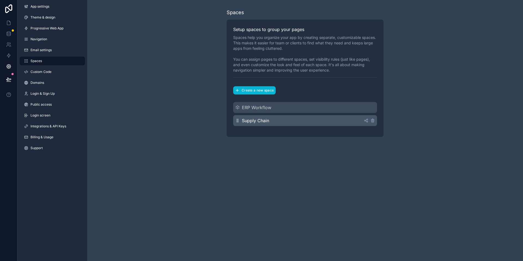
click at [297, 118] on div "Supply Chain" at bounding box center [305, 120] width 144 height 11
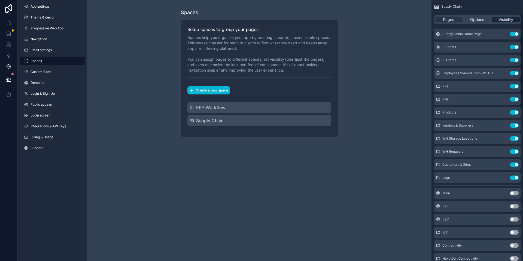
click at [501, 17] on span "Visibility" at bounding box center [505, 19] width 15 height 5
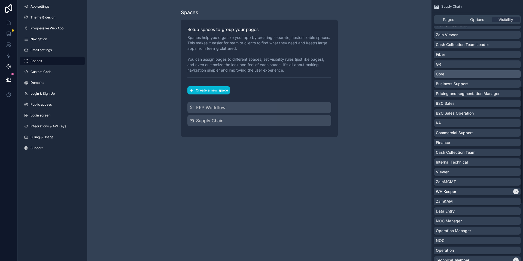
scroll to position [163, 0]
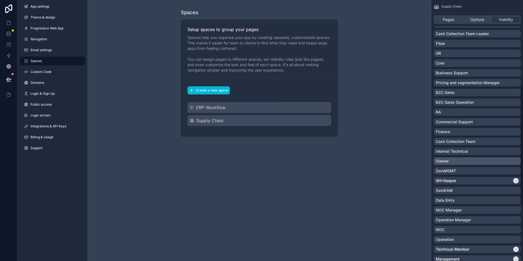
click at [471, 160] on div "Viewer" at bounding box center [477, 160] width 83 height 5
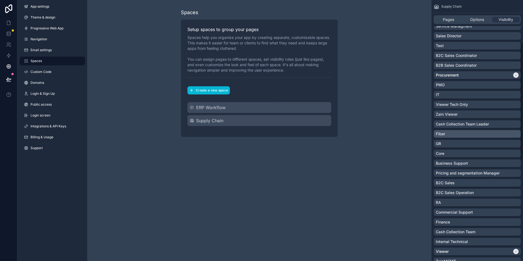
scroll to position [0, 0]
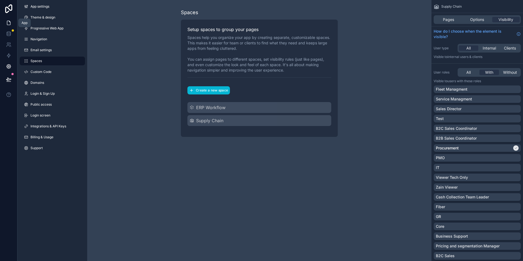
click at [11, 24] on icon at bounding box center [8, 22] width 5 height 5
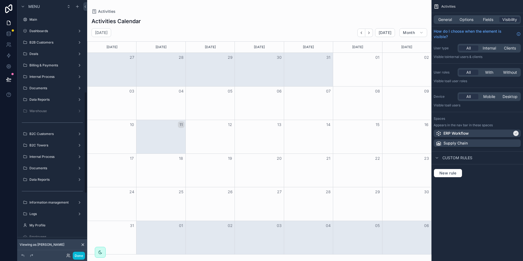
scroll to position [230, 0]
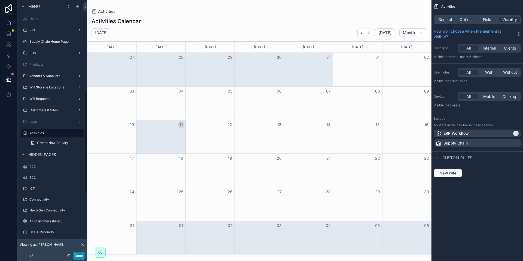
click at [81, 257] on button "Done" at bounding box center [79, 256] width 12 height 8
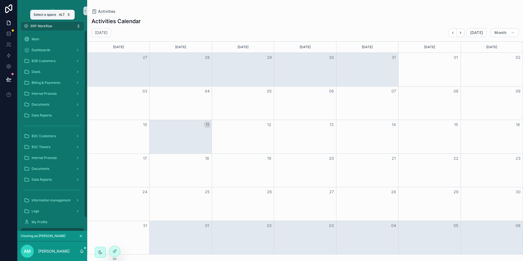
click at [56, 28] on button "ERP Workflow" at bounding box center [52, 26] width 63 height 9
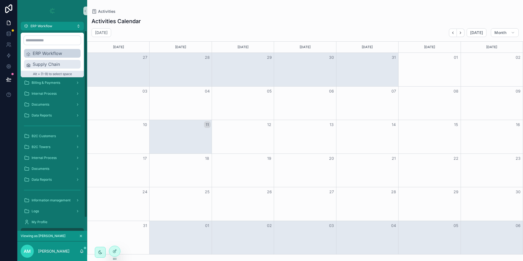
click at [47, 62] on span "Supply Chain" at bounding box center [56, 64] width 46 height 7
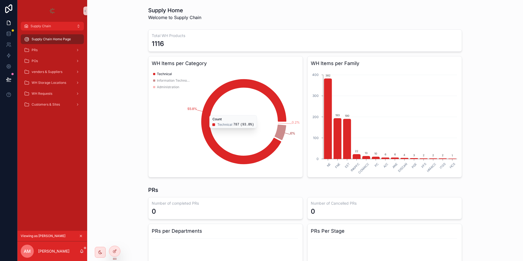
click at [213, 90] on icon "chart" at bounding box center [243, 121] width 85 height 85
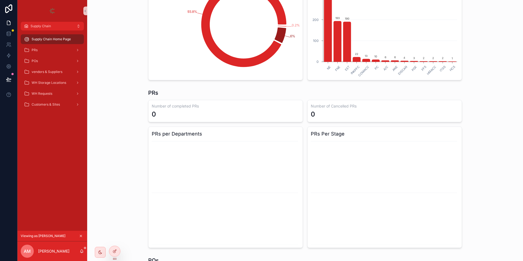
scroll to position [93, 0]
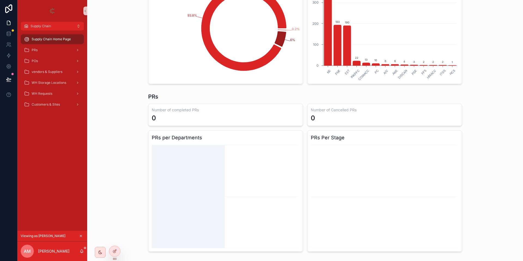
click at [187, 164] on icon "chart" at bounding box center [226, 196] width 148 height 105
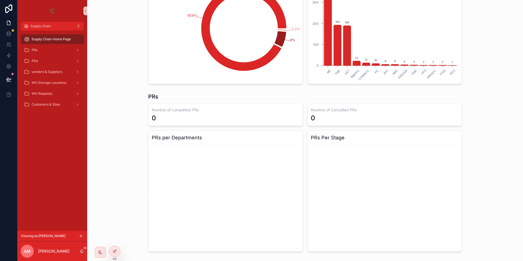
scroll to position [0, 0]
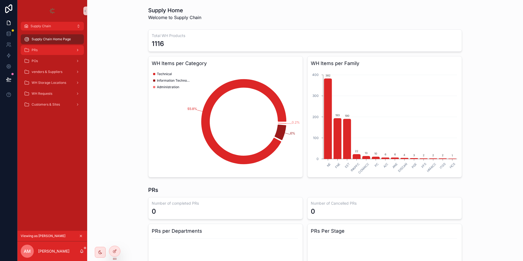
click at [39, 49] on div "PRs" at bounding box center [52, 50] width 57 height 9
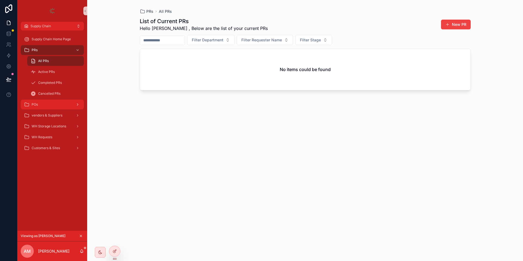
click at [50, 107] on div "POs" at bounding box center [52, 104] width 57 height 9
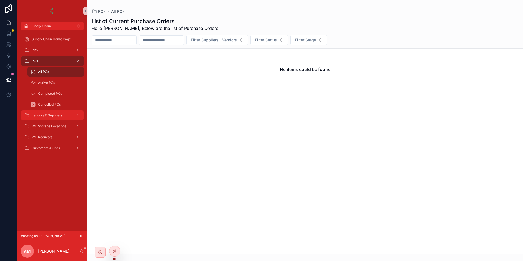
click at [50, 116] on span "vendors & Suppliers" at bounding box center [47, 115] width 31 height 4
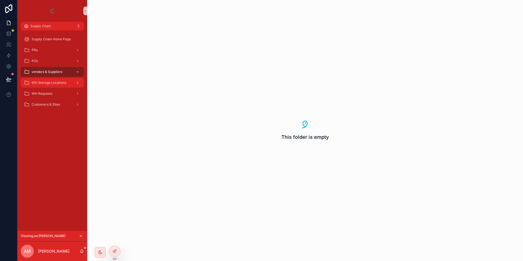
click at [54, 83] on span "WH Storage Locations" at bounding box center [49, 83] width 35 height 4
click at [48, 97] on div "WH Requests" at bounding box center [52, 93] width 57 height 9
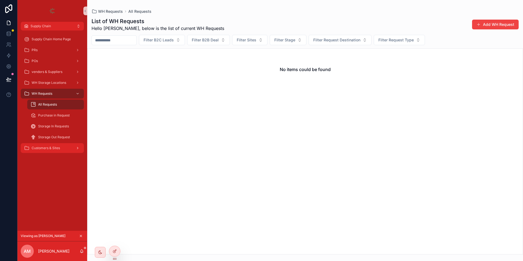
click at [50, 149] on span "Customers & Sites" at bounding box center [46, 148] width 28 height 4
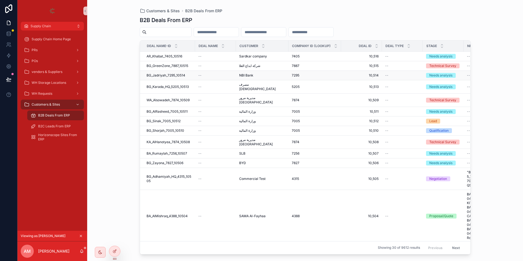
click at [202, 77] on div "--" at bounding box center [215, 75] width 34 height 4
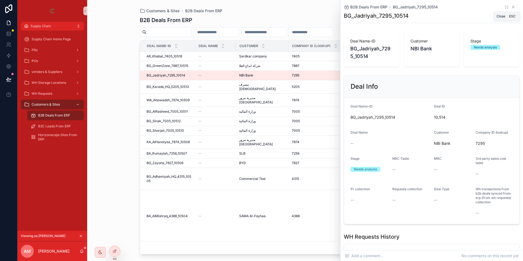
click at [511, 8] on icon "scrollable content" at bounding box center [513, 7] width 4 height 4
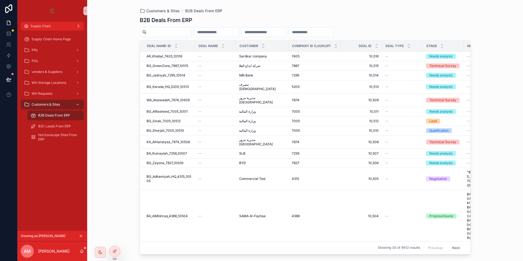
click at [126, 77] on div "Customers & Sites B2B Deals From ERP B2B Deals From ERP Deal Name-ID Deal Name …" at bounding box center [305, 130] width 436 height 261
click at [11, 58] on icon at bounding box center [8, 55] width 5 height 5
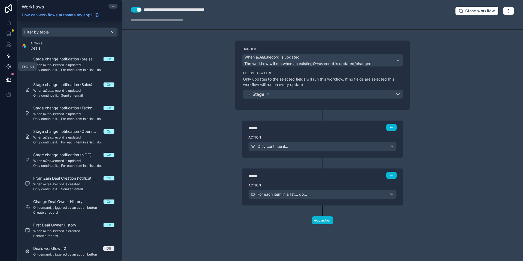
click at [11, 67] on icon at bounding box center [8, 66] width 5 height 5
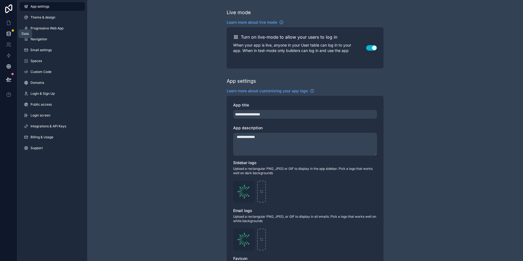
click at [10, 33] on icon at bounding box center [9, 32] width 4 height 1
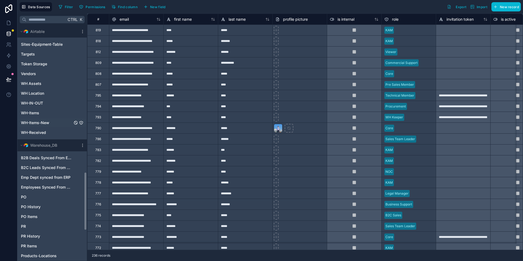
scroll to position [591, 0]
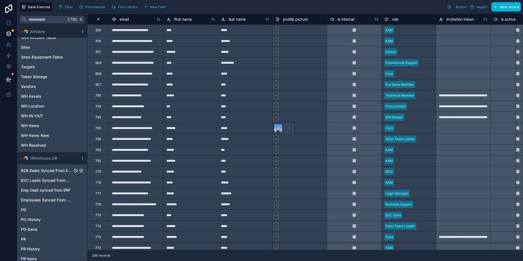
click at [50, 171] on span "B2B Deals Synced From ERP" at bounding box center [46, 170] width 51 height 5
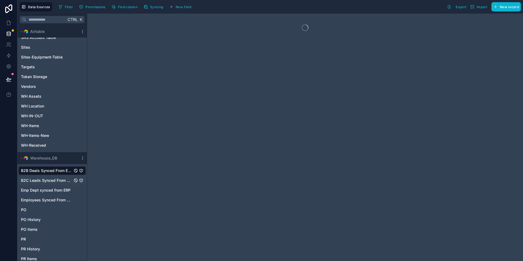
click at [48, 179] on span "B2C Leads Synced From WH DB" at bounding box center [46, 180] width 51 height 5
click at [48, 190] on span "Emp Dept synced from ERP" at bounding box center [46, 190] width 50 height 5
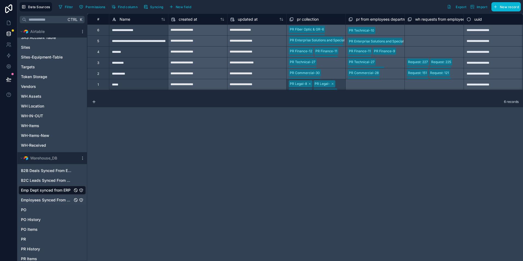
click at [47, 200] on span "Employees Synced From WH DB" at bounding box center [46, 199] width 51 height 5
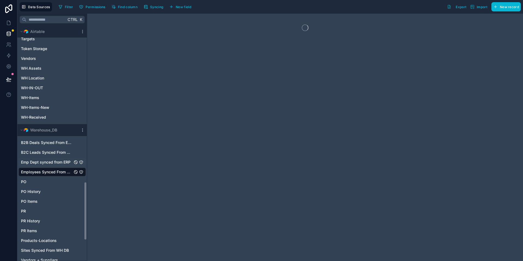
scroll to position [632, 0]
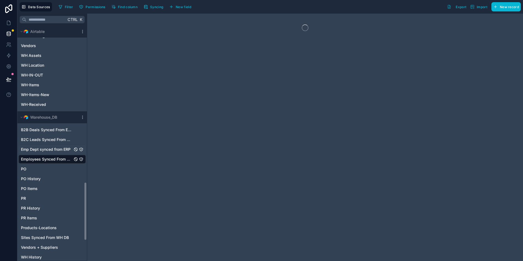
click at [49, 148] on span "Emp Dept synced from ERP" at bounding box center [46, 149] width 50 height 5
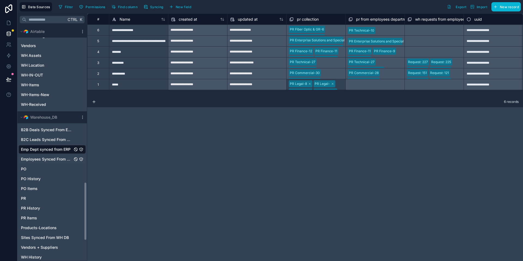
click at [46, 159] on span "Employees Synced From WH DB" at bounding box center [46, 159] width 51 height 5
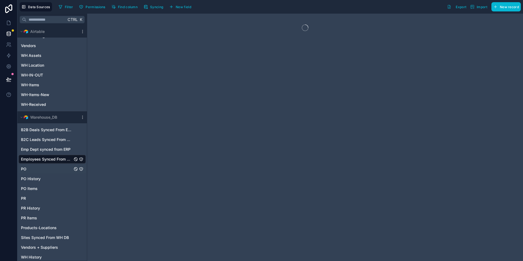
click at [31, 172] on div "PO" at bounding box center [52, 169] width 67 height 9
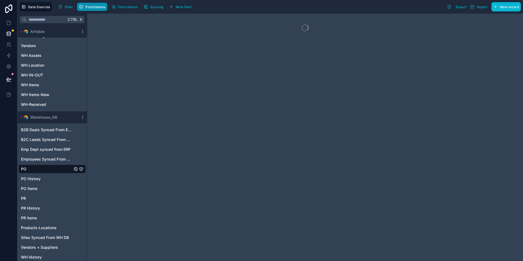
click at [89, 6] on span "Permissions" at bounding box center [96, 7] width 20 height 4
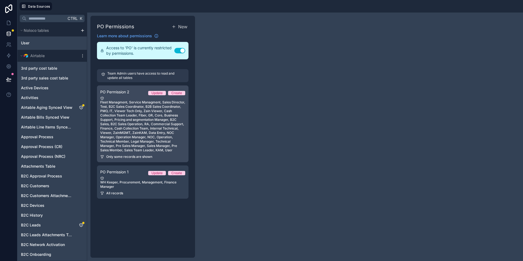
click at [130, 126] on div "Fleet Managment, Service Managment, Sales Director, Test, B2C Sales Coordinator…" at bounding box center [142, 124] width 85 height 56
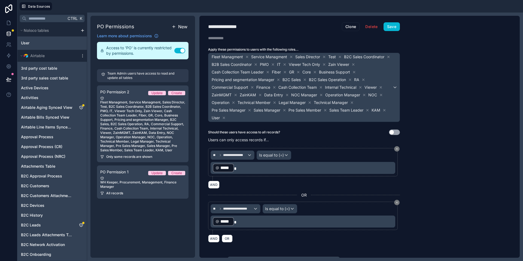
click at [184, 28] on span "New" at bounding box center [182, 26] width 9 height 7
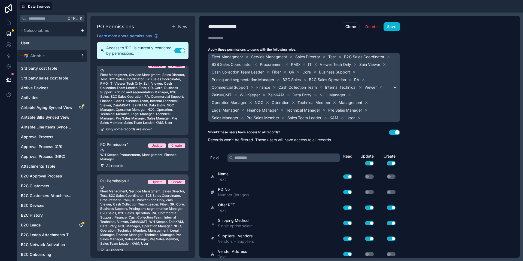
scroll to position [44, 0]
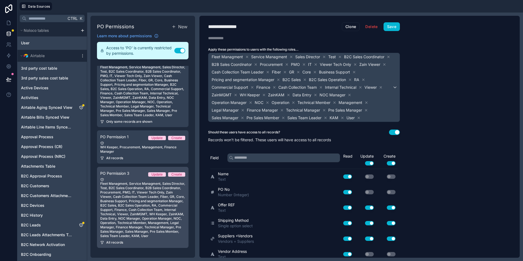
click at [151, 188] on div "Fleet Managment, Service Managment, Sales Director, Test, B2C Sales Coordinator…" at bounding box center [142, 208] width 85 height 60
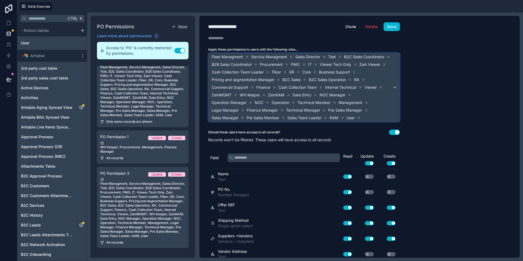
click at [396, 85] on div "Fleet Managment Service Managment Sales Director Test B2C Sales Coordinator B2B…" at bounding box center [303, 87] width 191 height 69
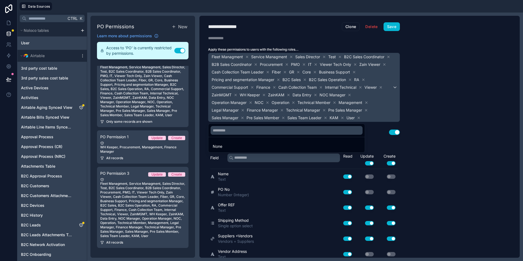
click at [370, 163] on div at bounding box center [261, 130] width 523 height 261
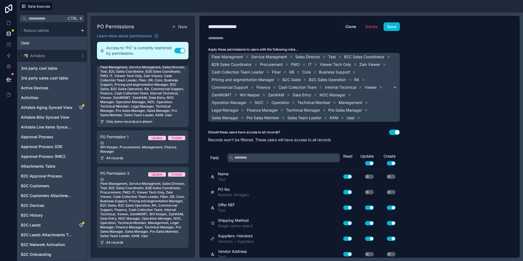
click at [370, 162] on button "Use setting" at bounding box center [369, 163] width 9 height 4
click at [390, 163] on button "Use setting" at bounding box center [391, 163] width 9 height 4
click at [393, 92] on div "Fleet Managment Service Managment Sales Director Test B2C Sales Coordinator B2B…" at bounding box center [303, 87] width 191 height 69
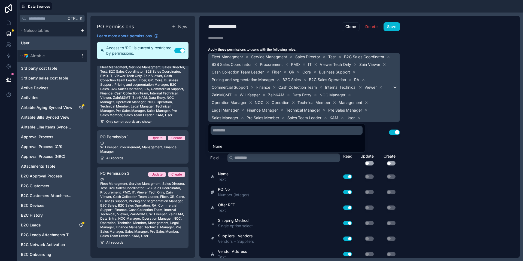
click at [392, 87] on div at bounding box center [261, 130] width 523 height 261
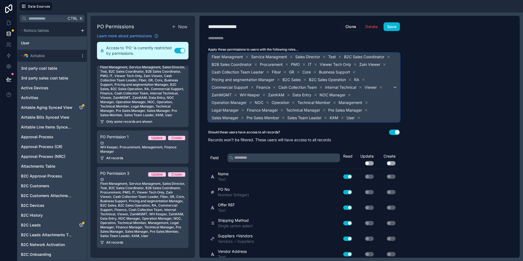
click at [392, 87] on span "Fleet Managment Service Managment Sales Director Test B2C Sales Coordinator B2B…" at bounding box center [302, 87] width 182 height 69
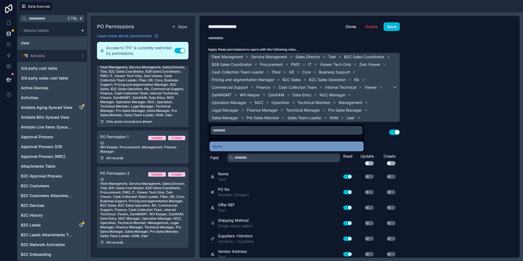
click at [235, 149] on div "None" at bounding box center [287, 146] width 148 height 7
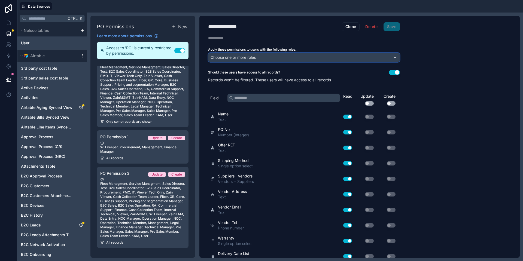
click at [256, 55] on span "Choose one or more roles" at bounding box center [233, 57] width 45 height 5
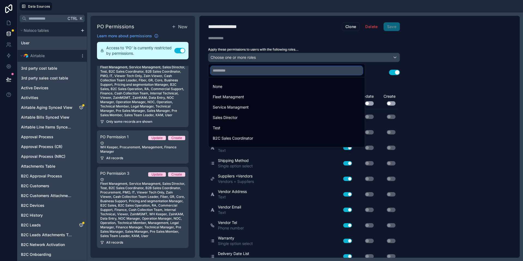
click at [252, 71] on input "text" at bounding box center [287, 70] width 152 height 9
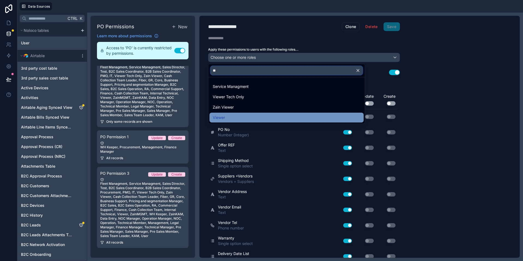
type input "**"
click at [232, 117] on div "Viewer" at bounding box center [287, 117] width 148 height 7
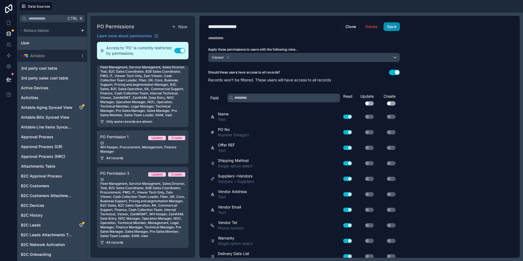
click at [394, 28] on button "Save" at bounding box center [391, 26] width 16 height 9
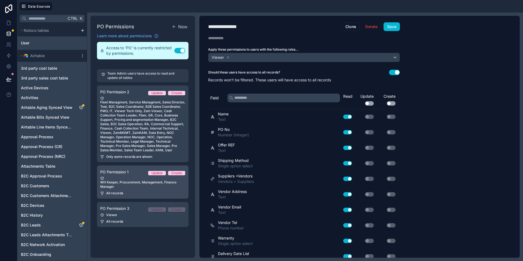
scroll to position [0, 0]
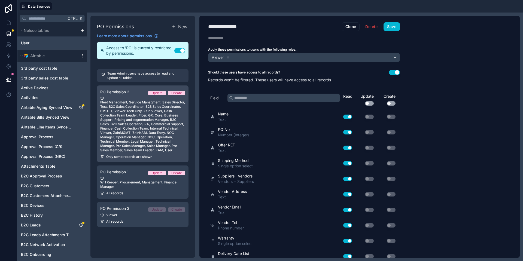
click at [149, 129] on div "Fleet Managment, Service Managment, Sales Director, Test, B2C Sales Coordinator…" at bounding box center [142, 124] width 85 height 56
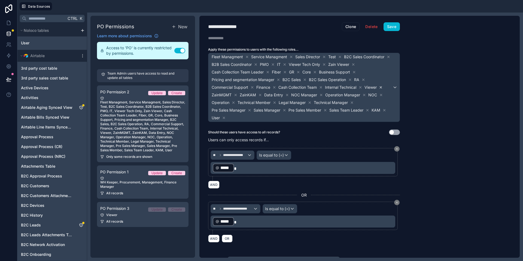
click at [382, 87] on icon at bounding box center [381, 87] width 2 height 2
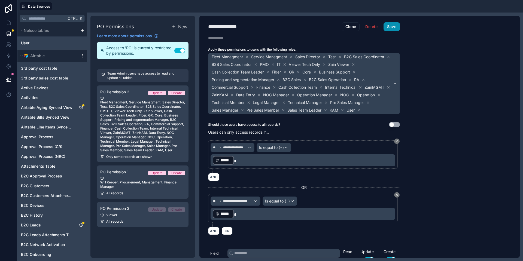
click at [394, 28] on button "Save" at bounding box center [391, 26] width 16 height 9
click at [7, 23] on icon at bounding box center [8, 22] width 5 height 5
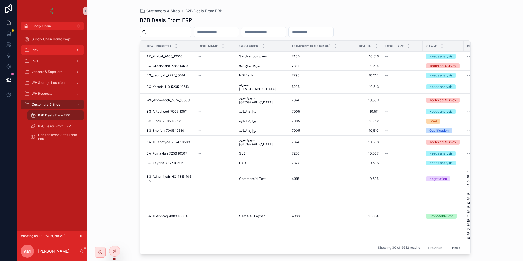
click at [51, 54] on div "PRs" at bounding box center [52, 50] width 57 height 9
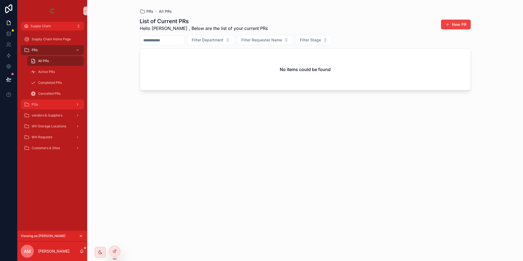
click at [54, 100] on div "POs" at bounding box center [52, 104] width 57 height 9
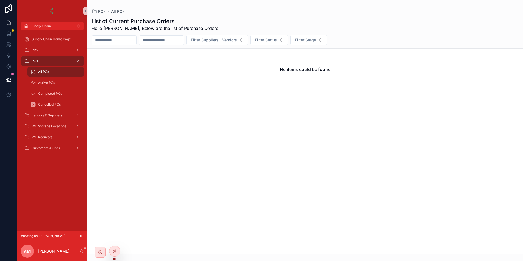
click at [54, 71] on div "All POs" at bounding box center [56, 72] width 50 height 9
click at [56, 92] on span "Completed POs" at bounding box center [50, 94] width 24 height 4
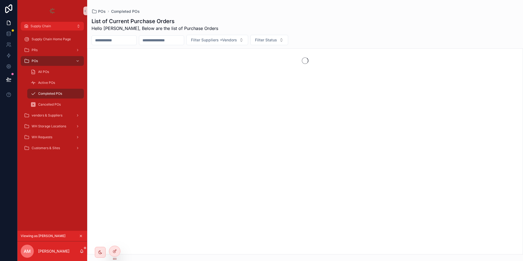
click at [56, 86] on div "Active POs" at bounding box center [56, 82] width 50 height 9
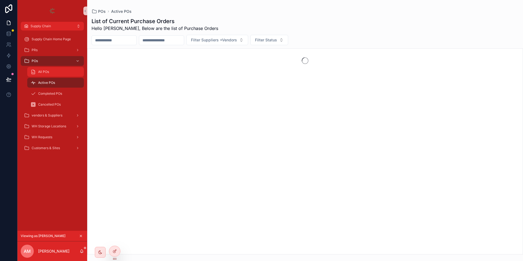
click at [57, 74] on div "All POs" at bounding box center [56, 72] width 50 height 9
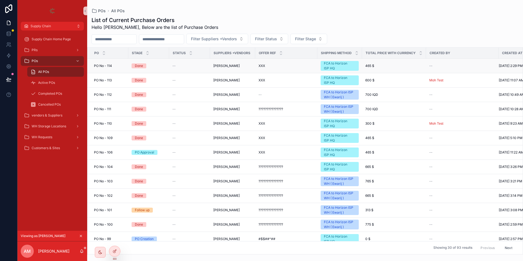
click at [143, 67] on div "Done" at bounding box center [139, 65] width 8 height 5
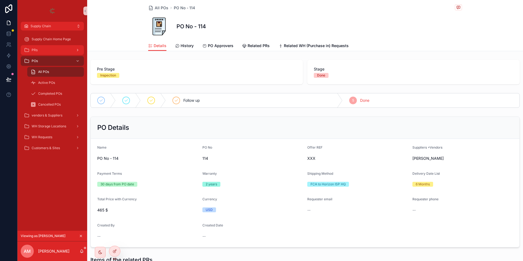
click at [42, 48] on div "PRs" at bounding box center [52, 50] width 57 height 9
click at [10, 31] on link at bounding box center [8, 33] width 17 height 11
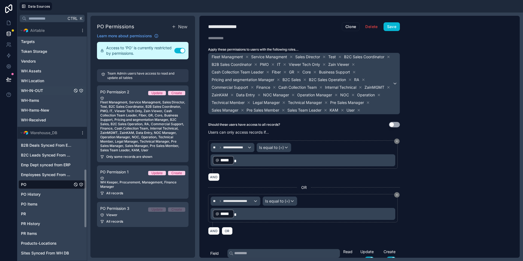
scroll to position [654, 0]
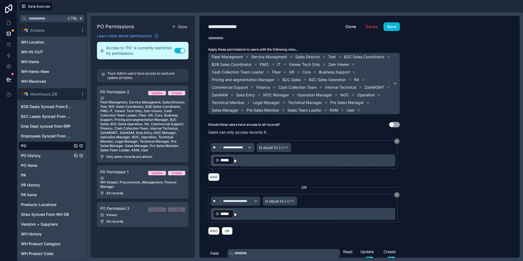
click at [39, 155] on span "PO History" at bounding box center [31, 155] width 20 height 5
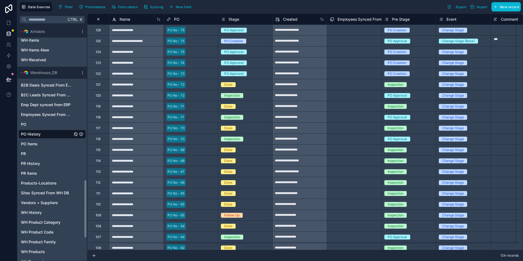
scroll to position [694, 0]
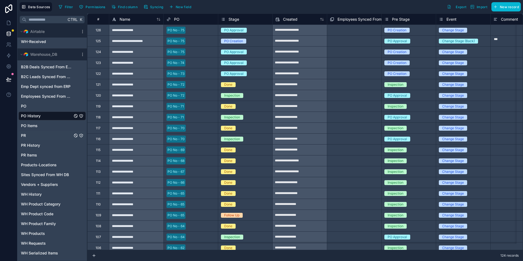
click at [36, 137] on div "PR" at bounding box center [52, 135] width 67 height 9
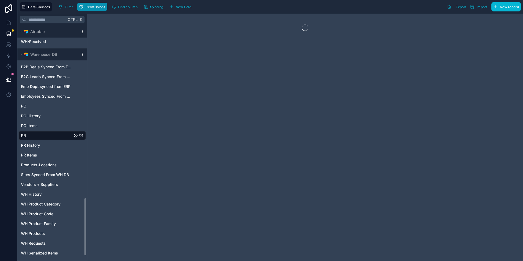
click at [98, 7] on span "Permissions" at bounding box center [96, 7] width 20 height 4
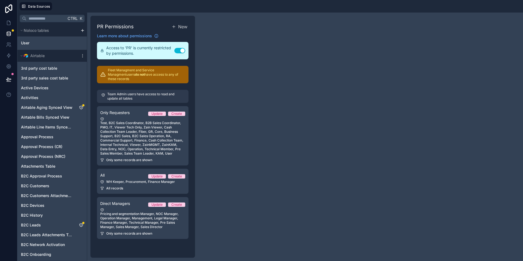
click at [157, 242] on div "PR Permissions New Learn more about permissions Access to 'PR' is currently res…" at bounding box center [142, 137] width 105 height 242
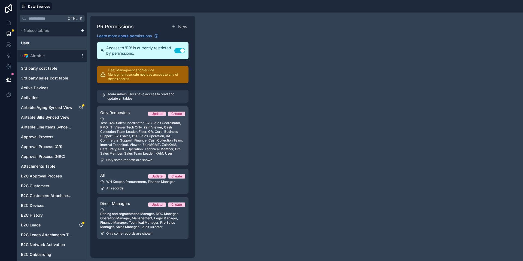
click at [150, 143] on div "Test, B2C Sales Coordinator, B2B Sales Coordinator, PMO, IT, Viewer Tech Only, …" at bounding box center [142, 136] width 85 height 39
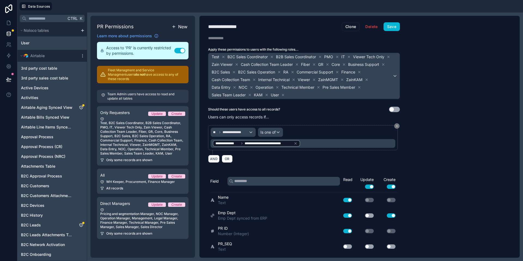
click at [180, 26] on span "New" at bounding box center [182, 26] width 9 height 7
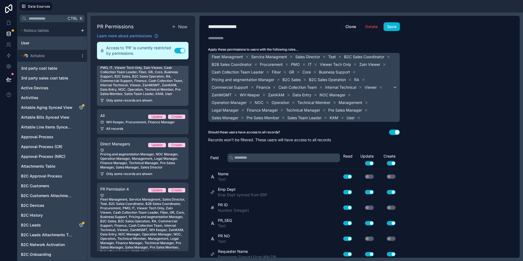
scroll to position [63, 0]
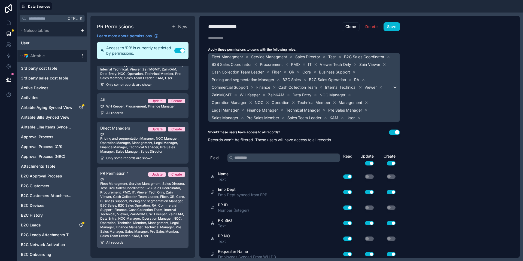
click at [158, 208] on div "Fleet Managment, Service Managment, Sales Director, Test, B2C Sales Coordinator…" at bounding box center [142, 208] width 85 height 60
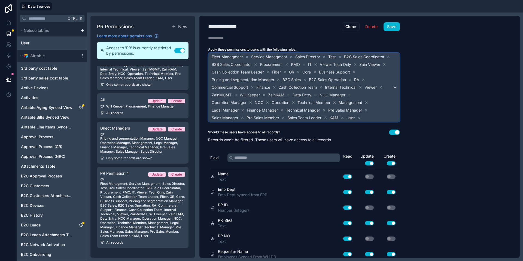
click at [394, 86] on div "Fleet Managment Service Managment Sales Director Test B2C Sales Coordinator B2B…" at bounding box center [303, 87] width 191 height 69
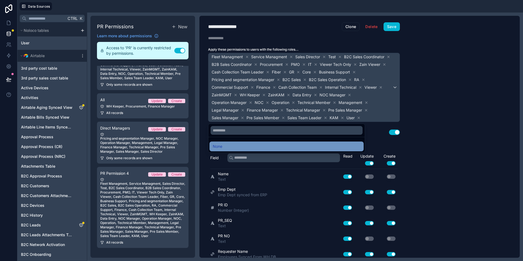
click at [257, 147] on div "None" at bounding box center [287, 146] width 148 height 7
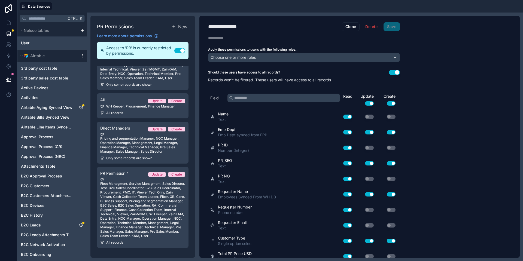
click at [394, 102] on button "Use setting" at bounding box center [391, 103] width 9 height 4
click at [369, 104] on button "Use setting" at bounding box center [369, 103] width 9 height 4
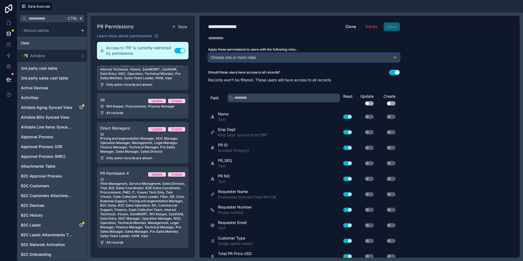
click at [260, 59] on div "Choose one or more roles" at bounding box center [303, 57] width 191 height 9
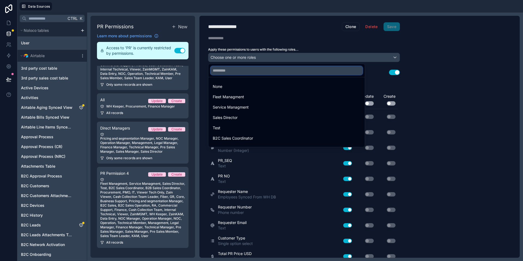
click at [260, 72] on input "text" at bounding box center [287, 70] width 152 height 9
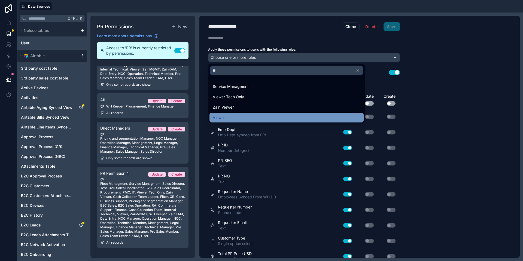
type input "**"
click at [249, 114] on div "Viewer" at bounding box center [286, 118] width 154 height 10
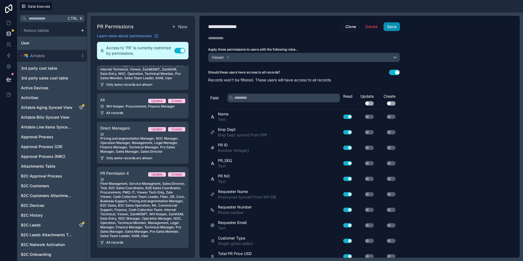
click at [390, 27] on button "Save" at bounding box center [391, 26] width 16 height 9
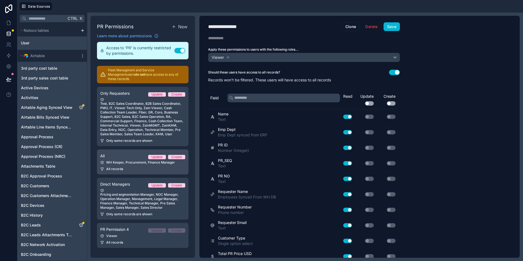
scroll to position [19, 0]
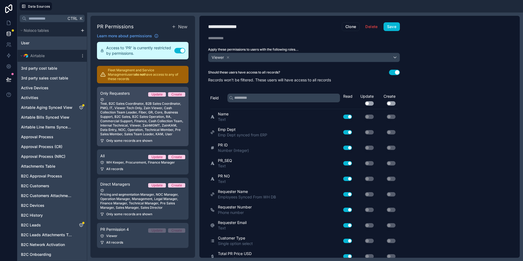
click at [127, 112] on div "Test, B2C Sales Coordinator, B2B Sales Coordinator, PMO, IT, Viewer Tech Only, …" at bounding box center [142, 117] width 85 height 39
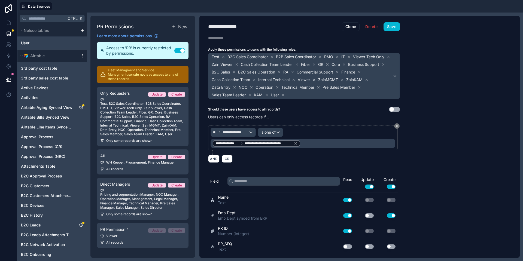
click at [315, 79] on icon at bounding box center [314, 80] width 4 height 4
click at [397, 27] on button "Save" at bounding box center [391, 26] width 16 height 9
click at [7, 22] on icon at bounding box center [8, 22] width 5 height 5
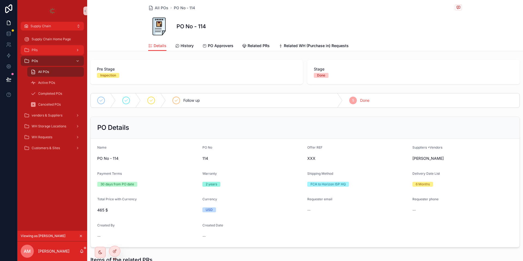
click at [43, 53] on div "PRs" at bounding box center [52, 50] width 57 height 9
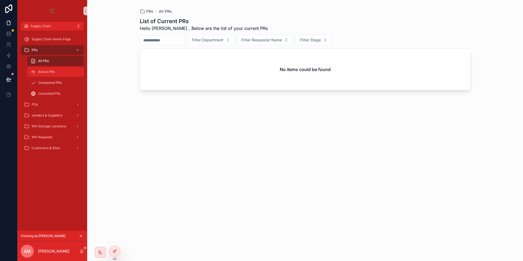
click at [41, 72] on span "Active PRs" at bounding box center [46, 72] width 17 height 4
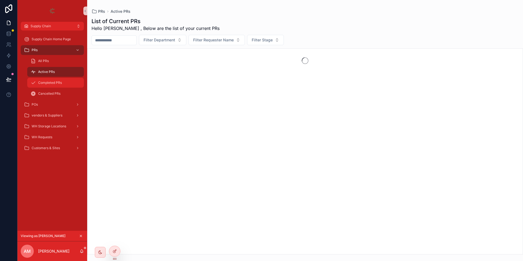
click at [42, 83] on span "Completed PRs" at bounding box center [50, 83] width 24 height 4
click at [51, 71] on span "Active PRs" at bounding box center [46, 72] width 17 height 4
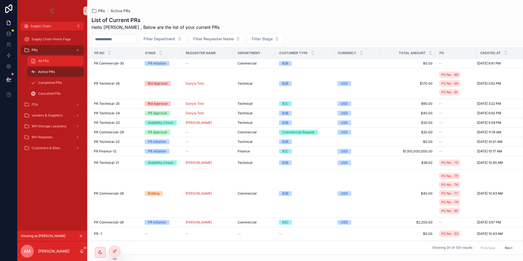
click at [50, 57] on div "All PRs" at bounding box center [56, 61] width 50 height 9
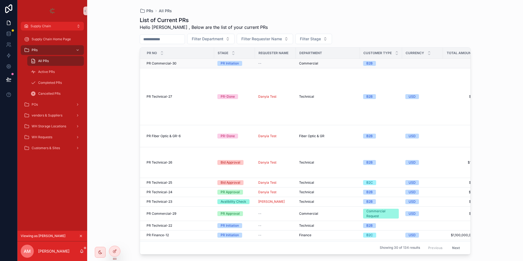
click at [163, 63] on span "PR Commercial-30" at bounding box center [162, 63] width 30 height 4
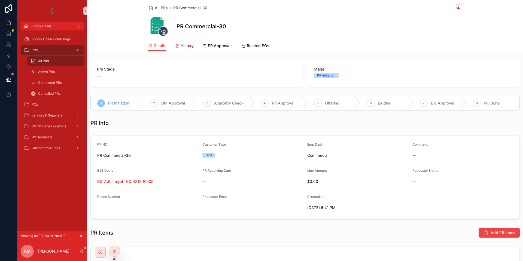
click at [181, 44] on span "History" at bounding box center [187, 45] width 13 height 5
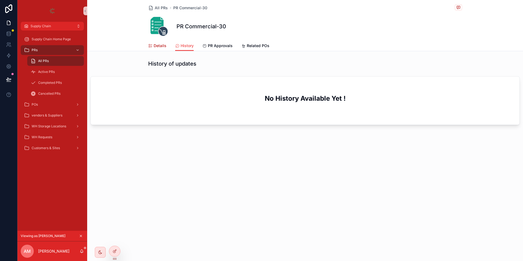
click at [158, 43] on span "Details" at bounding box center [160, 45] width 13 height 5
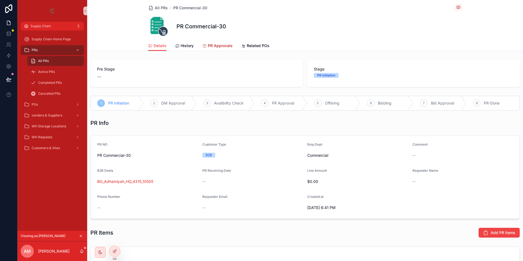
click at [213, 43] on span "PR Approvals" at bounding box center [220, 45] width 25 height 5
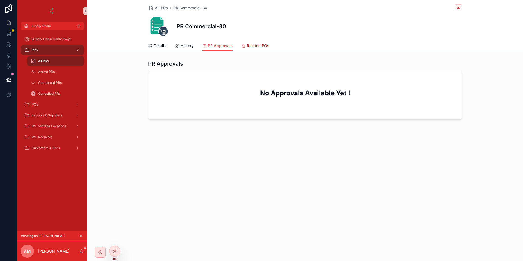
click at [260, 48] on span "Related POs" at bounding box center [258, 45] width 23 height 5
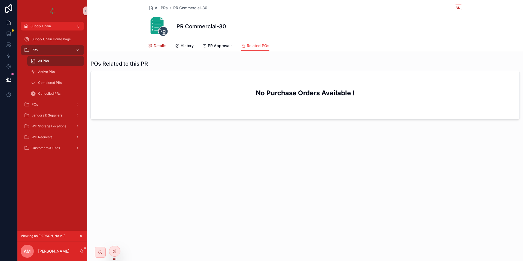
click at [156, 47] on span "Details" at bounding box center [160, 45] width 13 height 5
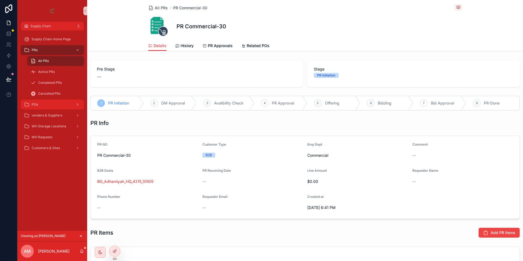
click at [42, 102] on div "POs" at bounding box center [52, 104] width 57 height 9
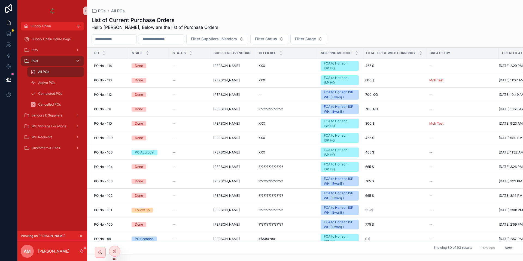
click at [110, 66] on span "PO No - 114" at bounding box center [103, 66] width 18 height 4
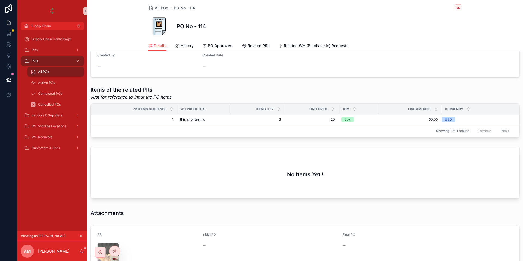
scroll to position [228, 0]
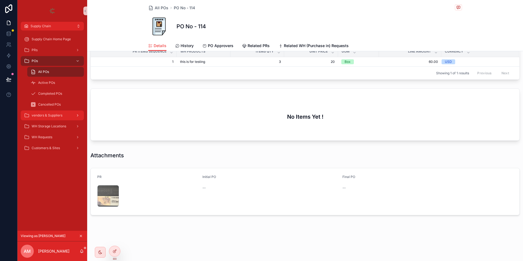
click at [51, 112] on div "vendors & Suppliers" at bounding box center [52, 115] width 57 height 9
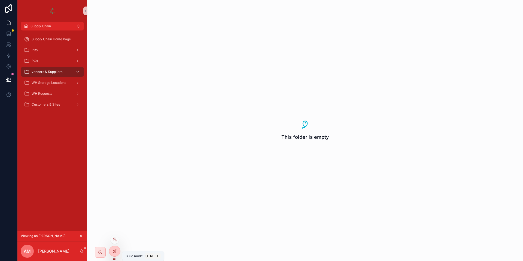
click at [117, 250] on icon at bounding box center [114, 251] width 4 height 4
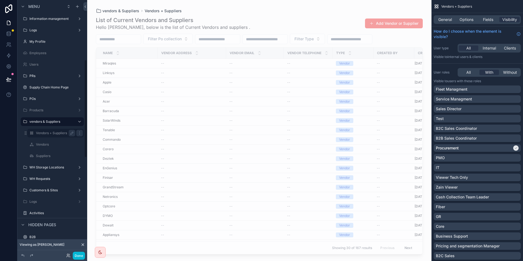
scroll to position [143, 0]
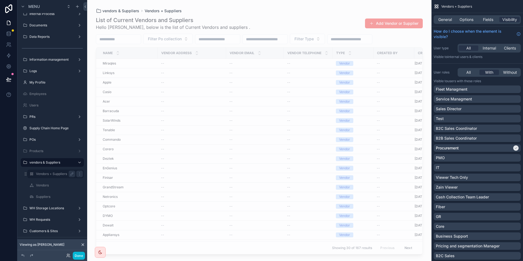
click at [49, 174] on label "Vendors + Suppliers" at bounding box center [54, 174] width 37 height 4
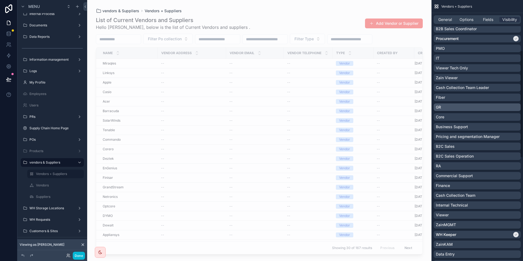
scroll to position [123, 0]
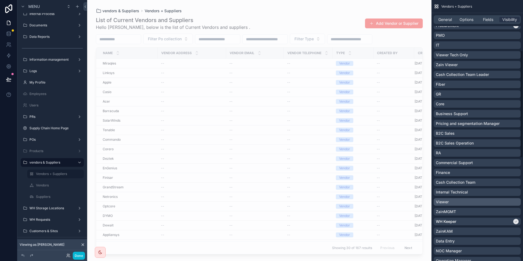
click at [480, 199] on div "Viewer" at bounding box center [477, 201] width 83 height 5
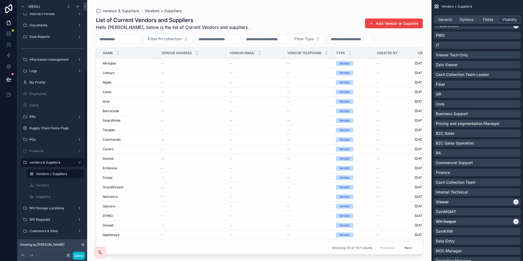
scroll to position [184, 0]
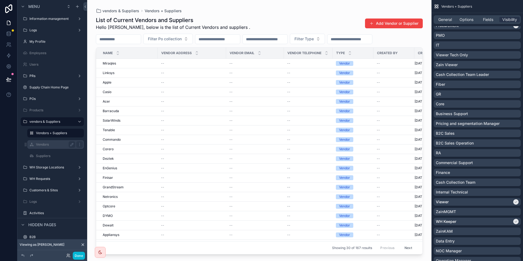
click at [46, 146] on label "Vendors" at bounding box center [54, 144] width 37 height 4
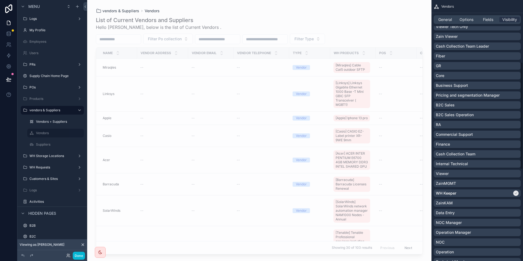
scroll to position [163, 0]
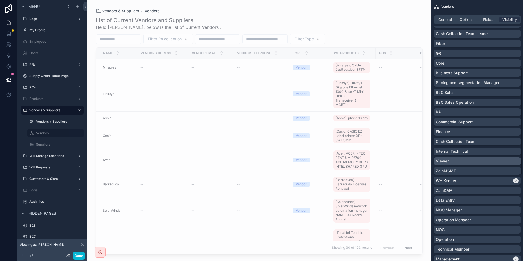
click at [459, 163] on div "Viewer" at bounding box center [477, 160] width 83 height 5
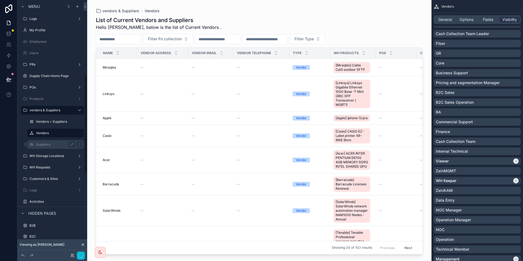
click at [46, 145] on label "Suppliers" at bounding box center [54, 144] width 37 height 4
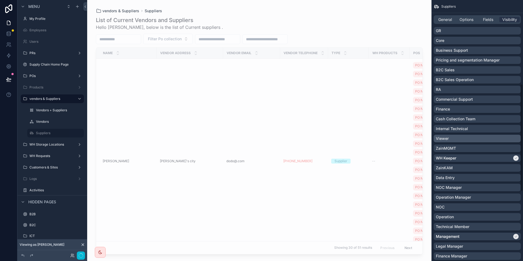
scroll to position [204, 0]
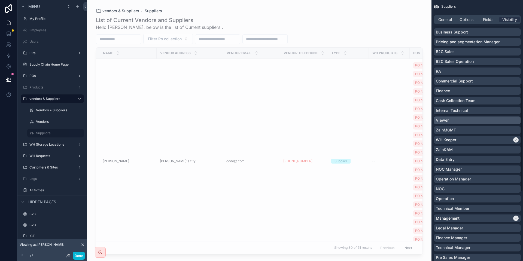
click at [468, 119] on div "Viewer" at bounding box center [477, 120] width 83 height 5
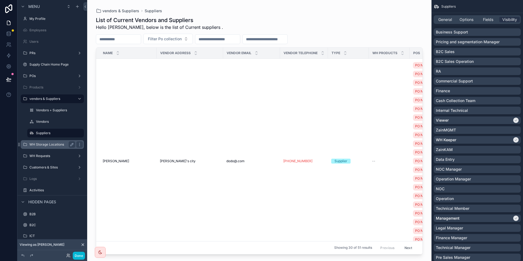
click at [48, 145] on label "WH Storage Locations" at bounding box center [51, 144] width 44 height 4
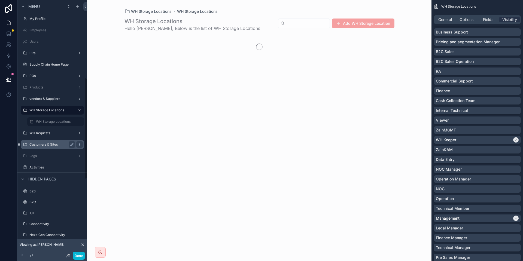
scroll to position [195, 0]
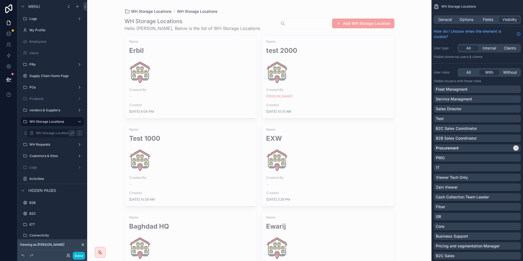
click at [49, 134] on label "WH Storage Locations" at bounding box center [54, 133] width 37 height 4
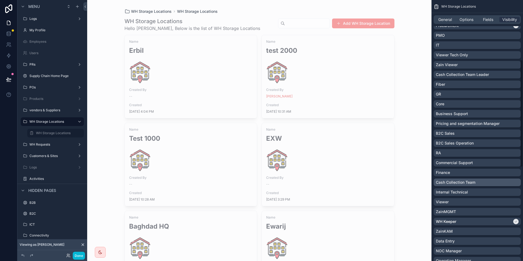
scroll to position [163, 0]
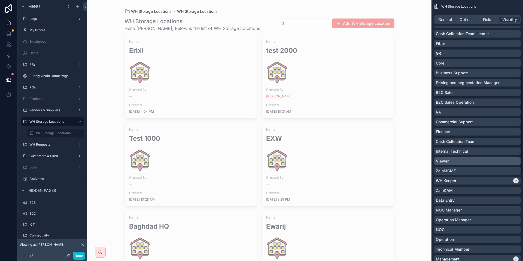
click at [453, 163] on div "Viewer" at bounding box center [477, 160] width 83 height 5
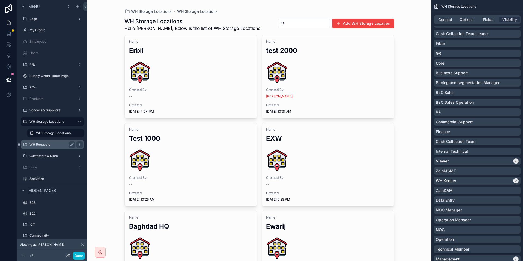
click at [47, 144] on label "WH Requests" at bounding box center [51, 144] width 44 height 4
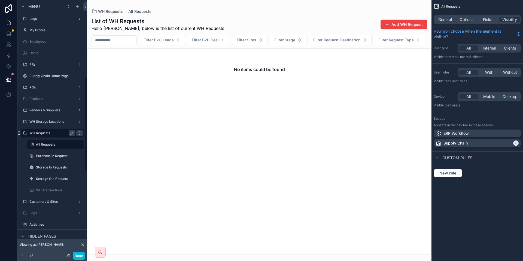
scroll to position [207, 0]
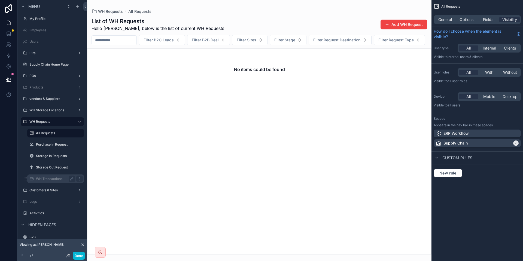
click at [46, 181] on label "WH Transactions" at bounding box center [54, 179] width 37 height 4
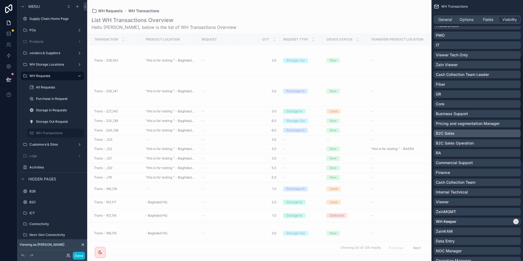
scroll to position [163, 0]
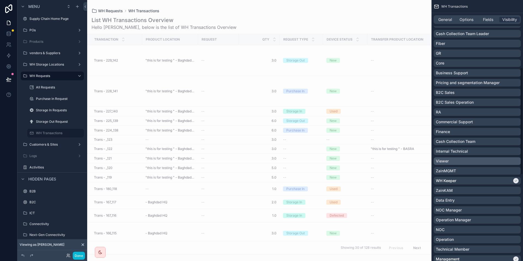
click at [458, 161] on div "Viewer" at bounding box center [477, 160] width 83 height 5
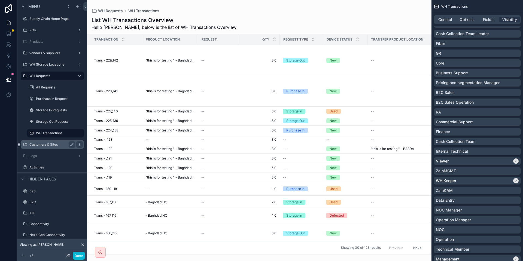
click at [44, 147] on div "Customers & Sites" at bounding box center [52, 144] width 46 height 7
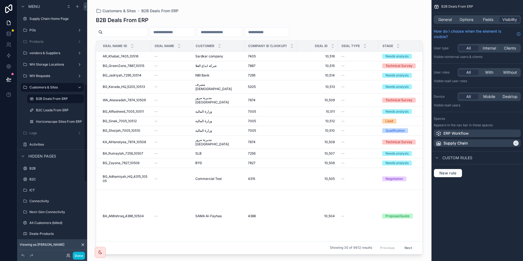
scroll to position [218, 0]
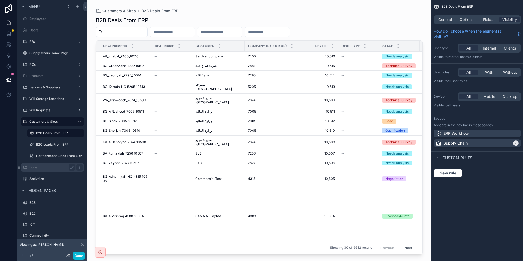
click at [44, 170] on div "Logs" at bounding box center [52, 167] width 46 height 7
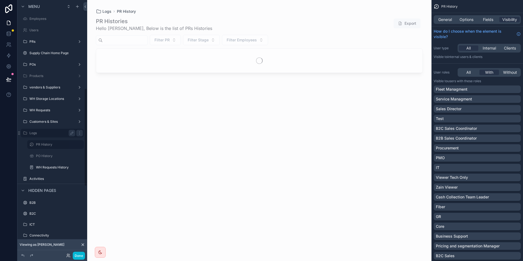
scroll to position [230, 0]
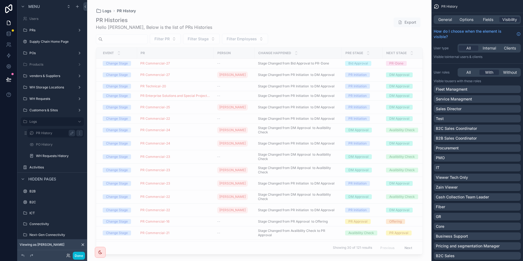
click at [50, 136] on div "PR History" at bounding box center [55, 133] width 39 height 7
click at [82, 122] on div "scrollable content" at bounding box center [79, 121] width 7 height 7
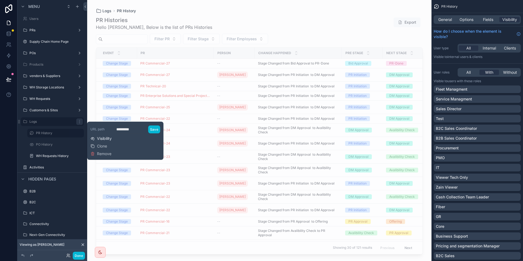
click at [100, 138] on span "Visibility" at bounding box center [104, 138] width 15 height 5
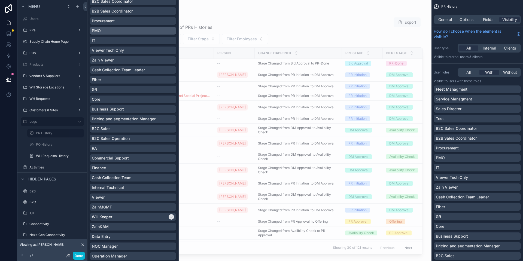
scroll to position [123, 0]
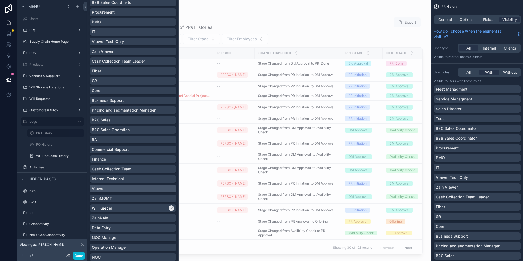
click at [125, 188] on div "Viewer" at bounding box center [133, 188] width 82 height 5
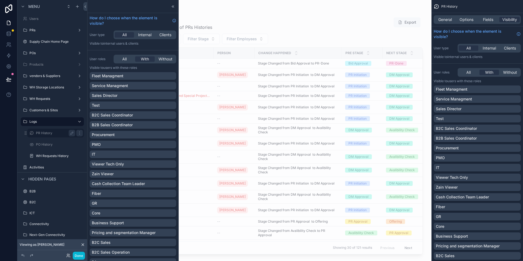
click at [44, 134] on label "PR History" at bounding box center [54, 133] width 37 height 4
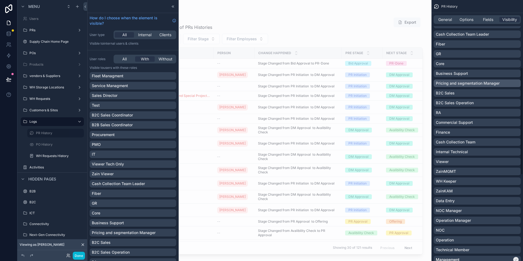
scroll to position [163, 0]
click at [467, 158] on div "Viewer" at bounding box center [477, 160] width 83 height 5
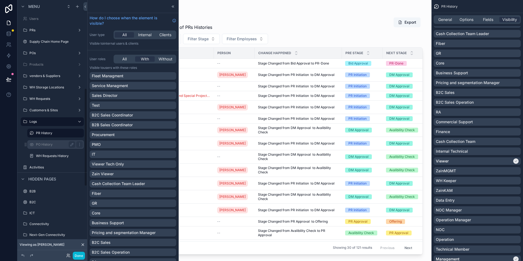
click at [37, 148] on div "PO History" at bounding box center [55, 144] width 54 height 9
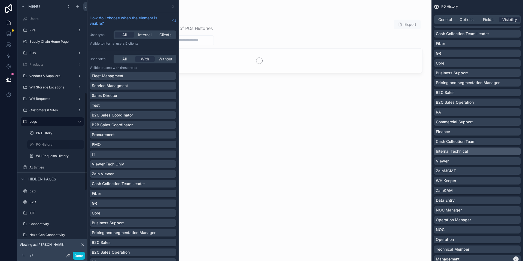
scroll to position [241, 0]
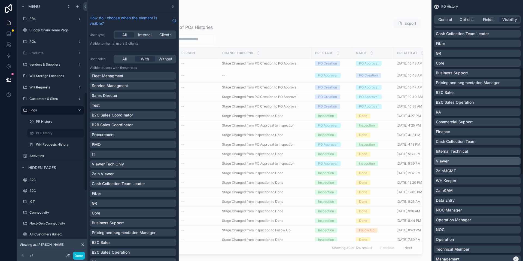
click at [451, 162] on div "Viewer" at bounding box center [477, 160] width 83 height 5
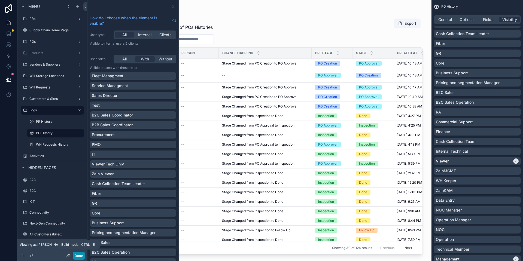
click at [78, 255] on button "Done" at bounding box center [79, 256] width 12 height 8
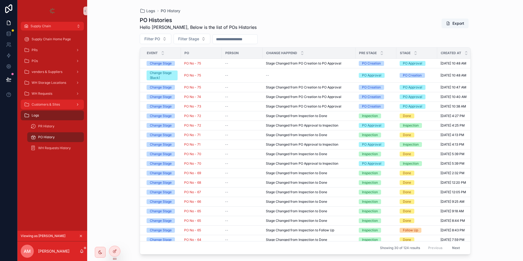
click at [47, 104] on span "Customers & Sites" at bounding box center [46, 104] width 28 height 4
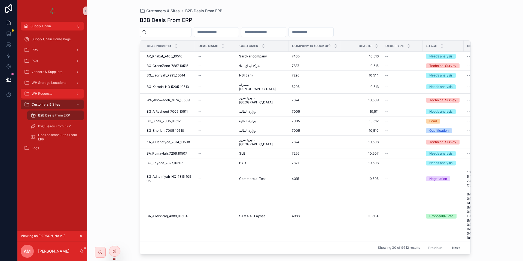
click at [48, 97] on div "WH Requests" at bounding box center [52, 93] width 57 height 9
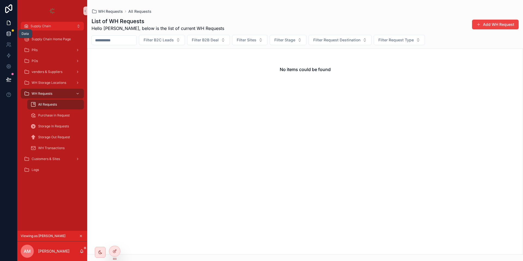
click at [7, 35] on icon at bounding box center [8, 33] width 5 height 5
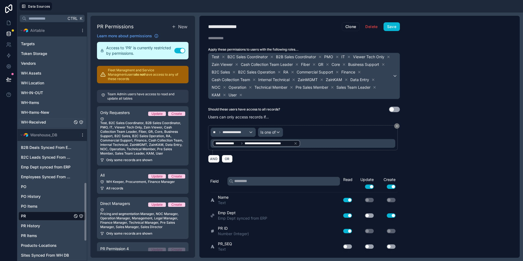
scroll to position [654, 0]
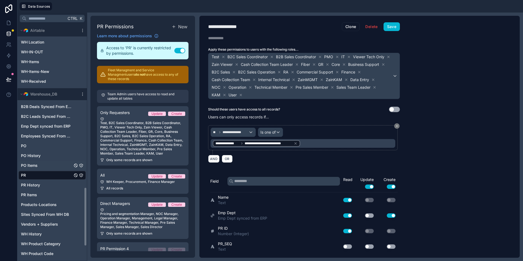
click at [33, 166] on span "PO Items" at bounding box center [29, 165] width 17 height 5
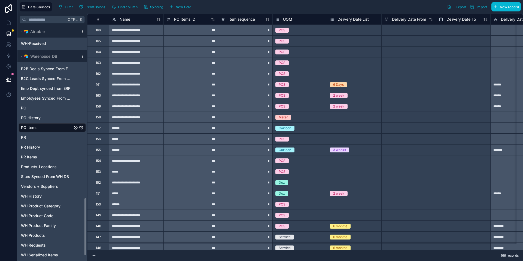
scroll to position [694, 0]
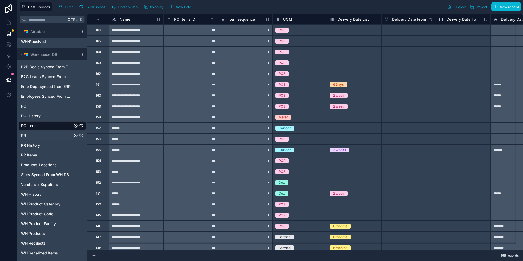
click at [39, 135] on div "PR" at bounding box center [52, 135] width 67 height 9
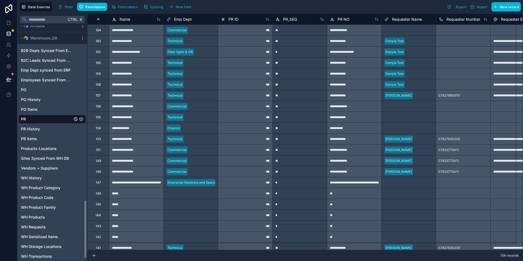
scroll to position [713, 0]
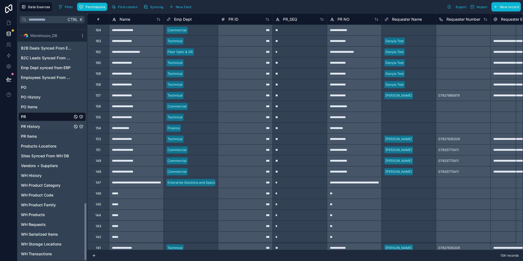
click at [40, 126] on div "PR History" at bounding box center [52, 126] width 67 height 9
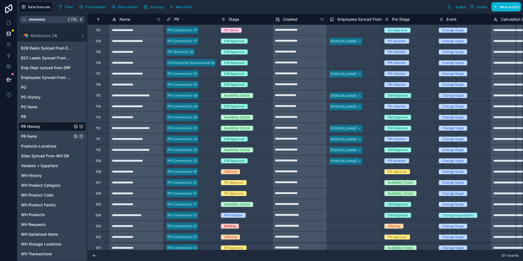
click at [44, 135] on div "PR Items" at bounding box center [52, 136] width 67 height 9
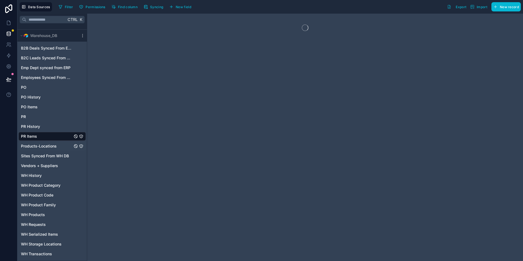
click at [43, 147] on span "Products-Locations" at bounding box center [39, 146] width 36 height 5
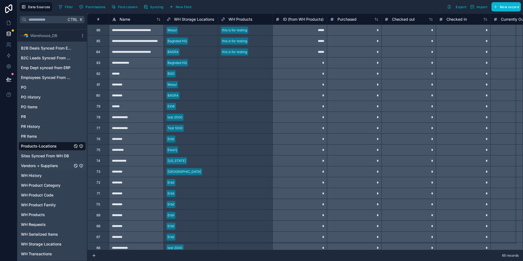
click at [44, 166] on span "Vendors + Suppliers" at bounding box center [39, 165] width 37 height 5
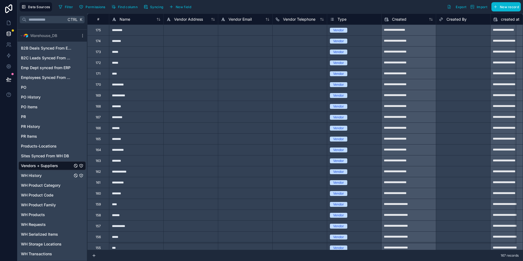
click at [43, 175] on div "WH History" at bounding box center [52, 175] width 67 height 9
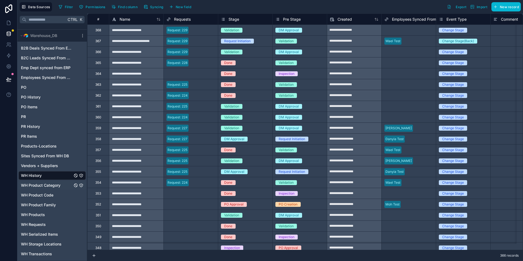
click at [42, 184] on span "WH Product Category" at bounding box center [40, 185] width 39 height 5
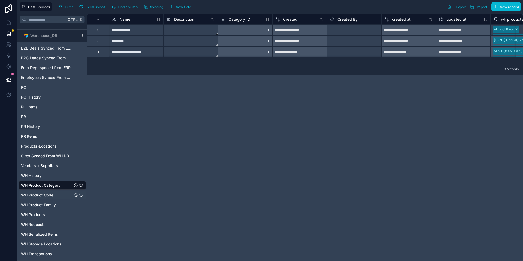
click at [45, 193] on span "WH Product Code" at bounding box center [37, 195] width 32 height 5
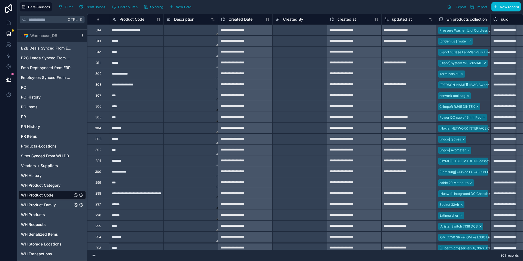
click at [46, 202] on span "WH Product Family" at bounding box center [38, 204] width 35 height 5
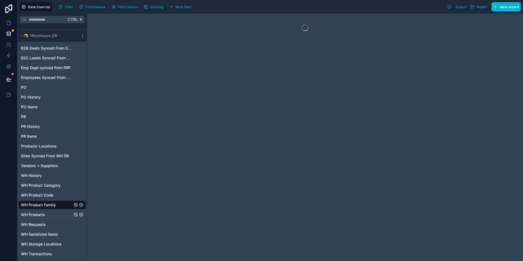
click at [43, 215] on span "WH Products" at bounding box center [33, 214] width 24 height 5
click at [41, 222] on span "WH Requests" at bounding box center [33, 224] width 25 height 5
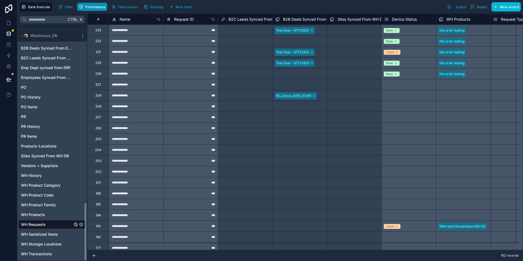
click at [94, 9] on button "Permissions" at bounding box center [92, 7] width 30 height 8
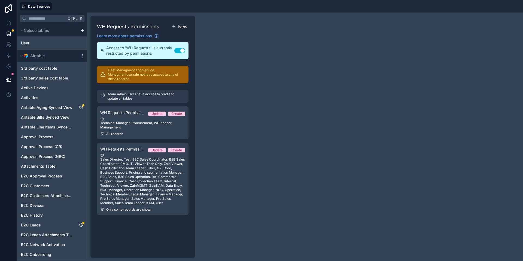
click at [184, 26] on span "New" at bounding box center [182, 26] width 9 height 7
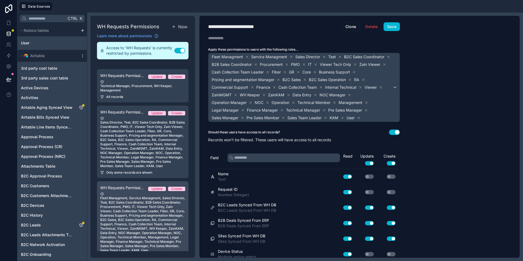
scroll to position [39, 0]
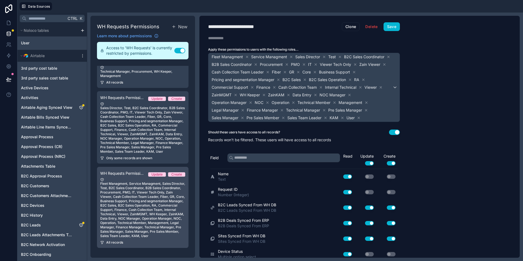
click at [151, 200] on div "Fleet Managment, Service Managment, Sales Director, Test, B2C Sales Coordinator…" at bounding box center [142, 208] width 85 height 60
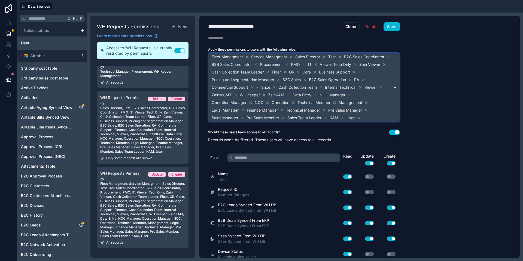
click at [393, 86] on div "Fleet Managment Service Managment Sales Director Test B2C Sales Coordinator B2B…" at bounding box center [303, 87] width 191 height 69
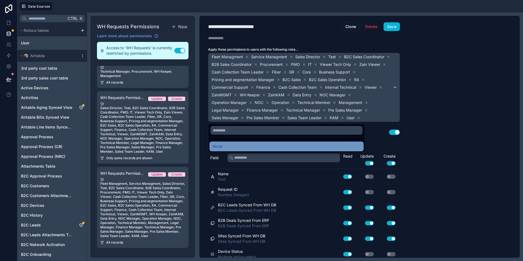
click at [241, 146] on div "None" at bounding box center [287, 146] width 148 height 7
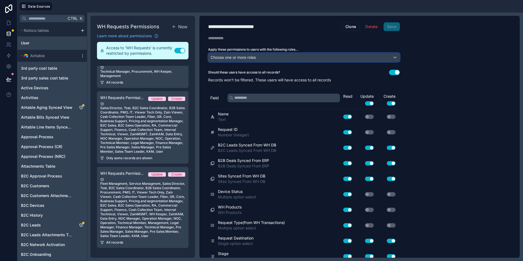
click at [272, 57] on div "Choose one or more roles" at bounding box center [303, 57] width 191 height 9
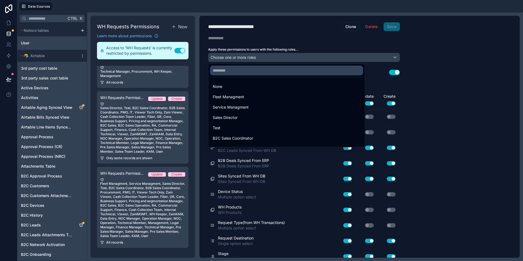
click at [250, 69] on input "text" at bounding box center [287, 70] width 152 height 9
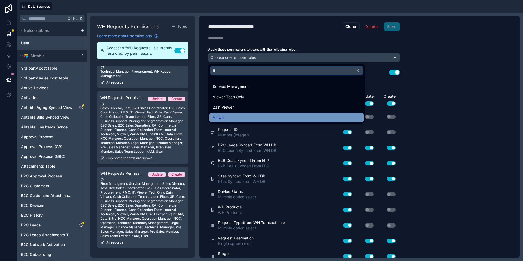
type input "**"
click at [247, 117] on div "Viewer" at bounding box center [287, 117] width 148 height 7
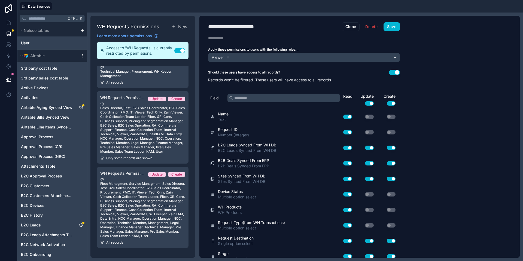
click at [369, 103] on button "Use setting" at bounding box center [369, 103] width 9 height 4
click at [392, 103] on button "Use setting" at bounding box center [391, 103] width 9 height 4
click at [396, 26] on button "Save" at bounding box center [391, 26] width 16 height 9
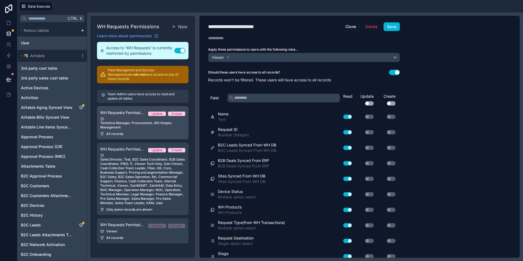
scroll to position [0, 0]
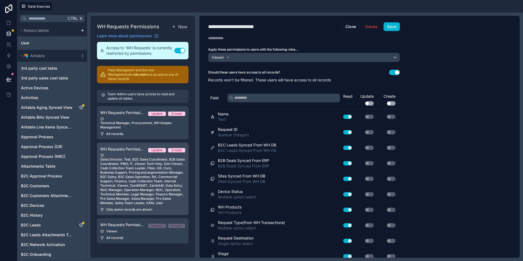
click at [144, 176] on div "Sales Director, Test, B2C Sales Coordinator, B2B Sales Coordinator, PMO, IT, Vi…" at bounding box center [142, 180] width 85 height 52
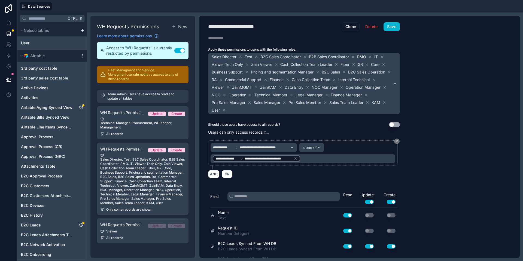
click at [230, 88] on icon at bounding box center [228, 88] width 4 height 4
click at [399, 28] on button "Save" at bounding box center [391, 26] width 16 height 9
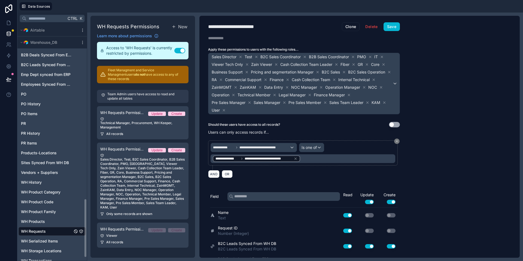
scroll to position [712, 0]
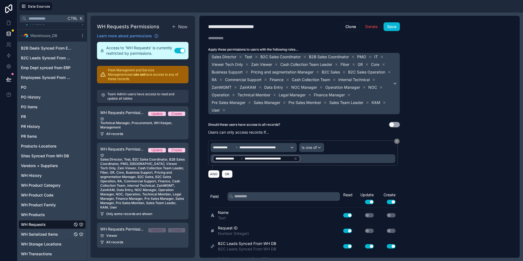
click at [44, 233] on span "WH Serialized Items" at bounding box center [39, 234] width 37 height 5
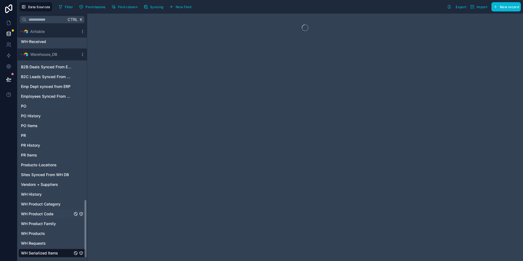
scroll to position [713, 0]
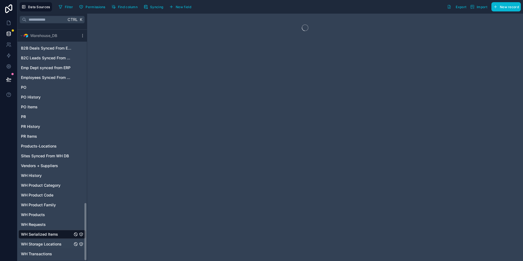
click at [50, 243] on span "WH Storage Locations" at bounding box center [41, 244] width 41 height 5
click at [46, 253] on span "WH Transactions" at bounding box center [36, 253] width 31 height 5
click at [9, 20] on icon at bounding box center [8, 22] width 5 height 5
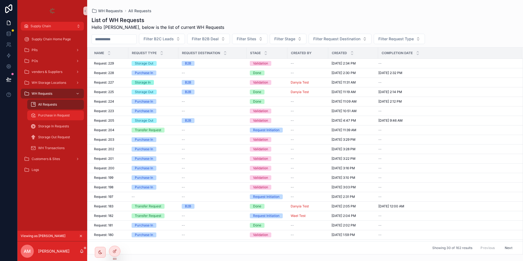
click at [55, 112] on div "Purchase in Request" at bounding box center [56, 115] width 50 height 9
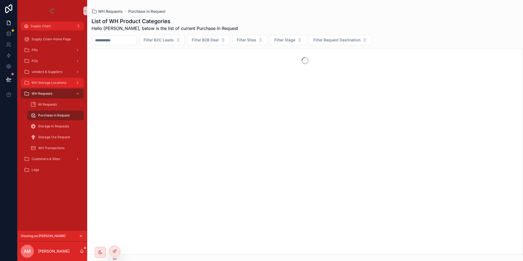
click at [47, 82] on span "WH Storage Locations" at bounding box center [49, 83] width 35 height 4
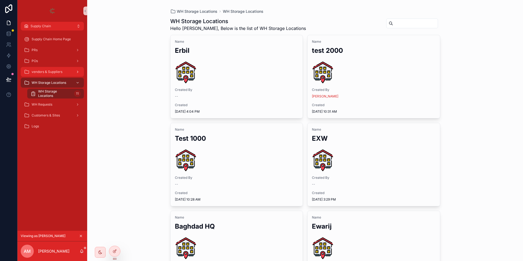
click at [51, 70] on span "vendors & Suppliers" at bounding box center [47, 72] width 31 height 4
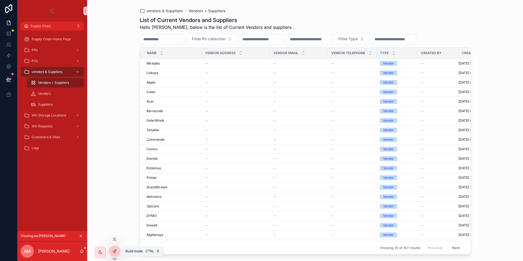
click at [113, 251] on icon at bounding box center [114, 251] width 4 height 4
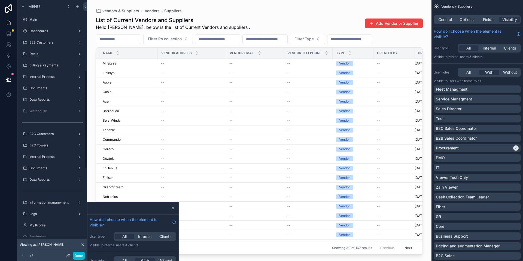
scroll to position [184, 0]
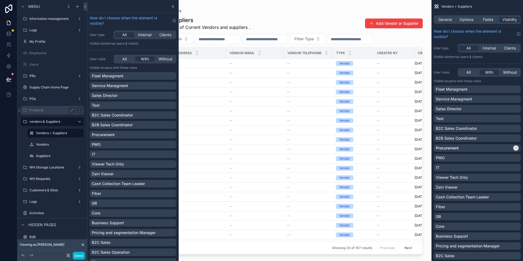
click at [51, 109] on label "Products" at bounding box center [51, 110] width 44 height 4
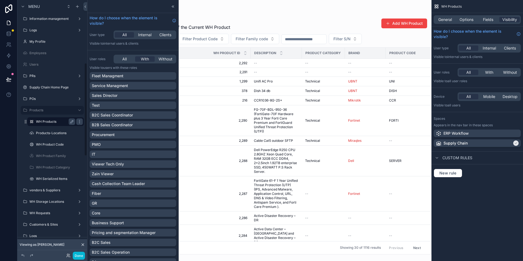
scroll to position [172, 0]
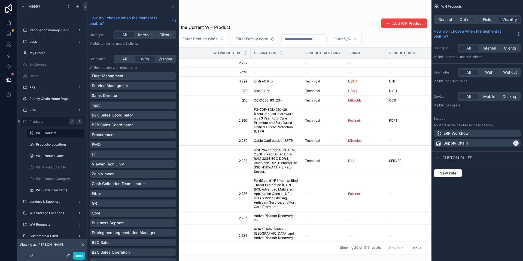
click at [81, 121] on icon "scrollable content" at bounding box center [79, 122] width 4 height 4
click at [105, 138] on span "Visibility" at bounding box center [104, 138] width 15 height 5
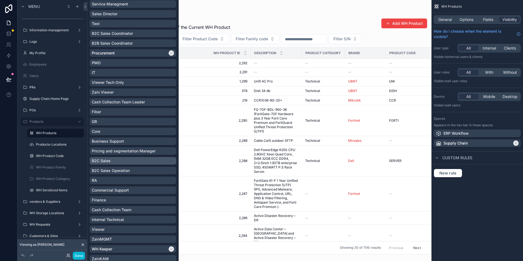
scroll to position [123, 0]
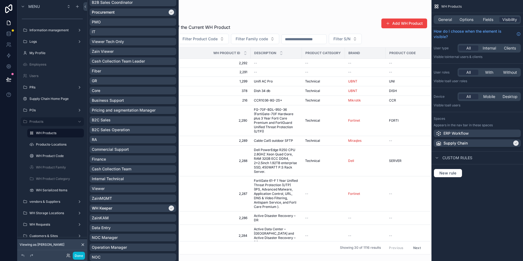
click at [110, 186] on div "Viewer" at bounding box center [133, 188] width 82 height 5
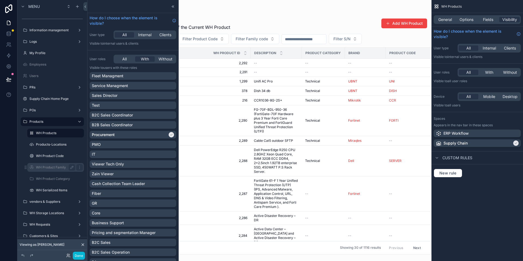
click at [52, 165] on label "WH Product Family" at bounding box center [54, 167] width 37 height 4
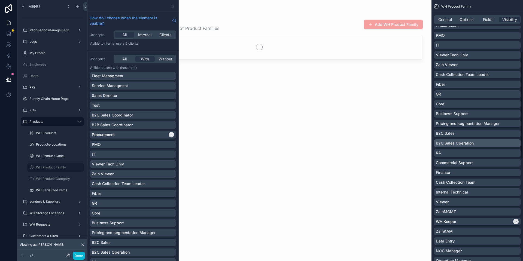
scroll to position [163, 0]
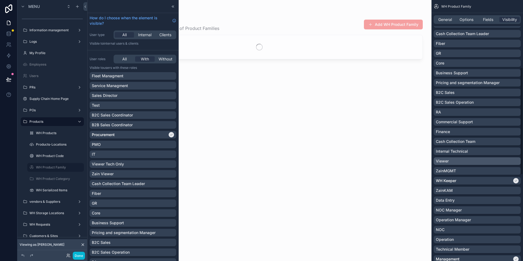
click at [458, 162] on div "Viewer" at bounding box center [477, 160] width 83 height 5
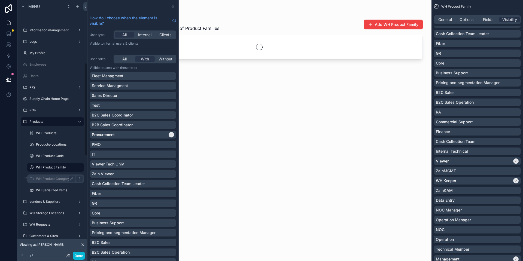
click at [47, 180] on label "WH Product Category" at bounding box center [54, 179] width 37 height 4
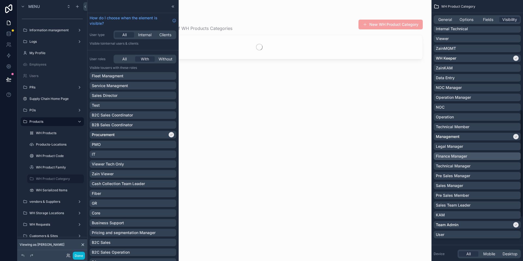
scroll to position [204, 0]
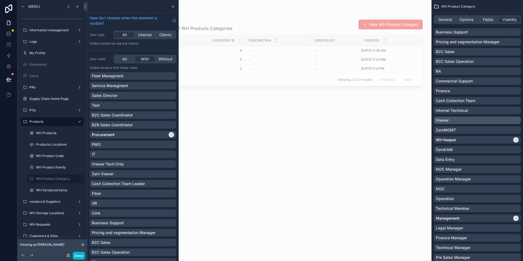
click at [459, 121] on div "Viewer" at bounding box center [477, 120] width 83 height 5
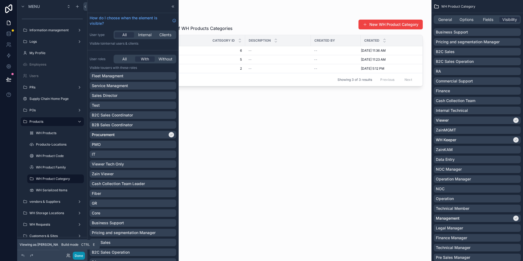
click at [77, 254] on button "Done" at bounding box center [79, 256] width 12 height 8
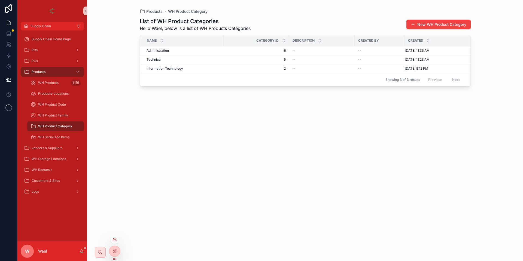
click at [113, 240] on icon at bounding box center [114, 239] width 4 height 4
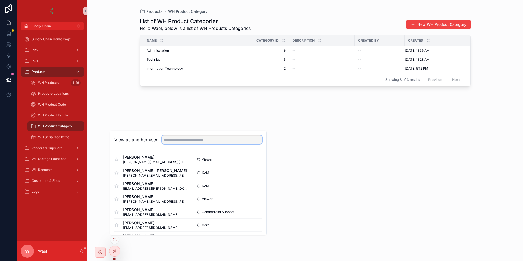
click at [179, 139] on input "text" at bounding box center [212, 139] width 100 height 9
click at [248, 158] on button "Select" at bounding box center [255, 160] width 14 height 8
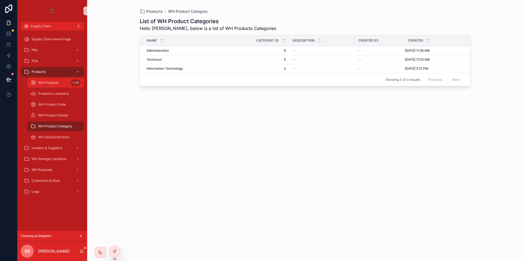
click at [55, 82] on span "WH Products" at bounding box center [48, 83] width 20 height 4
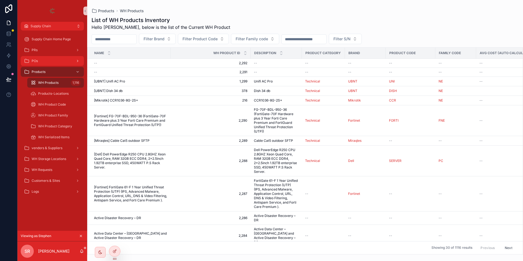
click at [46, 62] on div "POs" at bounding box center [52, 61] width 57 height 9
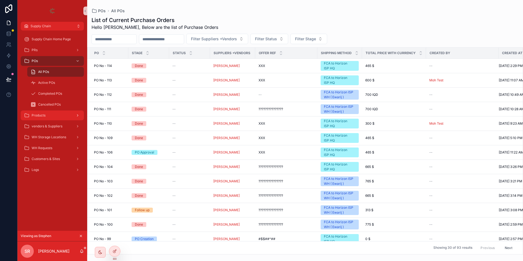
click at [46, 117] on div "Products" at bounding box center [52, 115] width 57 height 9
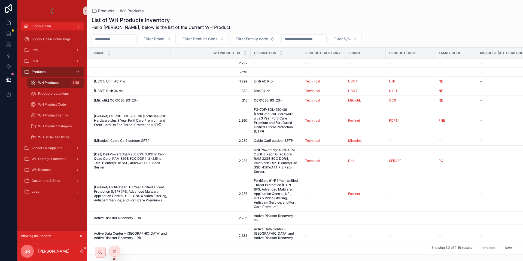
click at [47, 87] on link "WH Products 1,116" at bounding box center [55, 83] width 57 height 10
click at [47, 96] on div "Products-Locations" at bounding box center [56, 93] width 50 height 9
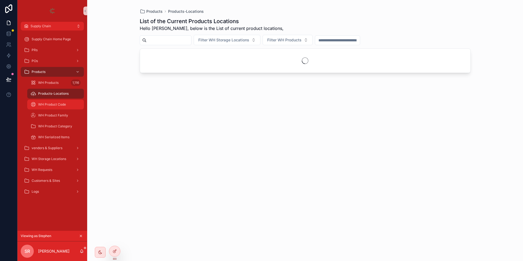
click at [48, 104] on span "WH Product Code" at bounding box center [52, 104] width 28 height 4
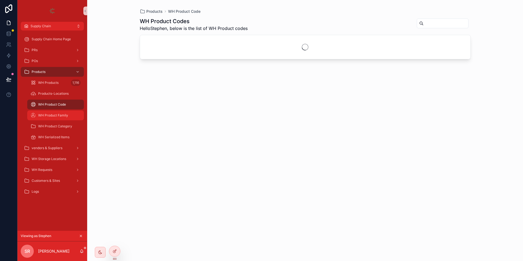
click at [48, 114] on span "WH Product Family" at bounding box center [53, 115] width 30 height 4
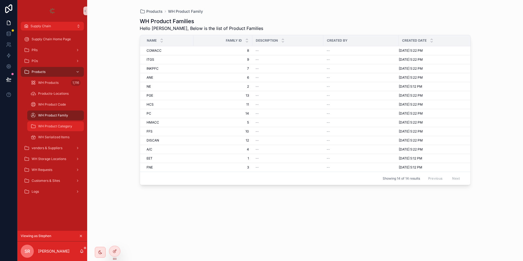
click at [54, 128] on span "WH Product Category" at bounding box center [55, 126] width 34 height 4
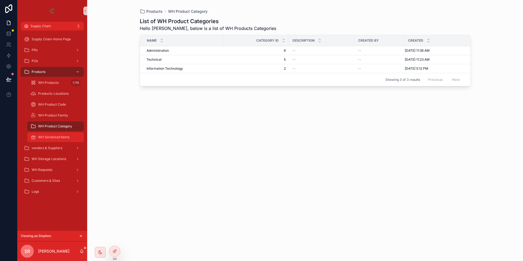
click at [52, 134] on div "WH Serialized Items" at bounding box center [56, 137] width 50 height 9
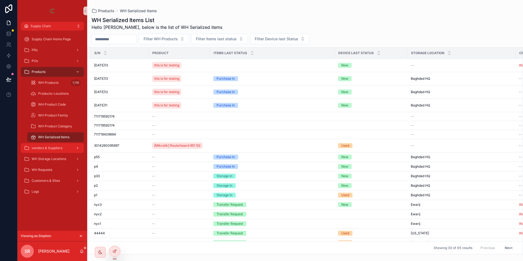
click at [51, 144] on div "vendors & Suppliers" at bounding box center [52, 148] width 57 height 9
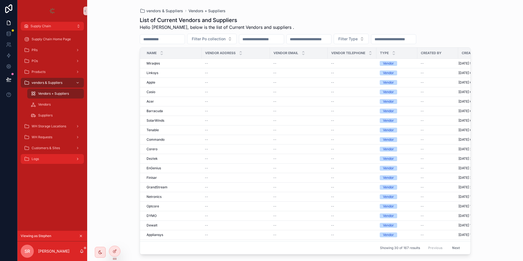
click at [57, 162] on div "Logs" at bounding box center [52, 159] width 57 height 9
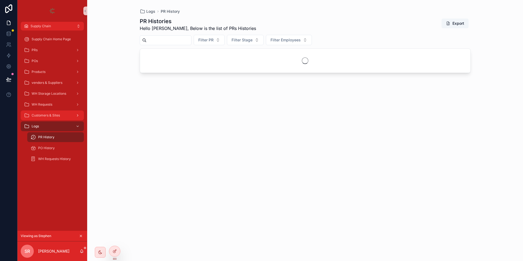
click at [56, 115] on span "Customers & Sites" at bounding box center [46, 115] width 28 height 4
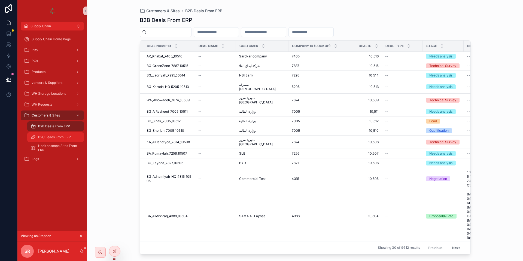
click at [57, 138] on span "B2C Leads From ERP" at bounding box center [54, 137] width 33 height 4
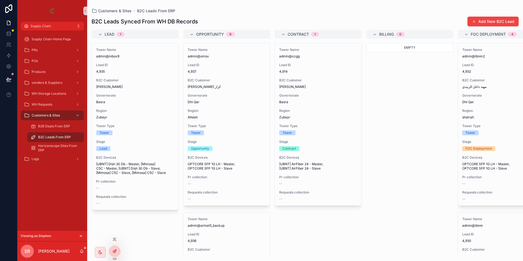
click at [115, 252] on icon at bounding box center [114, 251] width 4 height 4
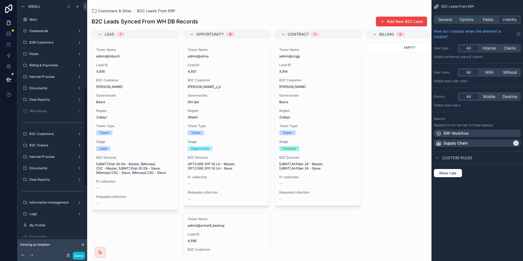
scroll to position [230, 0]
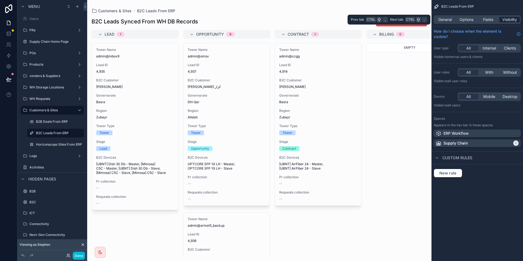
click at [504, 19] on span "Visibility" at bounding box center [509, 19] width 15 height 5
click at [449, 17] on span "General" at bounding box center [445, 19] width 14 height 5
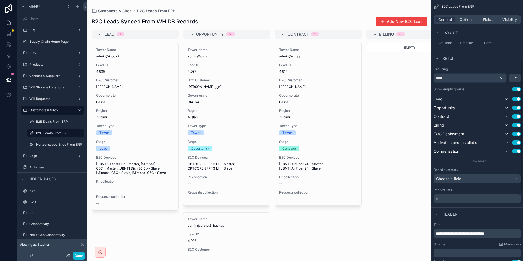
scroll to position [163, 0]
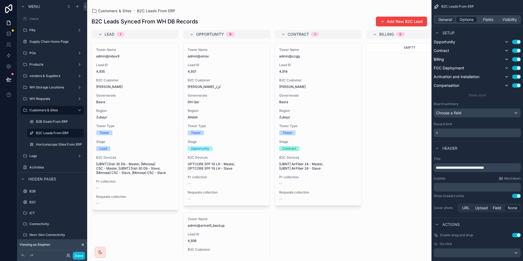
click at [470, 18] on span "Options" at bounding box center [466, 19] width 14 height 5
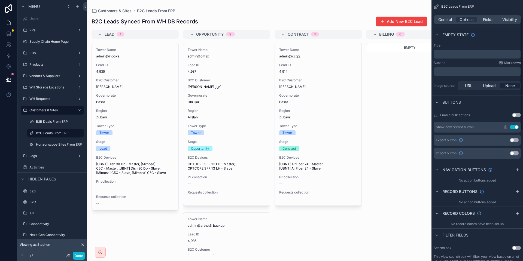
scroll to position [41, 0]
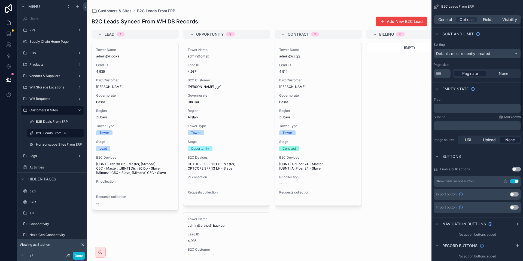
click at [514, 182] on button "Use setting" at bounding box center [514, 181] width 9 height 4
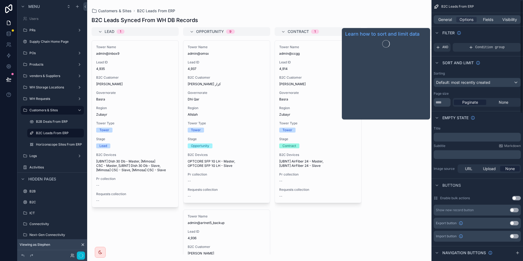
scroll to position [0, 0]
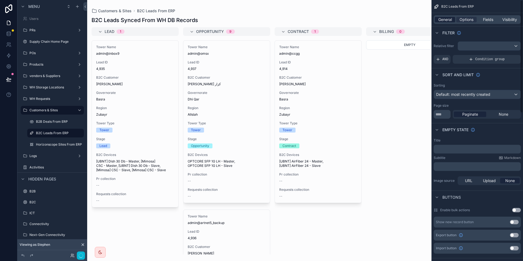
click at [446, 20] on span "General" at bounding box center [445, 19] width 14 height 5
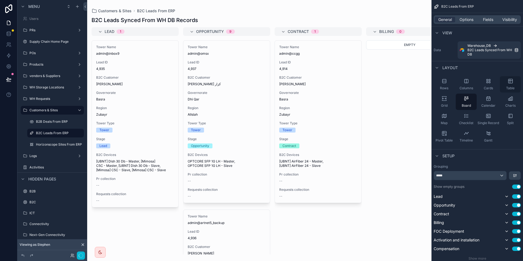
click at [511, 83] on icon "scrollable content" at bounding box center [510, 81] width 4 height 4
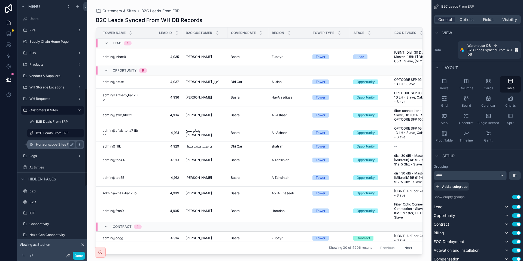
click at [41, 141] on div "Horizonscope Sites From ERP" at bounding box center [55, 144] width 39 height 7
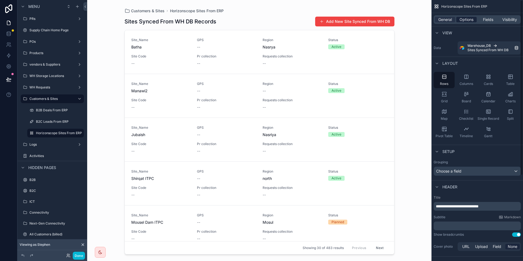
click at [461, 20] on span "Options" at bounding box center [466, 19] width 14 height 5
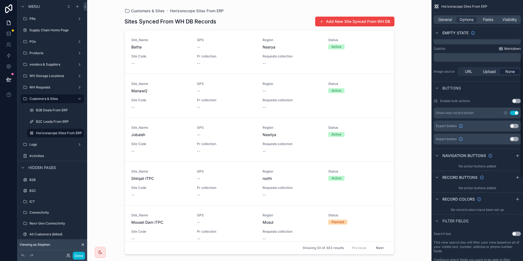
scroll to position [123, 0]
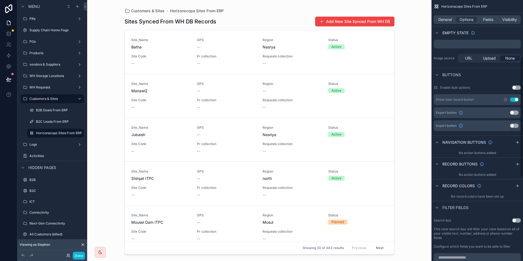
click at [516, 100] on button "Use setting" at bounding box center [514, 99] width 9 height 4
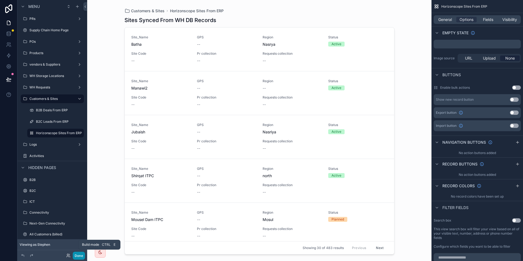
click at [81, 257] on button "Done" at bounding box center [79, 256] width 12 height 8
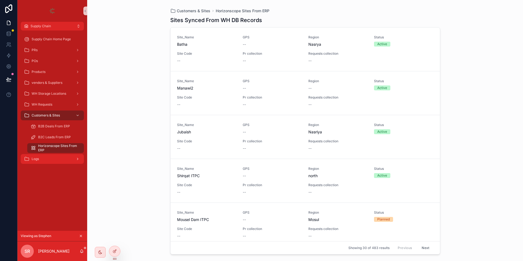
click at [48, 155] on div "Logs" at bounding box center [52, 159] width 57 height 9
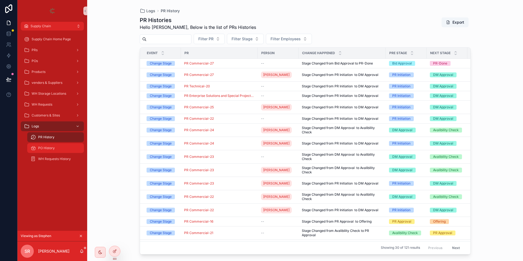
click at [48, 150] on span "PO History" at bounding box center [46, 148] width 17 height 4
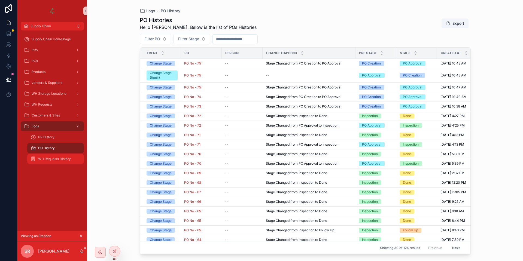
click at [49, 158] on span "WH Requests History" at bounding box center [54, 159] width 33 height 4
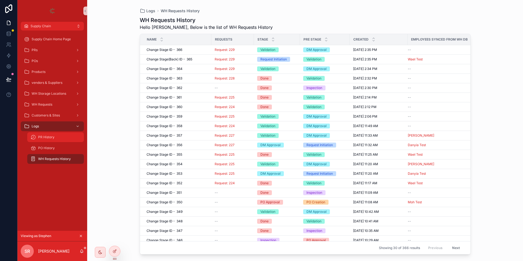
click at [49, 140] on div "PR History" at bounding box center [56, 137] width 50 height 9
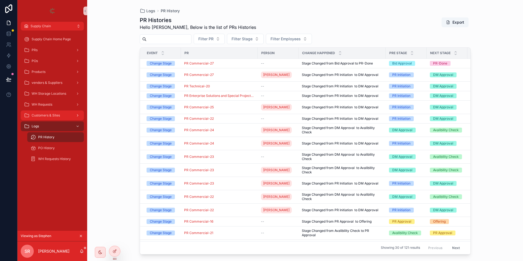
click at [50, 117] on span "Customers & Sites" at bounding box center [46, 115] width 28 height 4
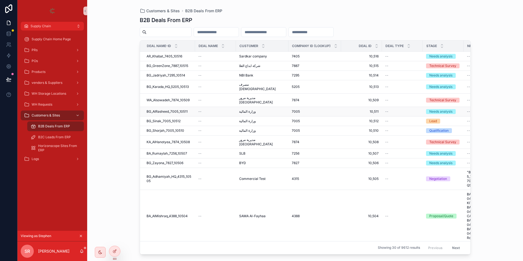
click at [174, 109] on span "BG_AlRasheed_7005_10511" at bounding box center [167, 111] width 41 height 4
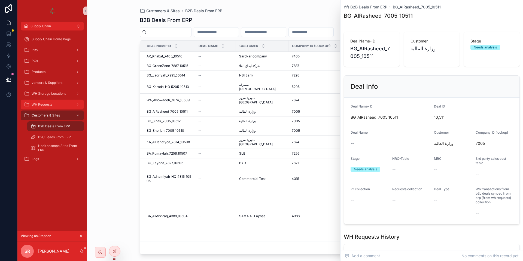
click at [59, 108] on div "WH Requests" at bounding box center [52, 104] width 57 height 9
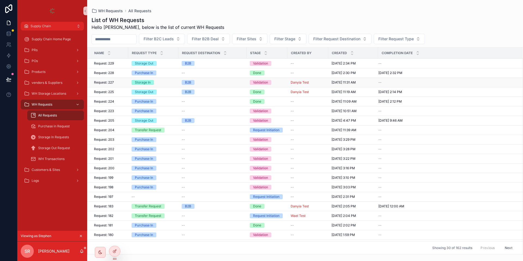
click at [133, 84] on span "Storage In" at bounding box center [143, 82] width 22 height 5
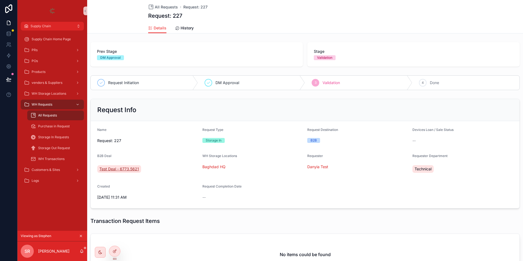
click at [123, 169] on span "Test Deal - 6773.5621" at bounding box center [118, 168] width 39 height 5
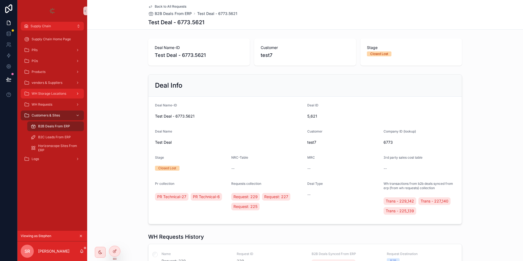
click at [60, 91] on div "WH Storage Locations" at bounding box center [52, 93] width 57 height 9
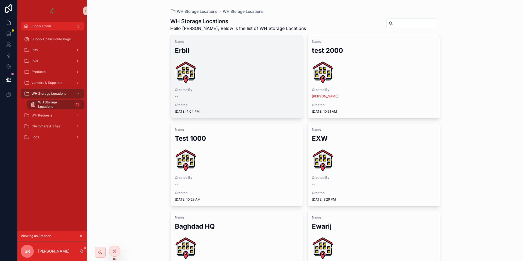
click at [201, 56] on div "Name [PERSON_NAME] Created By -- Created [DATE] 4:04 PM" at bounding box center [236, 76] width 132 height 83
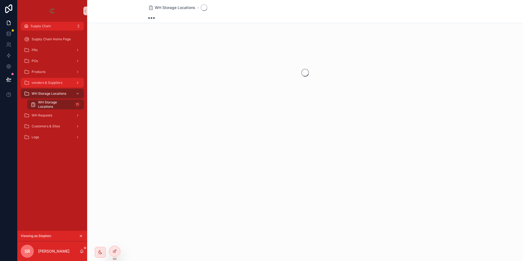
click at [42, 81] on span "vendors & Suppliers" at bounding box center [47, 83] width 31 height 4
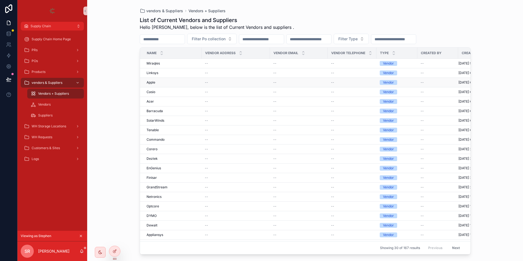
click at [209, 85] on div "--" at bounding box center [236, 82] width 62 height 4
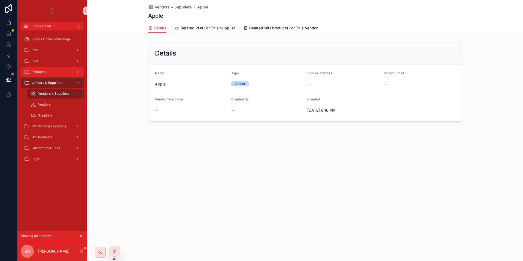
click at [54, 72] on div "Products" at bounding box center [52, 72] width 57 height 9
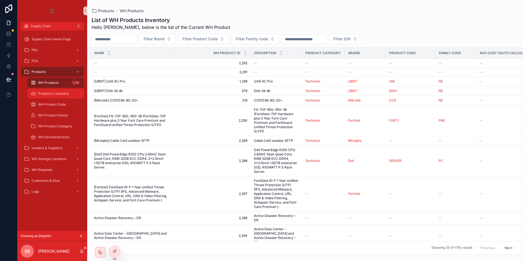
click at [56, 95] on span "Products-Locations" at bounding box center [53, 94] width 31 height 4
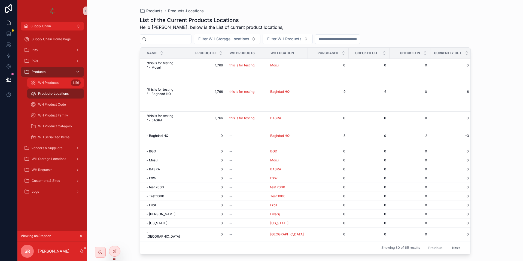
click at [59, 85] on div "WH Products 1,116" at bounding box center [56, 82] width 50 height 9
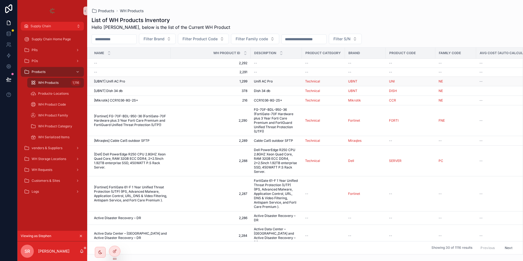
click at [148, 83] on div "[UBNT] Unifi AC Pro [UBNT] Unifi AC Pro" at bounding box center [130, 81] width 73 height 4
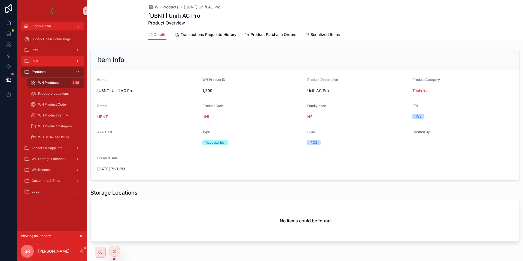
click at [54, 63] on div "POs" at bounding box center [52, 61] width 57 height 9
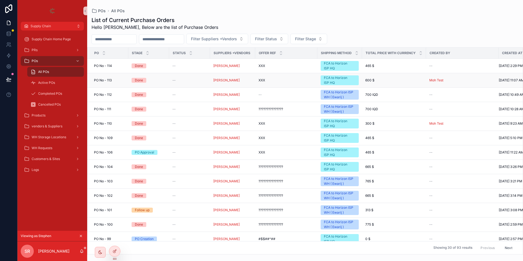
click at [110, 79] on span "PO No - 113" at bounding box center [103, 80] width 18 height 4
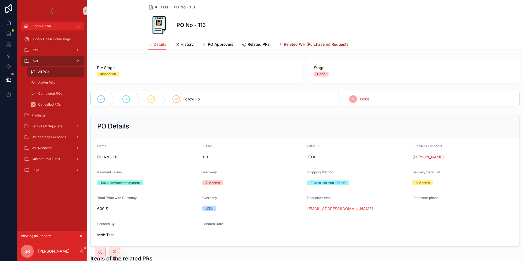
click at [284, 46] on span "Related WH (Purchase in) Requests" at bounding box center [316, 44] width 65 height 5
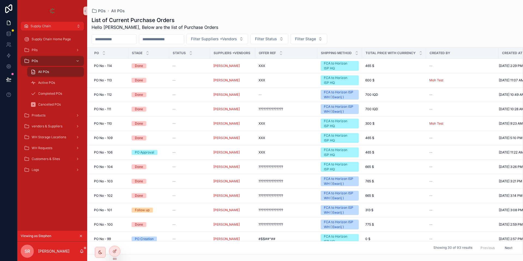
click at [64, 71] on div "All POs" at bounding box center [56, 72] width 50 height 9
click at [110, 80] on span "PO No - 113" at bounding box center [103, 80] width 18 height 4
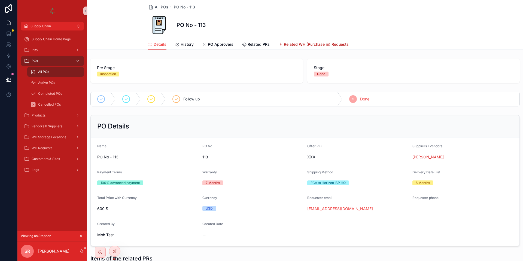
click at [308, 46] on span "Related WH (Purchase in) Requests" at bounding box center [316, 44] width 65 height 5
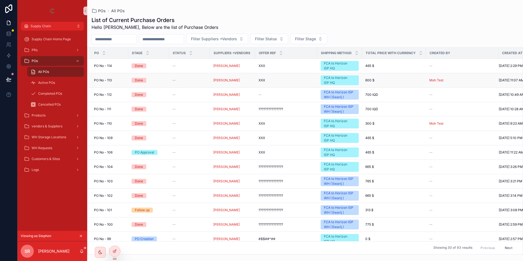
click at [108, 81] on span "PO No - 113" at bounding box center [103, 80] width 18 height 4
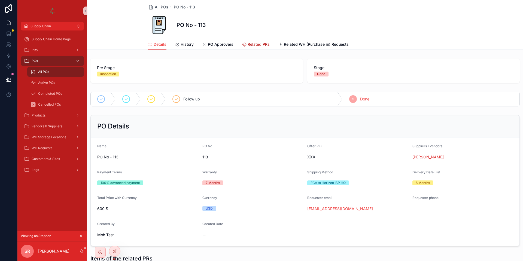
click at [264, 45] on span "Related PRs" at bounding box center [259, 44] width 22 height 5
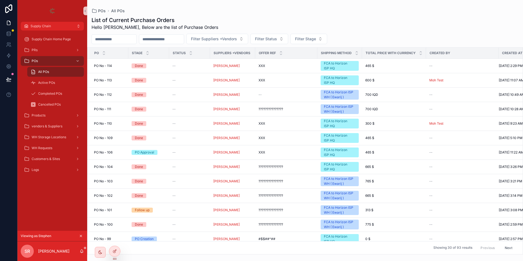
click at [52, 72] on div "All POs" at bounding box center [56, 72] width 50 height 9
click at [177, 67] on div "--" at bounding box center [189, 66] width 34 height 4
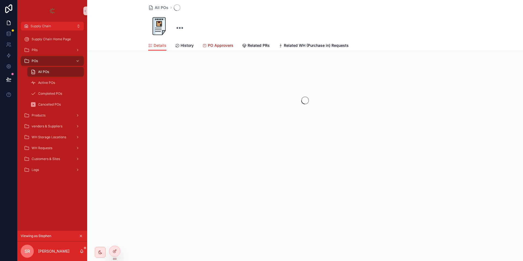
click at [219, 46] on span "PO Approvers" at bounding box center [221, 45] width 26 height 5
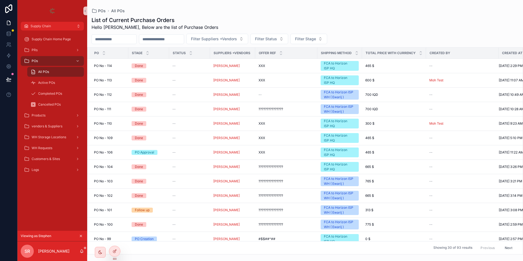
click at [56, 71] on div "All POs" at bounding box center [56, 72] width 50 height 9
click at [41, 82] on span "Active POs" at bounding box center [46, 83] width 17 height 4
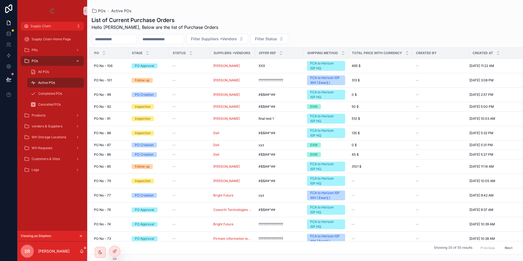
click at [44, 56] on link "POs" at bounding box center [52, 61] width 63 height 10
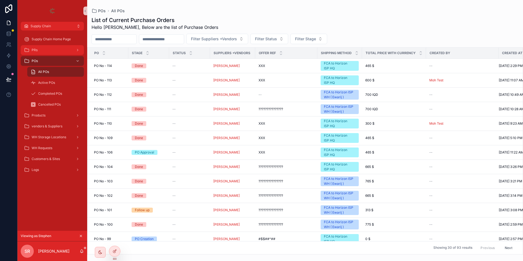
click at [45, 50] on div "PRs" at bounding box center [52, 50] width 57 height 9
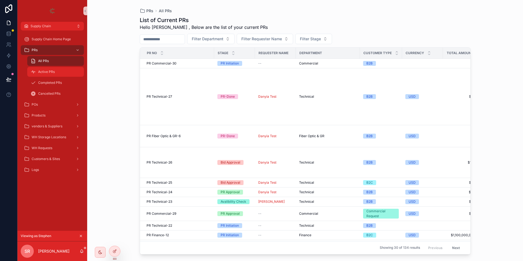
click at [47, 68] on div "Active PRs" at bounding box center [56, 72] width 50 height 9
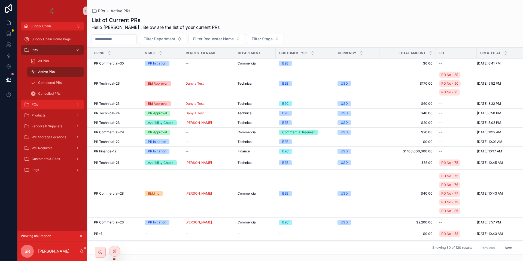
click at [50, 100] on link "POs" at bounding box center [52, 105] width 63 height 10
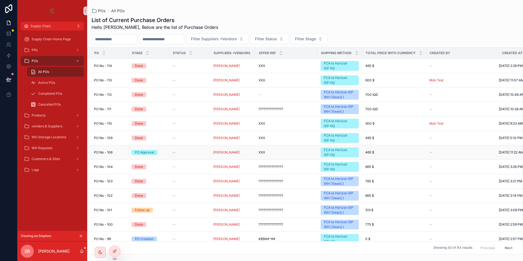
click at [108, 152] on span "PO No - 106" at bounding box center [103, 152] width 19 height 4
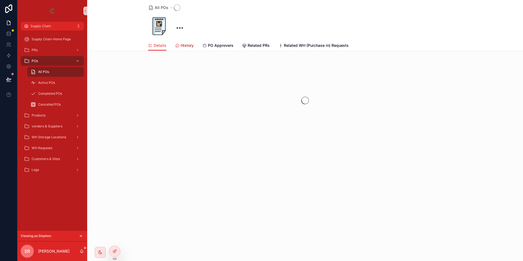
click at [189, 47] on span "History" at bounding box center [187, 45] width 13 height 5
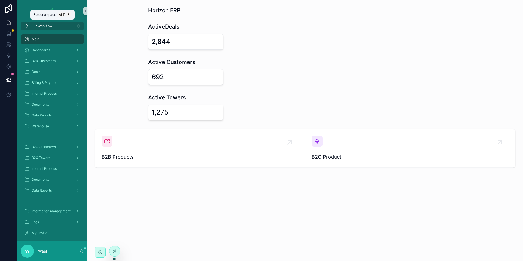
click at [57, 24] on button "ERP Workflow" at bounding box center [52, 26] width 63 height 9
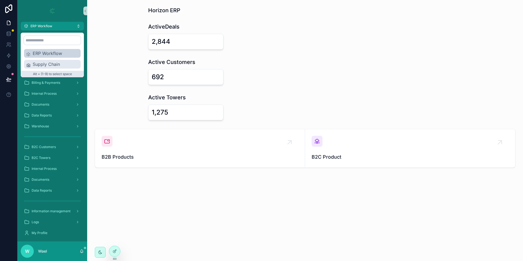
click at [52, 67] on span "Supply Chain" at bounding box center [56, 64] width 46 height 7
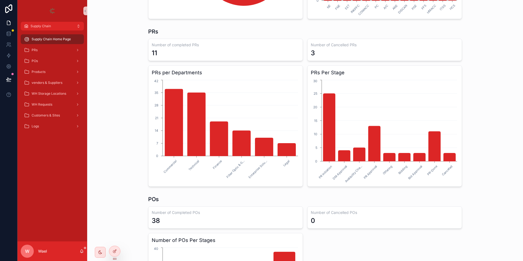
scroll to position [93, 0]
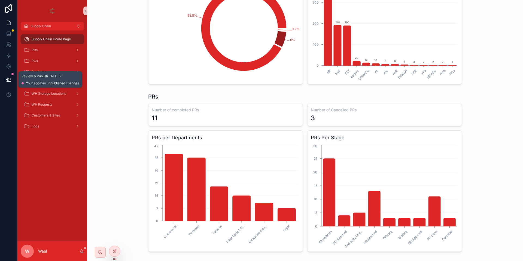
click at [9, 80] on icon at bounding box center [8, 79] width 5 height 5
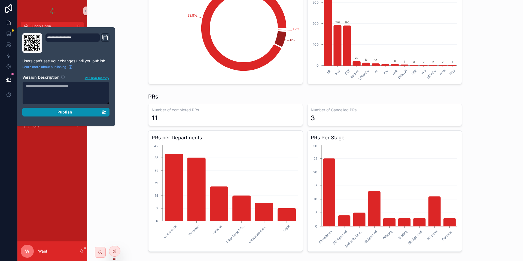
click at [65, 111] on span "Publish" at bounding box center [64, 112] width 15 height 5
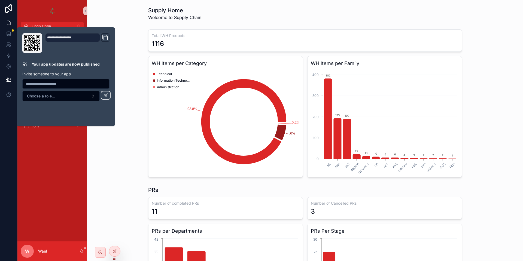
click at [502, 89] on div "Total WH Products 1116 WH Items per Category 93.8% 6% 0.2% Technical Informatio…" at bounding box center [305, 103] width 427 height 153
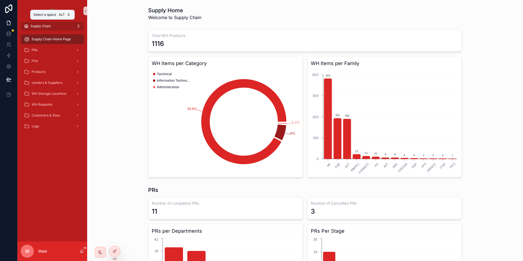
click at [50, 24] on span "Supply Chain" at bounding box center [41, 26] width 20 height 4
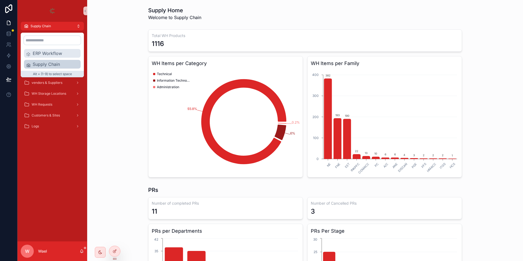
click at [50, 49] on div "ERP Workflow" at bounding box center [52, 53] width 57 height 9
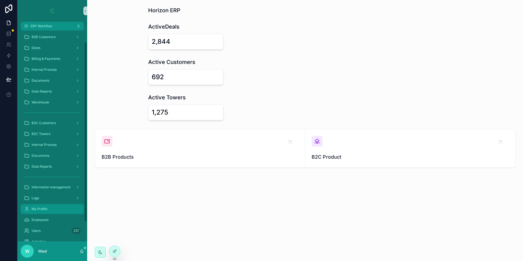
scroll to position [36, 0]
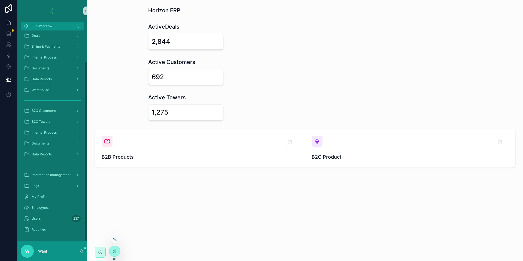
click at [115, 239] on icon at bounding box center [115, 238] width 1 height 1
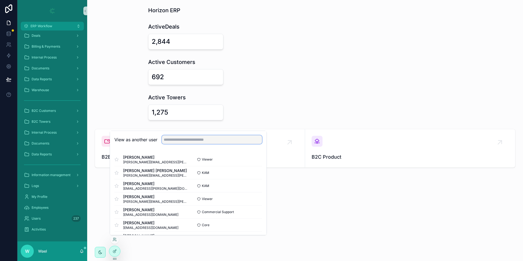
click at [193, 139] on input "text" at bounding box center [212, 139] width 100 height 9
click at [249, 160] on button "Select" at bounding box center [255, 160] width 14 height 8
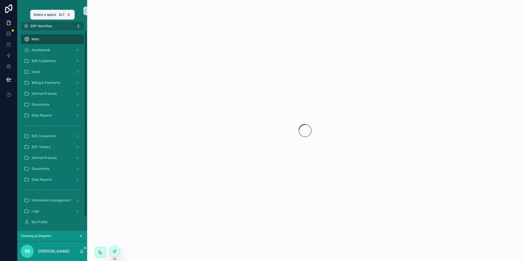
click at [47, 27] on span "ERP Workflow" at bounding box center [42, 26] width 22 height 4
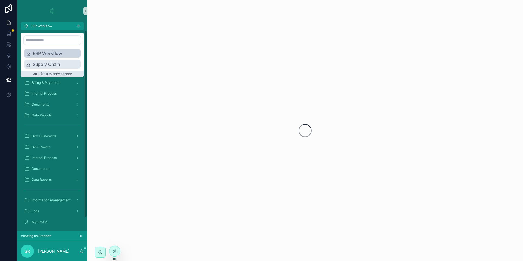
click at [51, 63] on span "Supply Chain" at bounding box center [56, 64] width 46 height 7
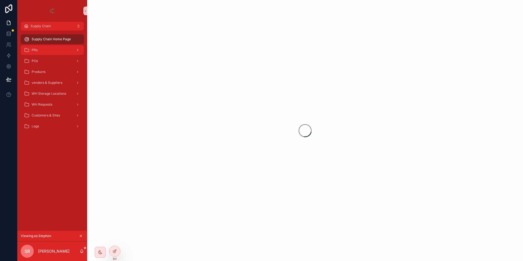
click at [44, 47] on div "PRs" at bounding box center [52, 50] width 57 height 9
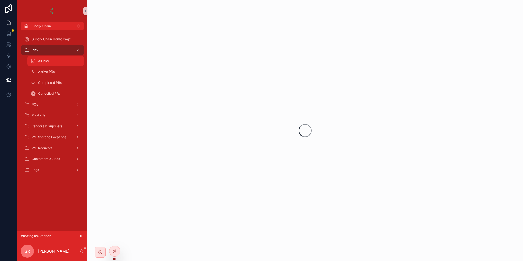
click at [52, 60] on div "All PRs" at bounding box center [56, 61] width 50 height 9
